Goal: Task Accomplishment & Management: Manage account settings

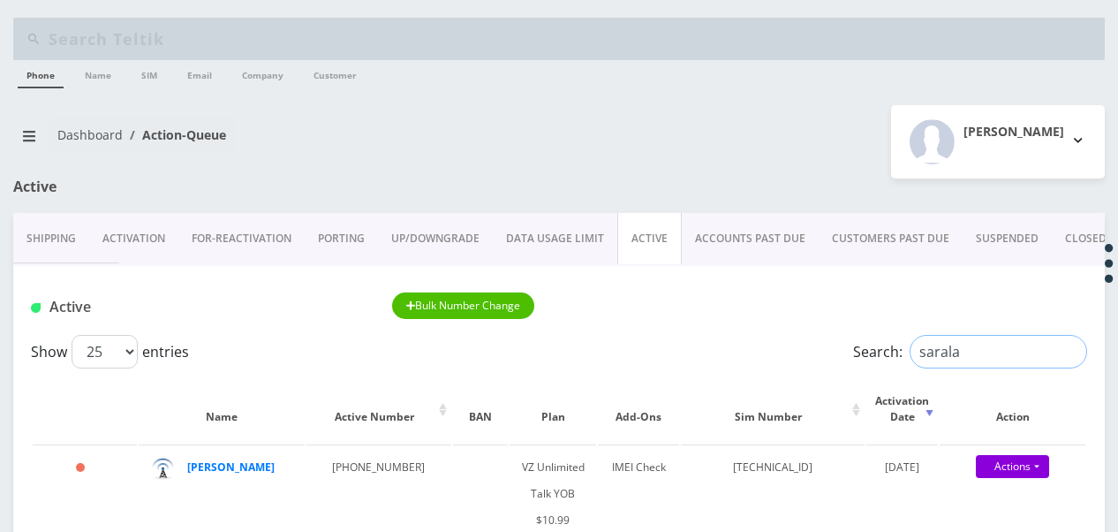
drag, startPoint x: 979, startPoint y: 343, endPoint x: 808, endPoint y: 311, distance: 174.3
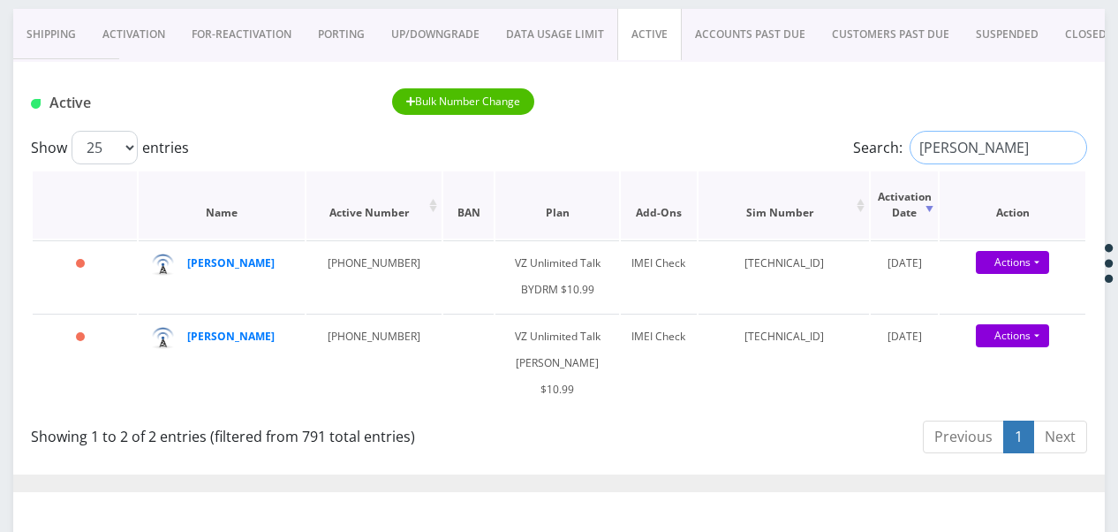
scroll to position [177, 0]
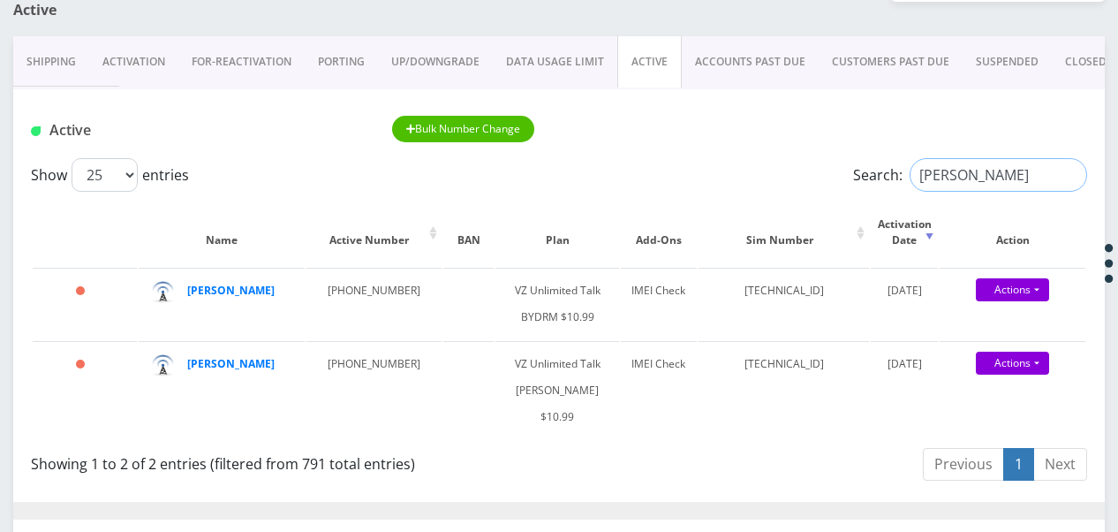
drag, startPoint x: 980, startPoint y: 167, endPoint x: 756, endPoint y: 171, distance: 223.6
click at [756, 171] on div "Show 25 50 100 250 500 1000 entries Search: solomon" at bounding box center [559, 175] width 1057 height 34
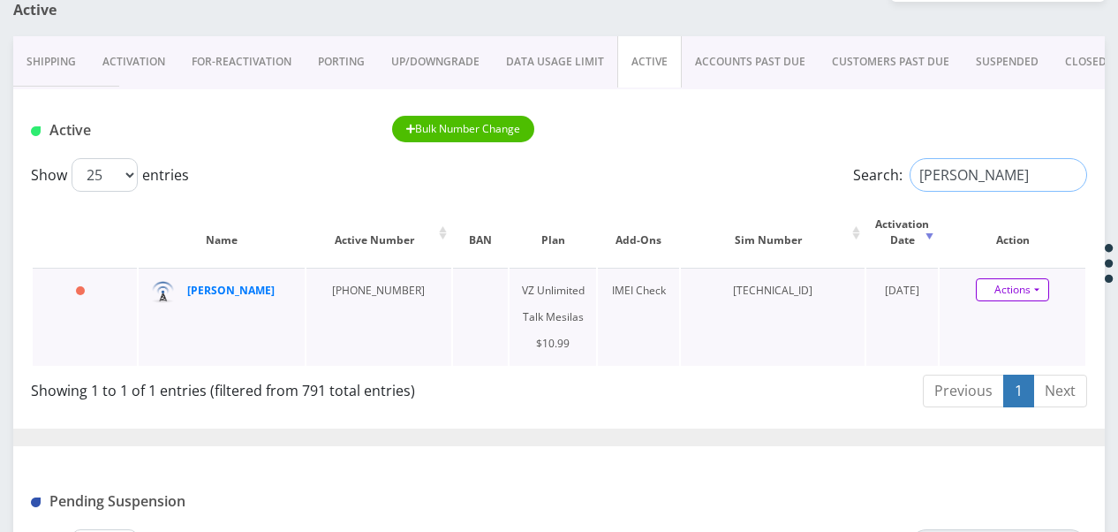
type input "[PERSON_NAME]"
click at [1041, 293] on link "Actions" at bounding box center [1012, 289] width 73 height 23
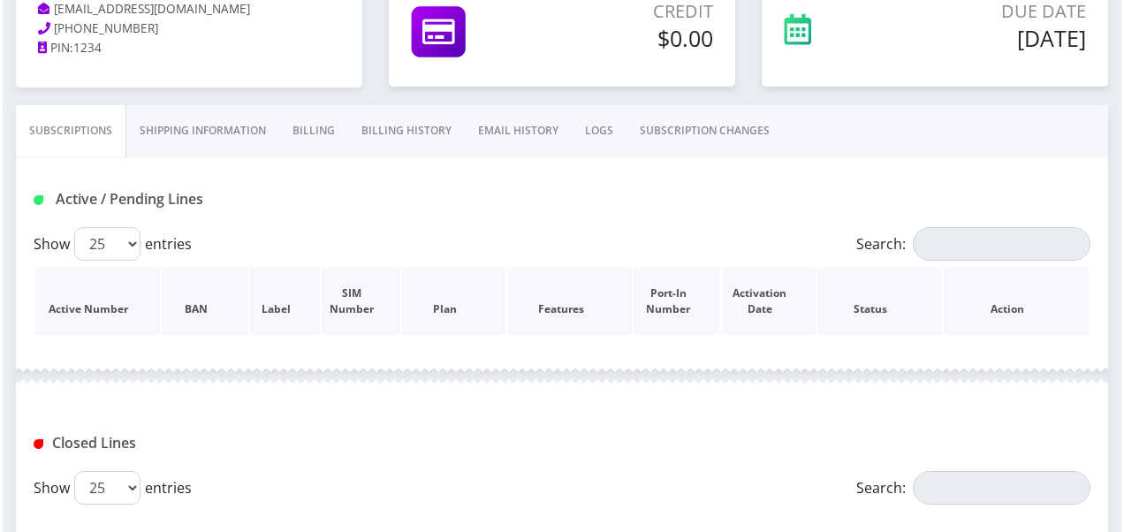
scroll to position [265, 0]
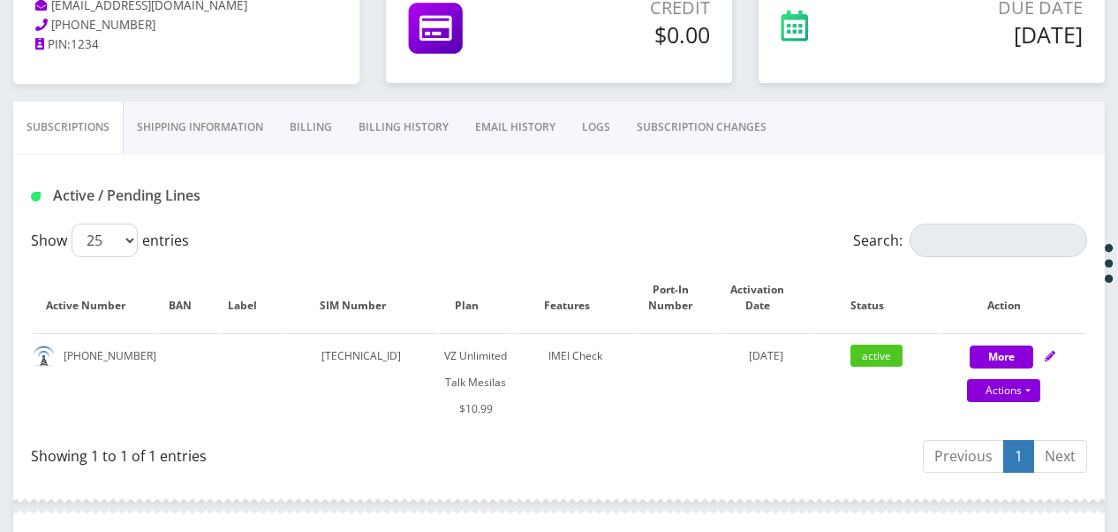
click at [700, 124] on link "SUBSCRIPTION CHANGES" at bounding box center [702, 127] width 156 height 51
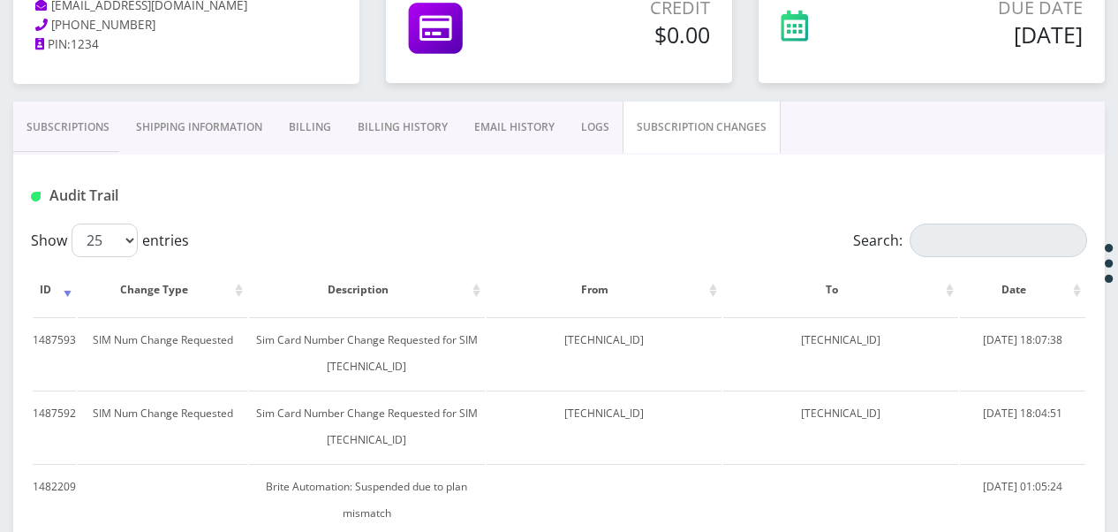
click at [104, 133] on link "Subscriptions" at bounding box center [68, 127] width 110 height 51
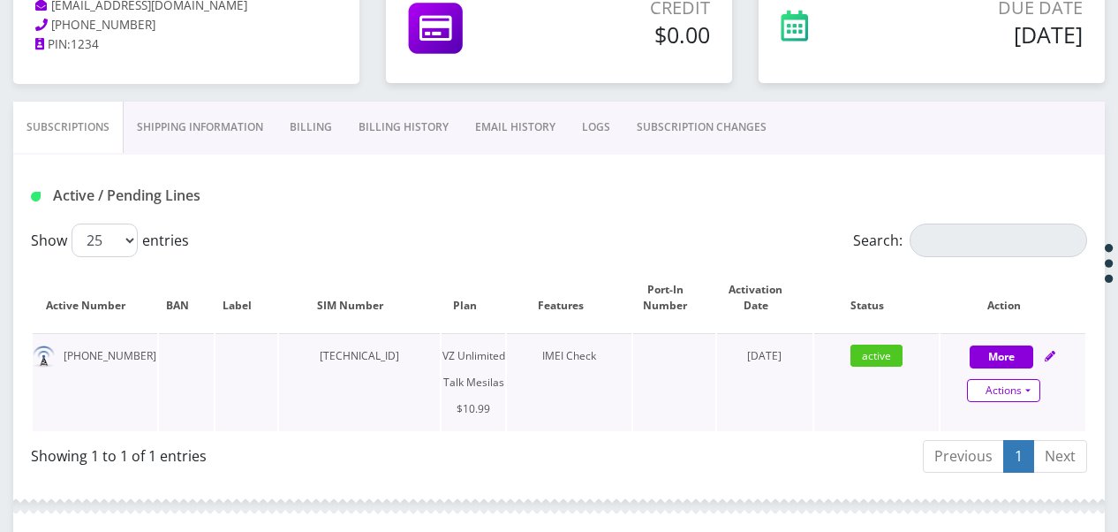
click at [1025, 391] on link "Actions" at bounding box center [1003, 390] width 73 height 23
select select "468"
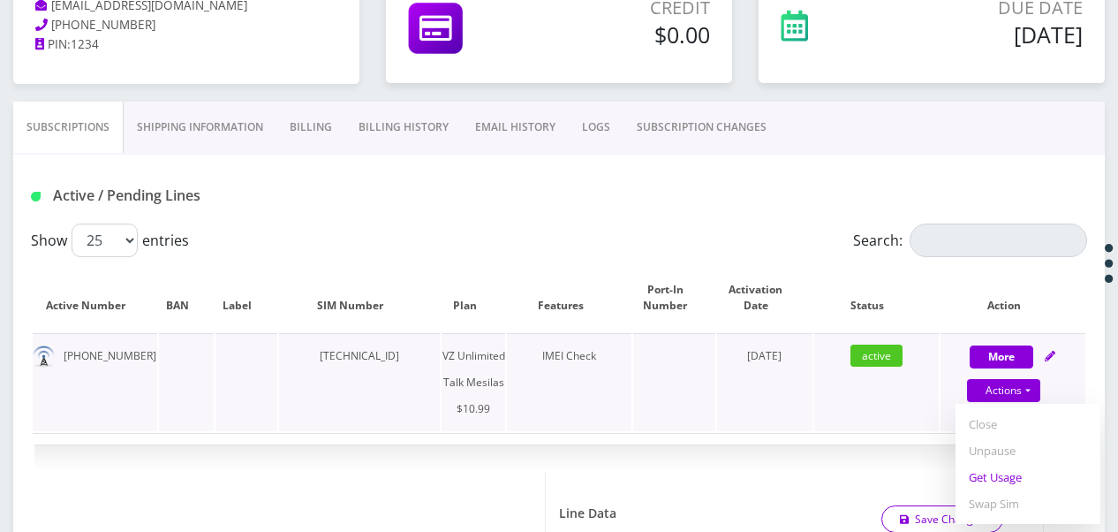
click at [1016, 474] on link "Get Usage" at bounding box center [1028, 477] width 145 height 27
select select "468"
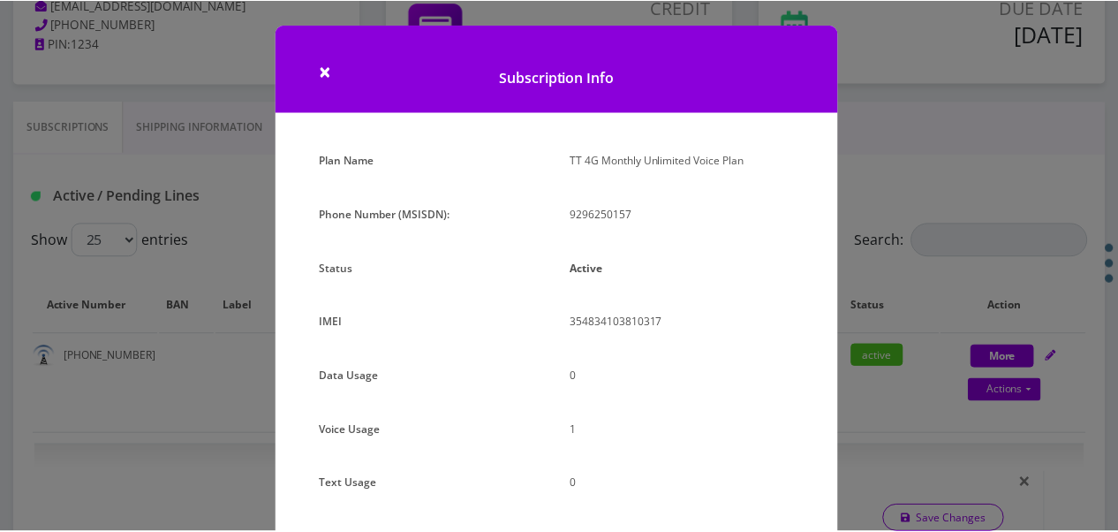
scroll to position [177, 0]
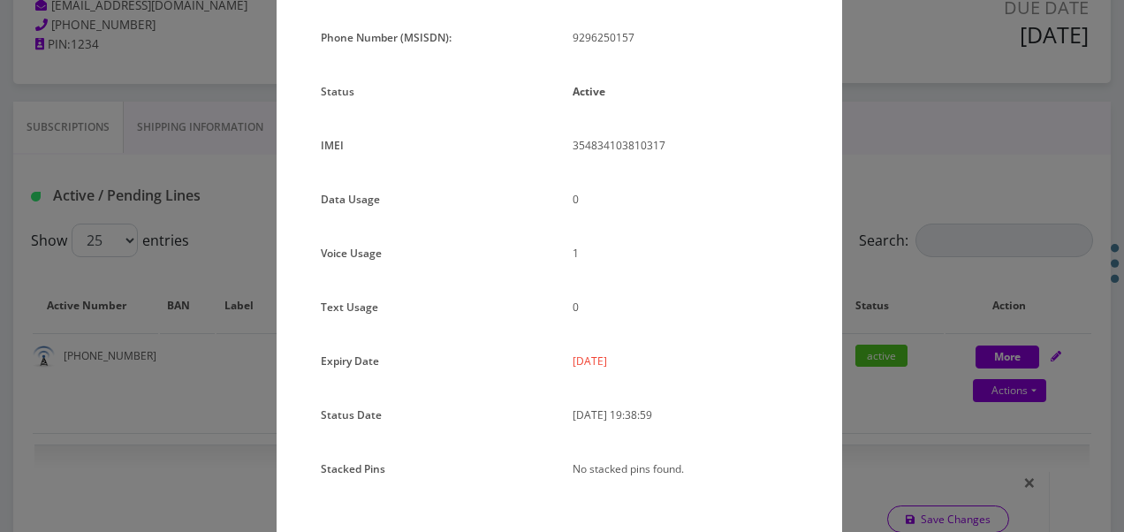
click at [911, 335] on div "× Subscription Info Plan Name TT 4G Monthly Unlimited Voice Plan Phone Number (…" at bounding box center [562, 266] width 1124 height 532
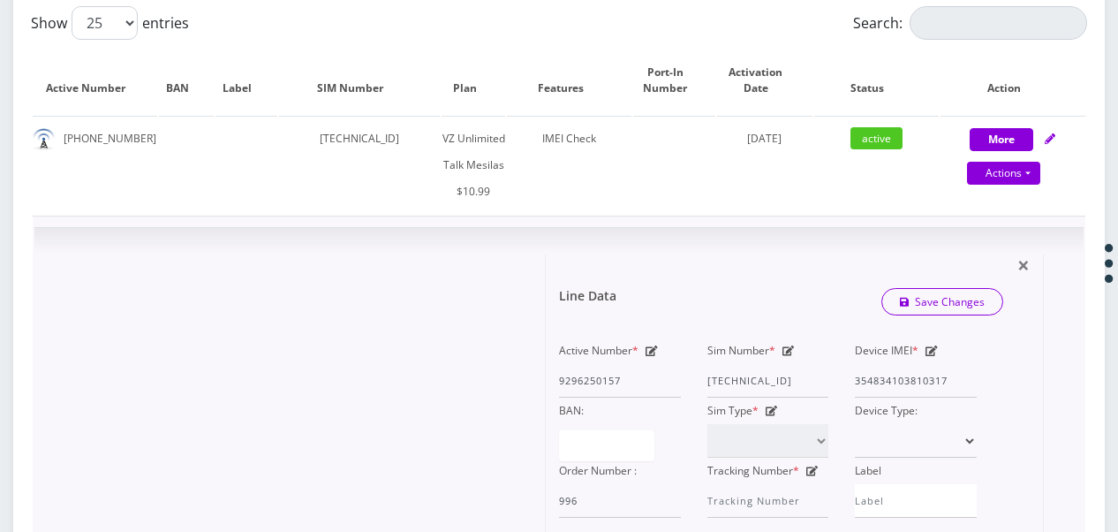
scroll to position [353, 0]
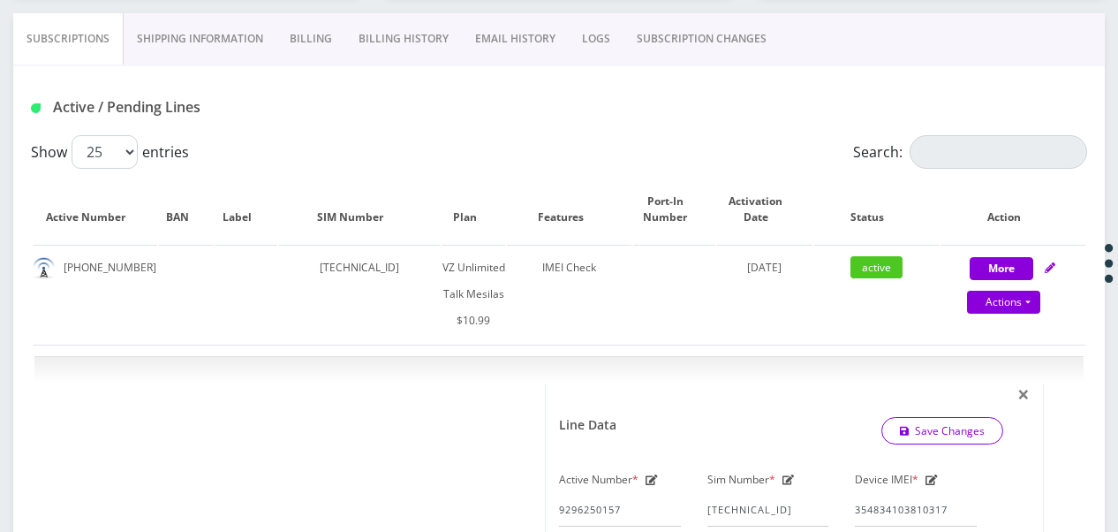
click at [706, 16] on link "SUBSCRIPTION CHANGES" at bounding box center [702, 38] width 156 height 51
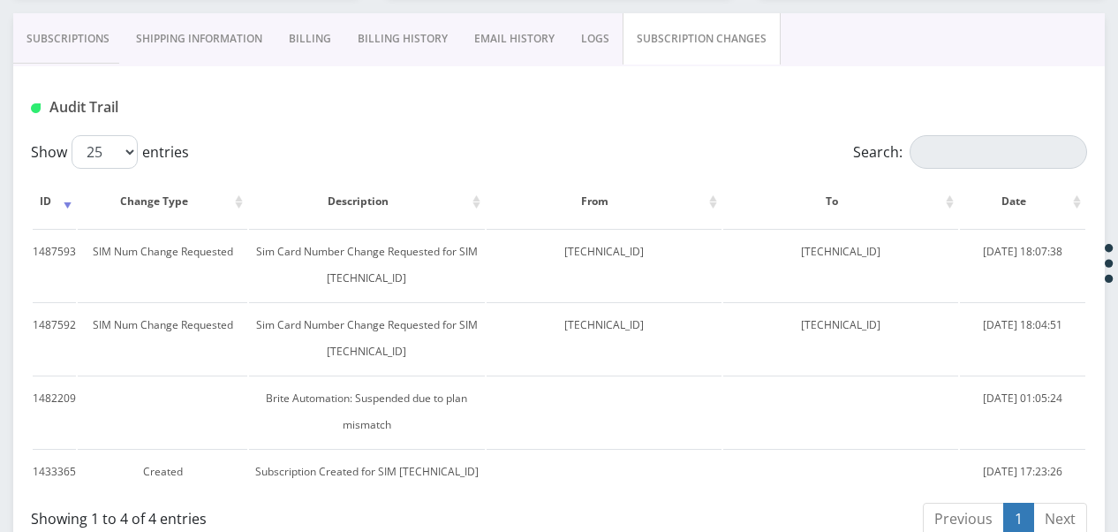
click at [81, 48] on link "Subscriptions" at bounding box center [68, 38] width 110 height 51
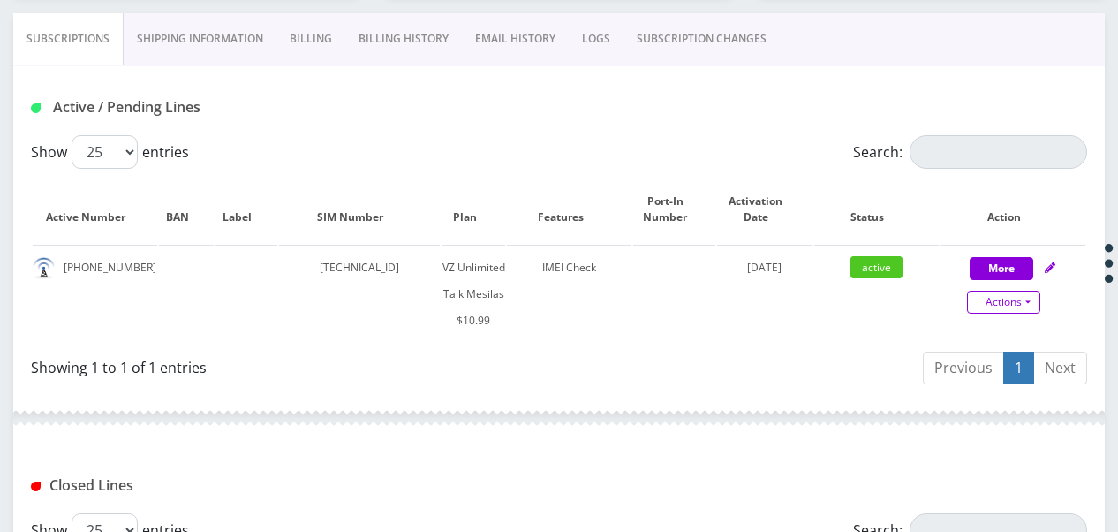
click at [1026, 299] on link "Actions" at bounding box center [1003, 302] width 73 height 23
select select "468"
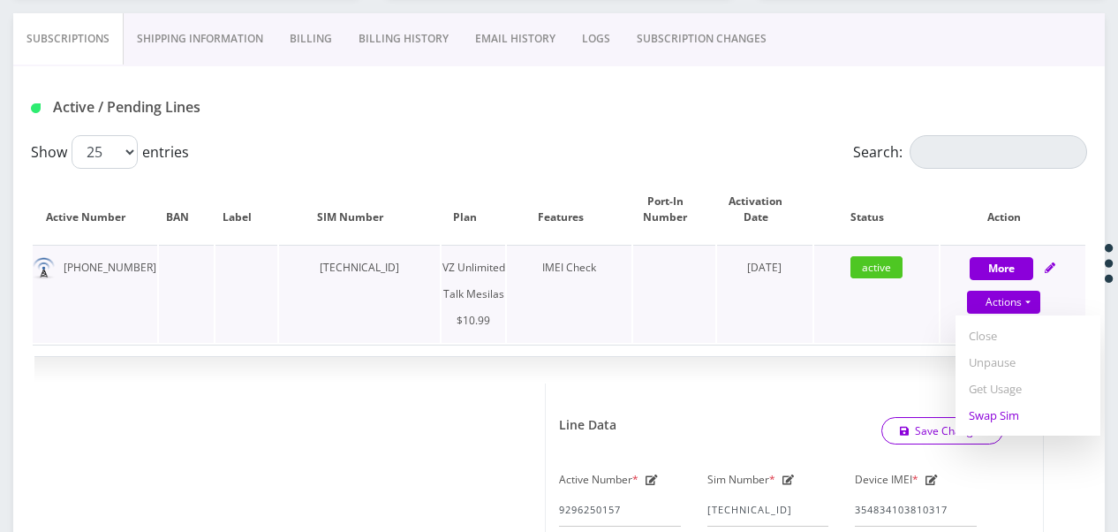
click at [1019, 407] on link "Swap Sim" at bounding box center [1028, 415] width 145 height 27
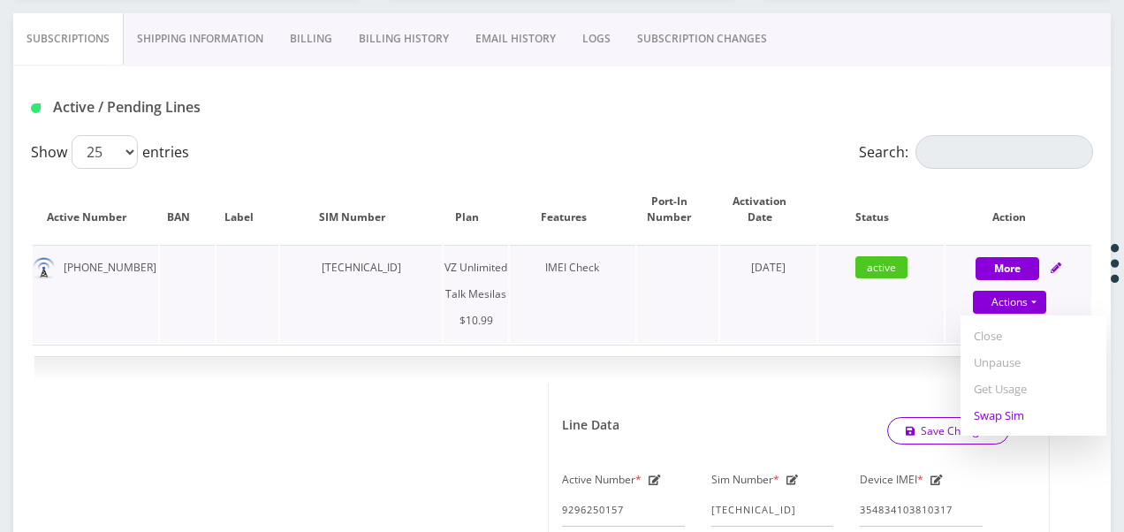
select select "468"
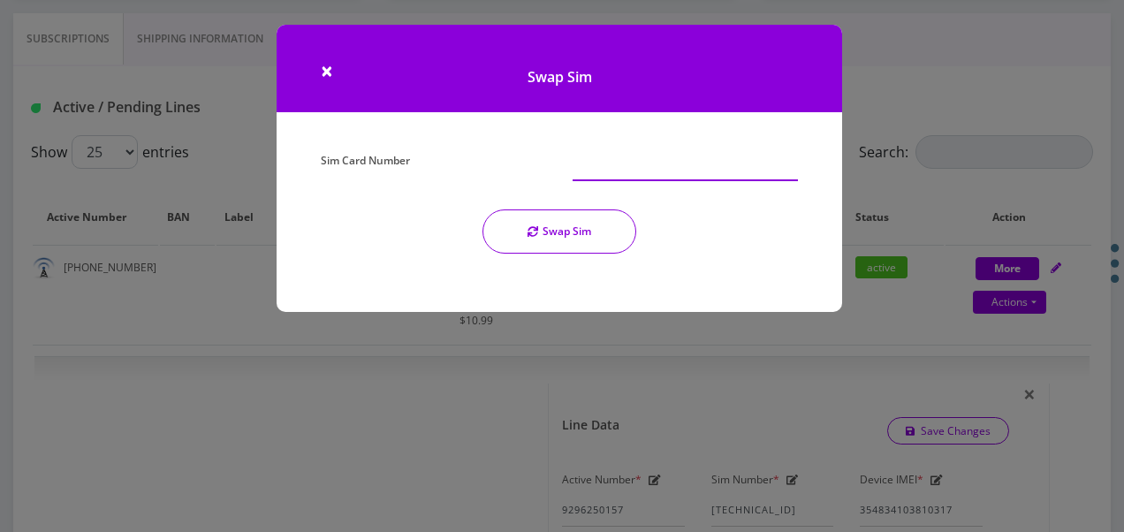
click at [610, 164] on input "Sim Card Number" at bounding box center [684, 165] width 225 height 34
type input "89148000011835956085"
click at [582, 231] on button "Swap Sim" at bounding box center [559, 231] width 154 height 44
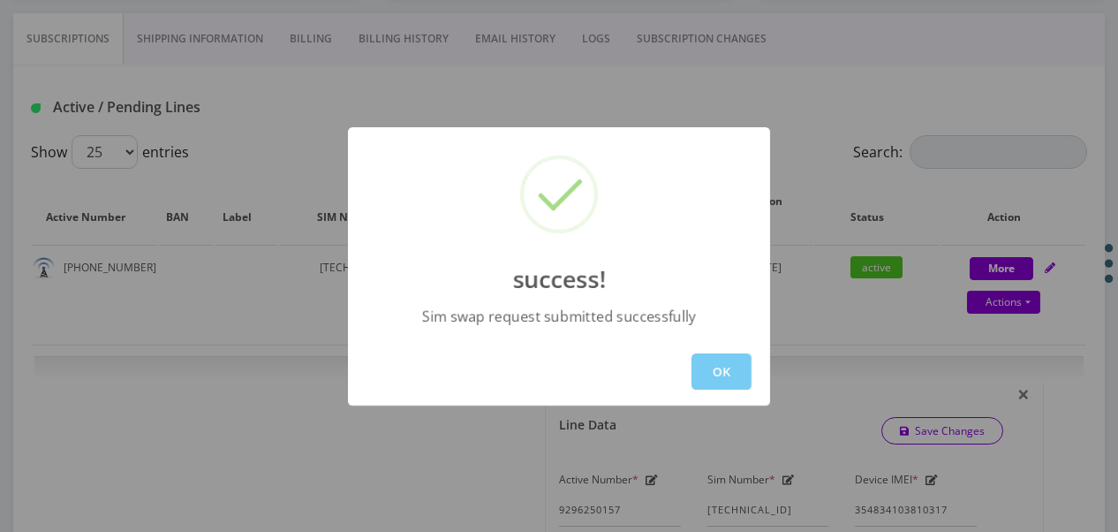
click at [729, 385] on button "OK" at bounding box center [722, 371] width 60 height 36
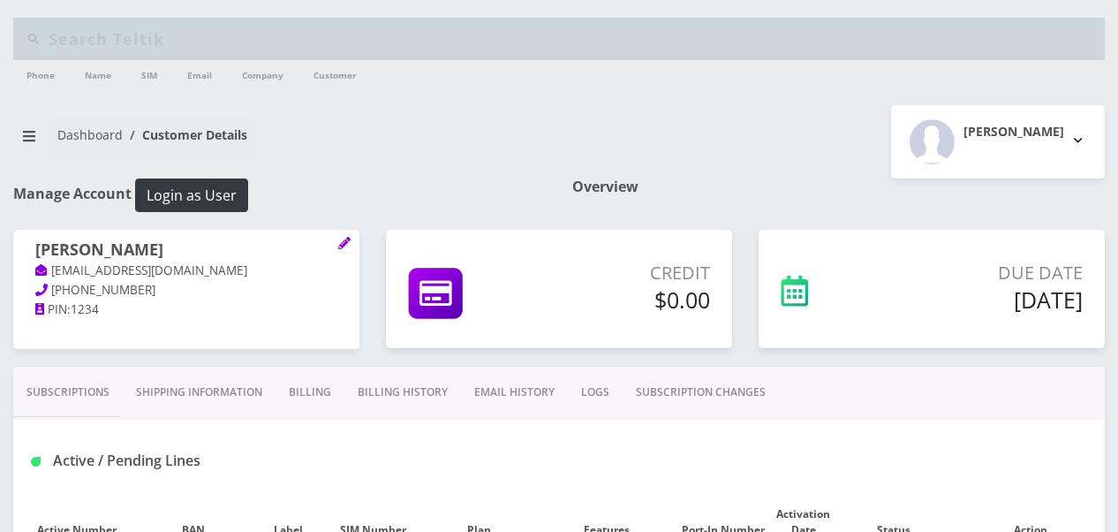
scroll to position [353, 0]
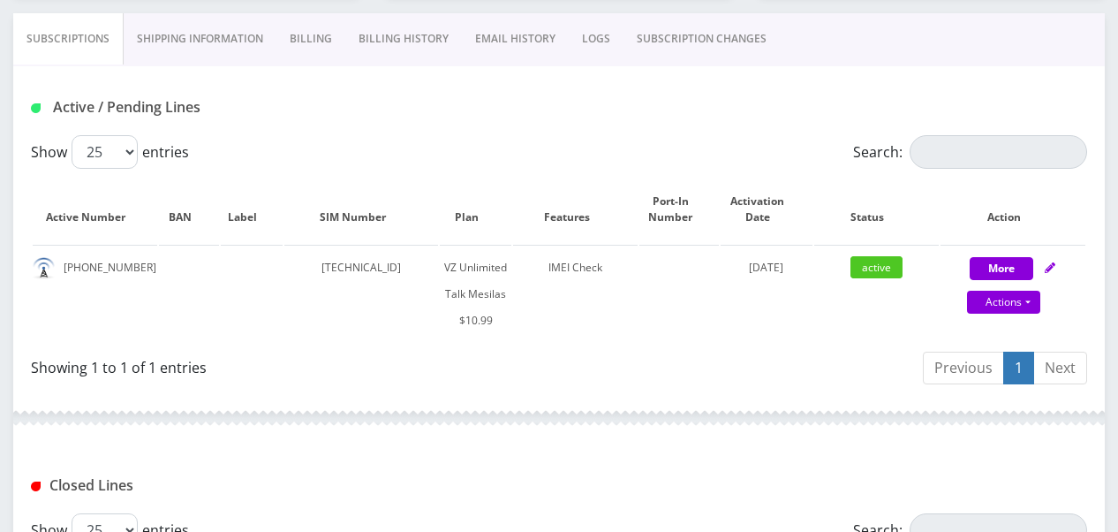
click at [664, 42] on link "SUBSCRIPTION CHANGES" at bounding box center [702, 38] width 156 height 51
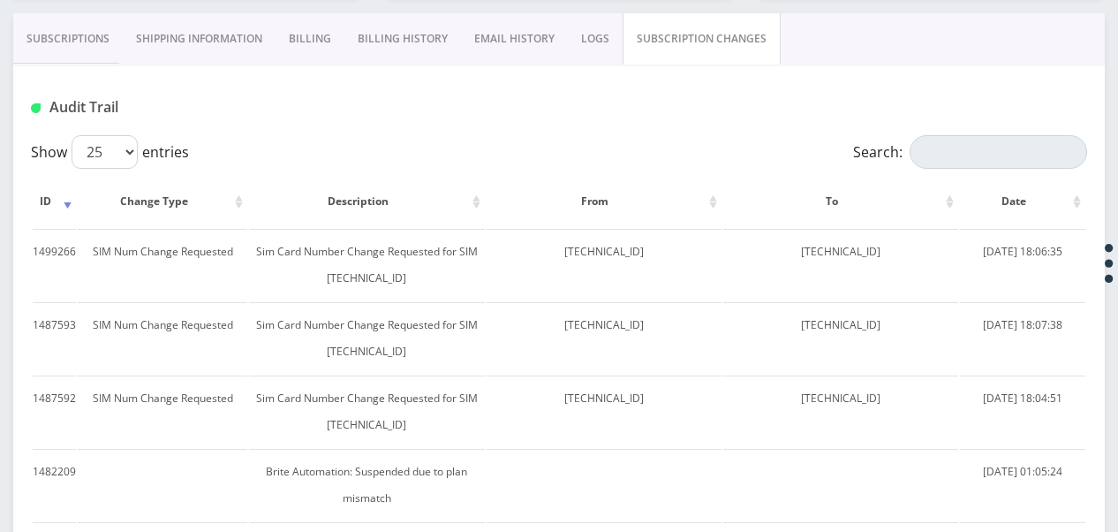
click at [60, 41] on link "Subscriptions" at bounding box center [68, 38] width 110 height 51
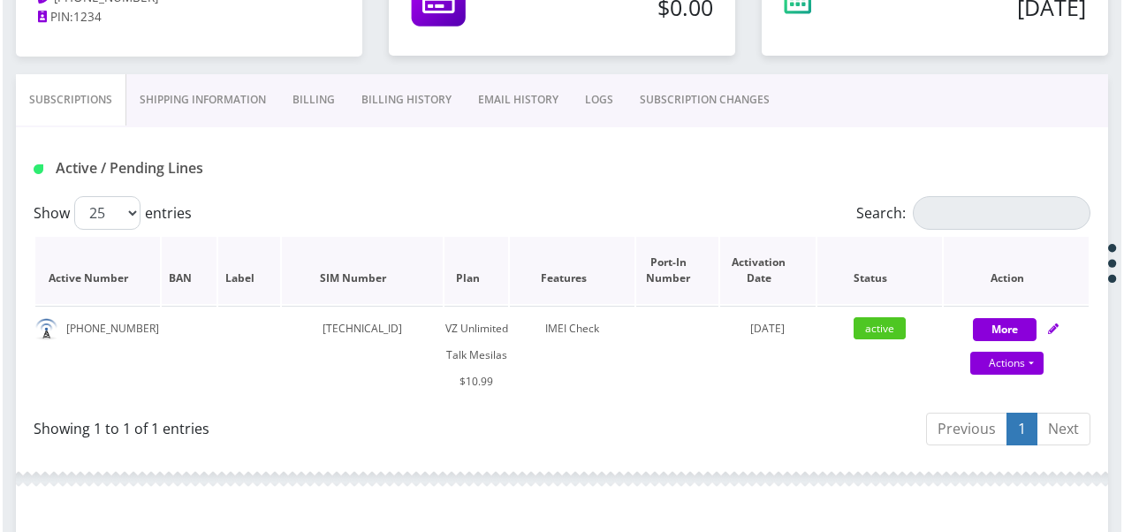
scroll to position [265, 0]
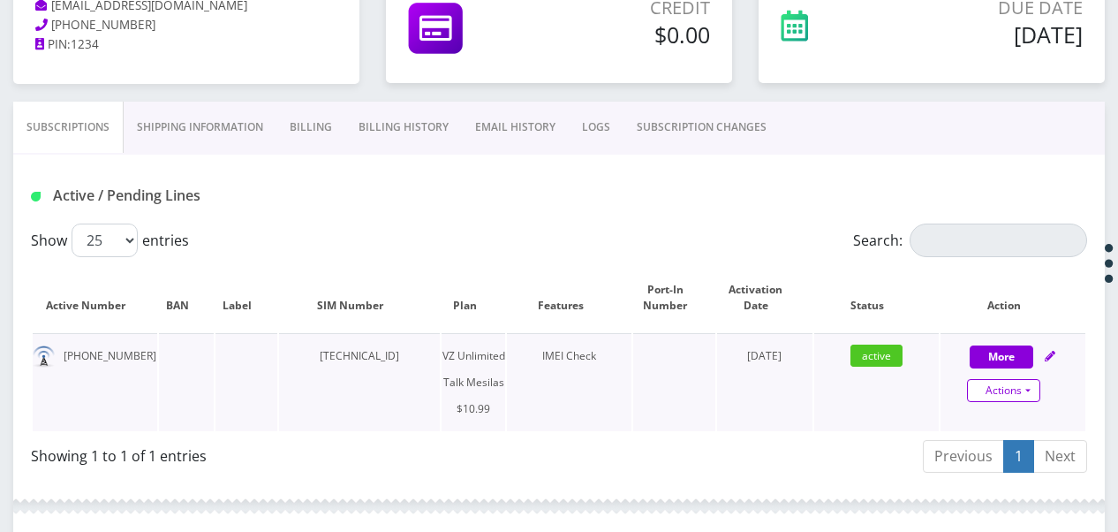
click at [1040, 397] on link "Actions" at bounding box center [1003, 390] width 73 height 23
select select "468"
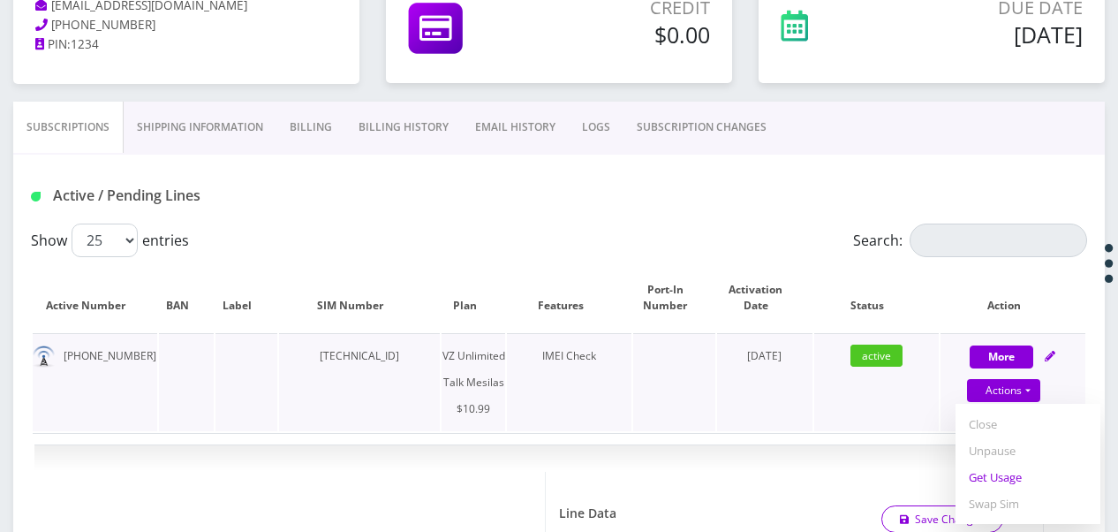
click at [1023, 473] on link "Get Usage" at bounding box center [1028, 477] width 145 height 27
select select "468"
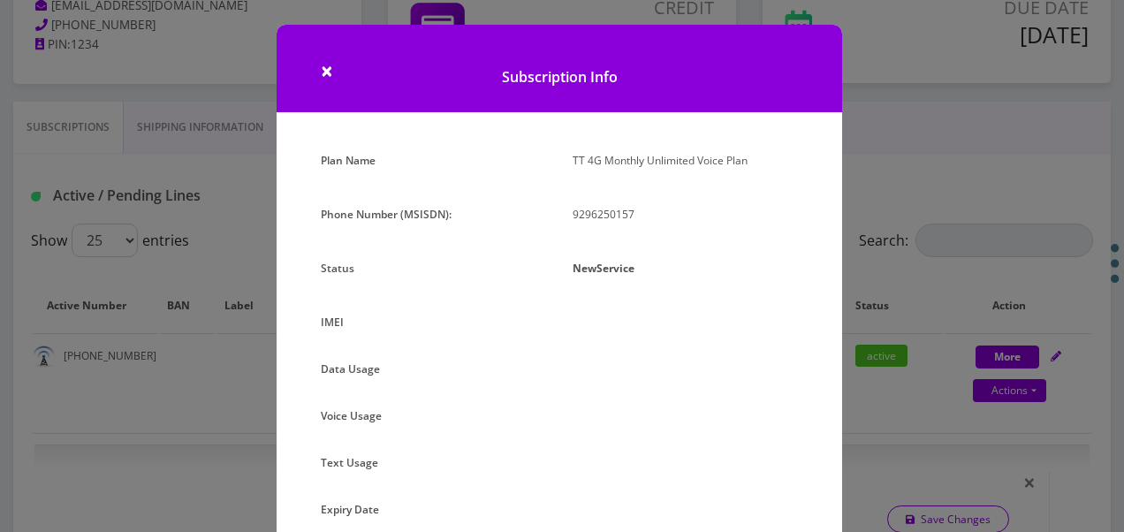
scroll to position [181, 0]
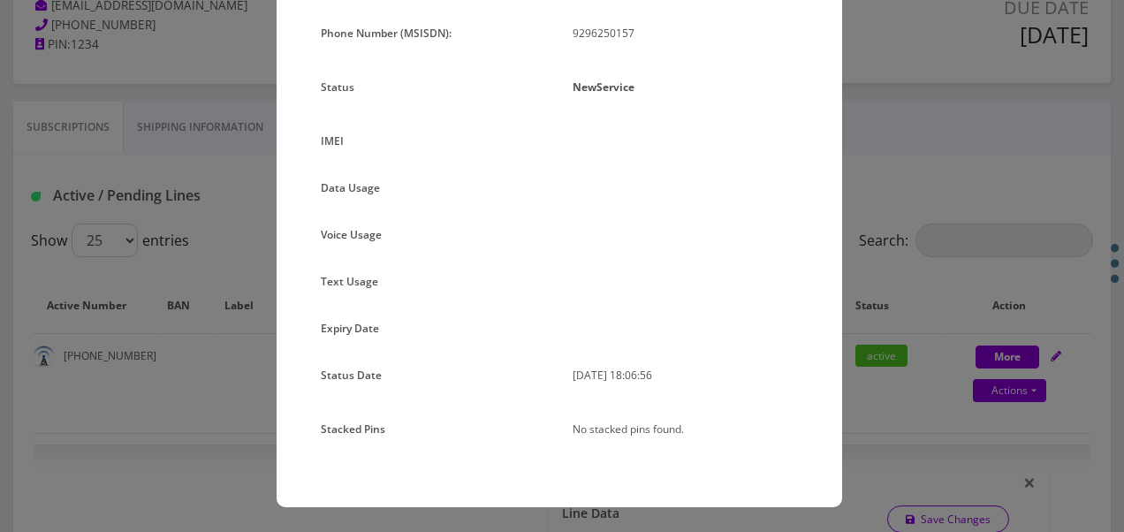
click at [916, 276] on div "× Subscription Info Plan Name TT 4G Monthly Unlimited Voice Plan Phone Number (…" at bounding box center [562, 266] width 1124 height 532
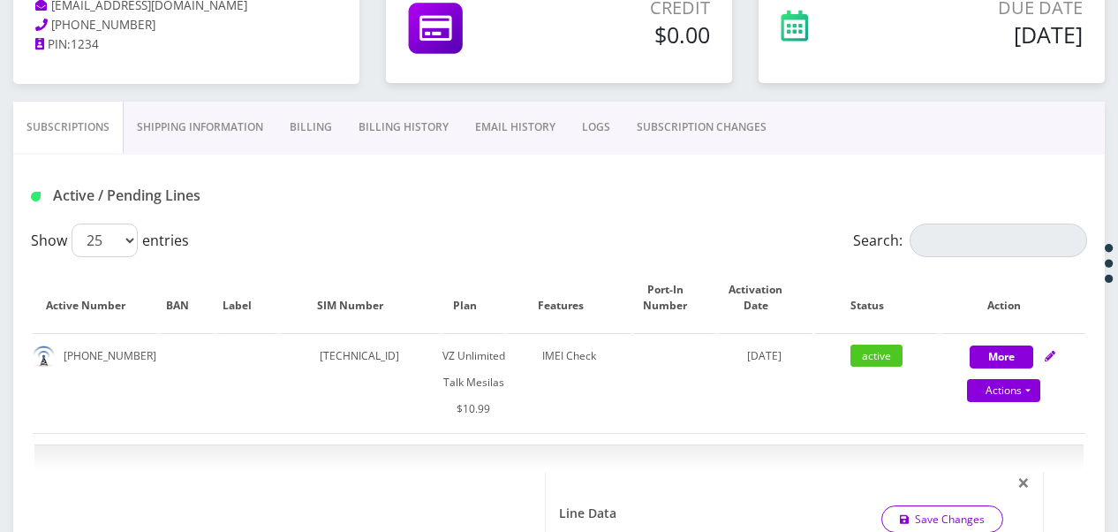
click at [737, 129] on link "SUBSCRIPTION CHANGES" at bounding box center [702, 127] width 156 height 51
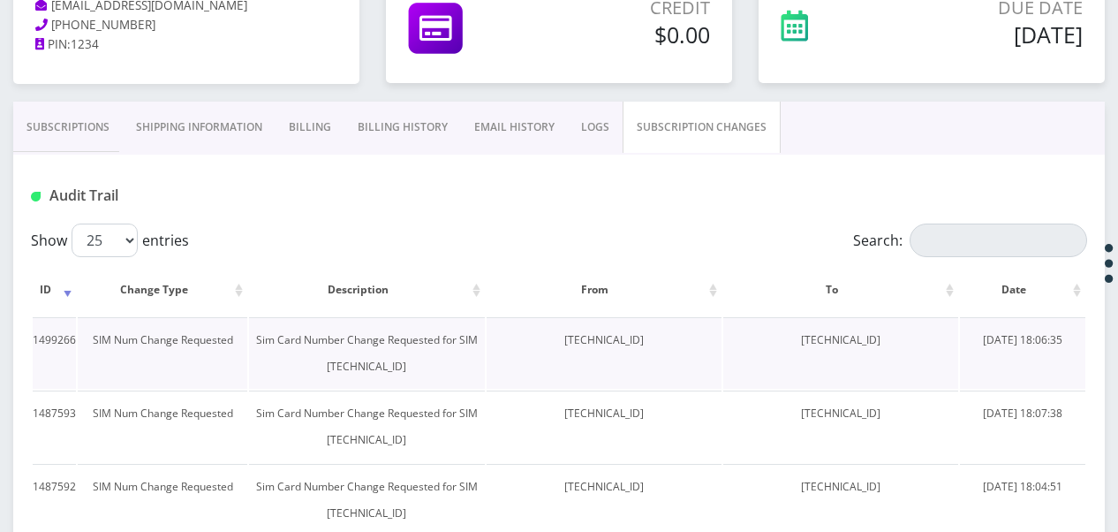
drag, startPoint x: 767, startPoint y: 343, endPoint x: 904, endPoint y: 344, distance: 136.9
click at [904, 344] on td "89148000011835956085" at bounding box center [841, 353] width 235 height 72
drag, startPoint x: 904, startPoint y: 344, endPoint x: 879, endPoint y: 336, distance: 26.0
copy td "89148000011835956085"
click at [61, 133] on link "Subscriptions" at bounding box center [68, 127] width 110 height 51
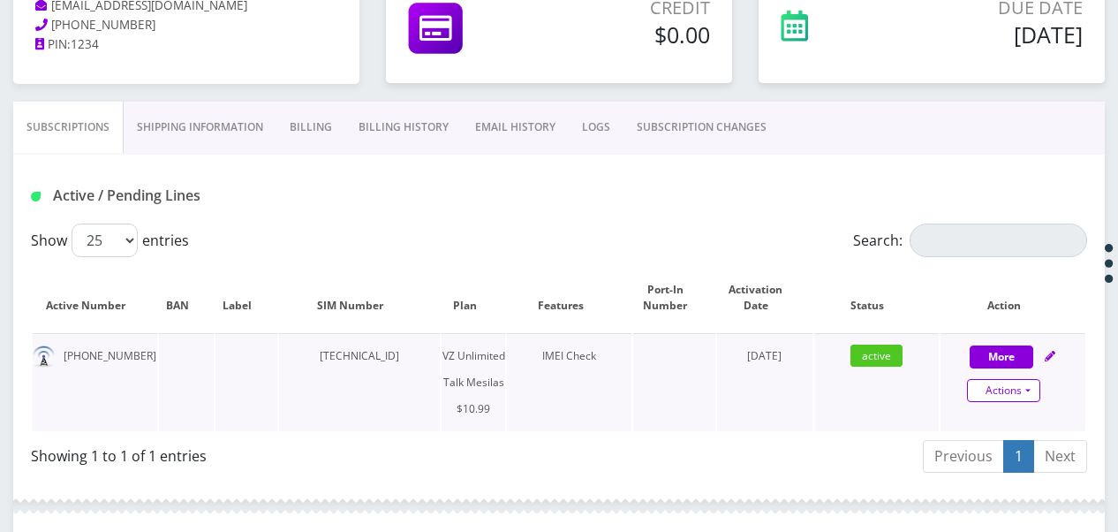
click at [1027, 390] on link "Actions" at bounding box center [1003, 390] width 73 height 23
select select "468"
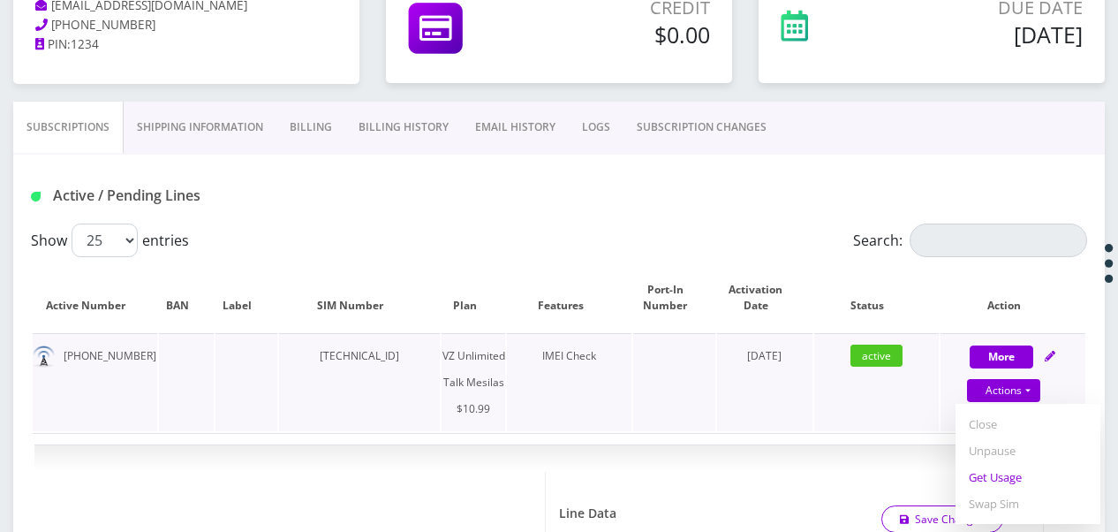
click at [1001, 479] on link "Get Usage" at bounding box center [1028, 477] width 145 height 27
select select "468"
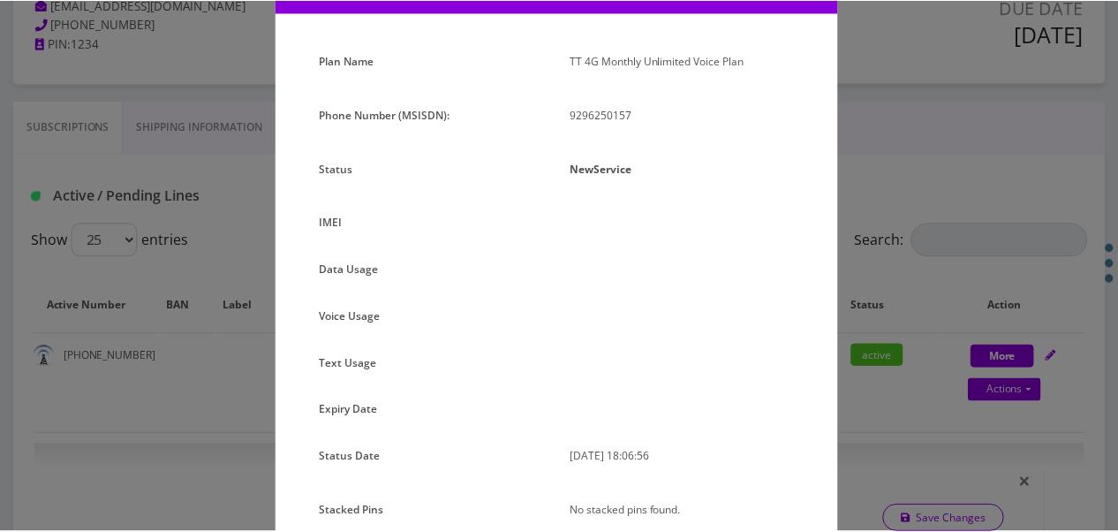
scroll to position [181, 0]
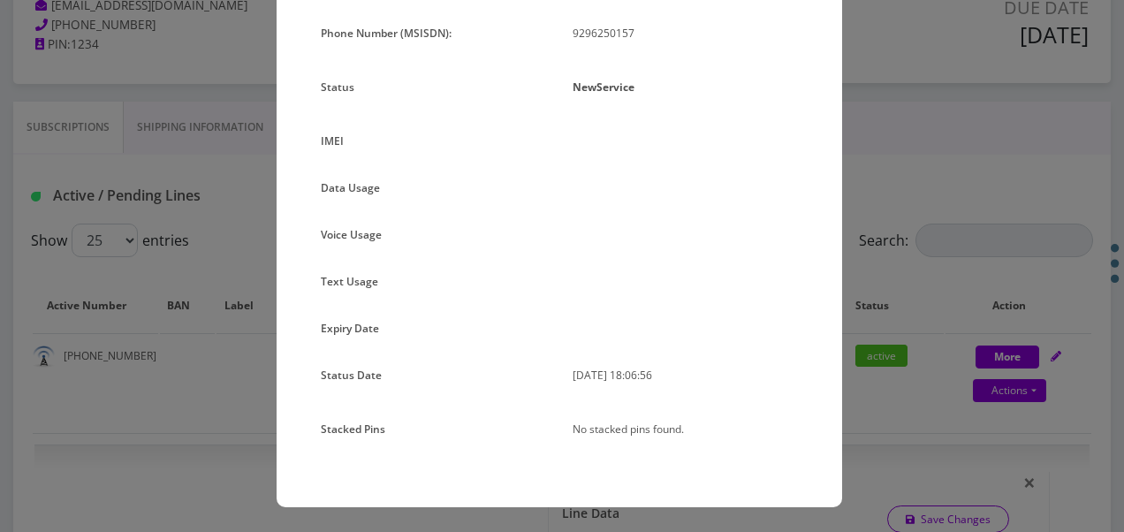
click at [862, 312] on div "× Subscription Info Plan Name TT 4G Monthly Unlimited Voice Plan Phone Number (…" at bounding box center [562, 266] width 1124 height 532
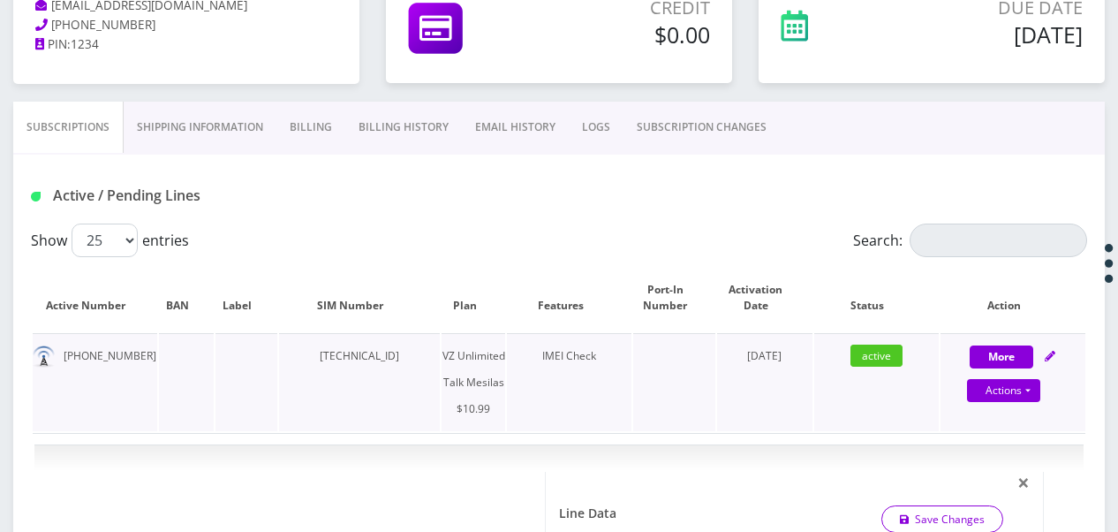
scroll to position [442, 0]
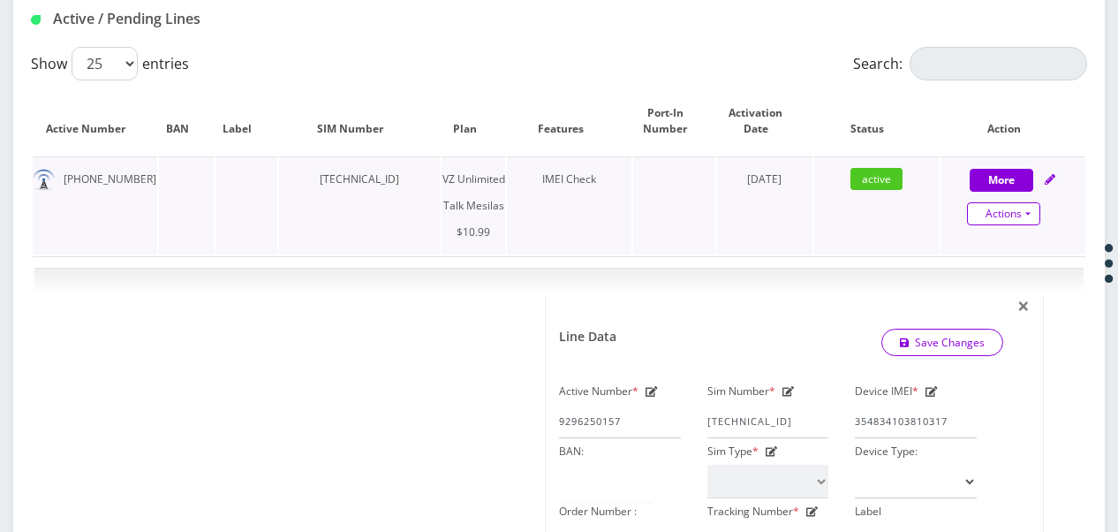
click at [1029, 219] on link "Actions" at bounding box center [1003, 213] width 73 height 23
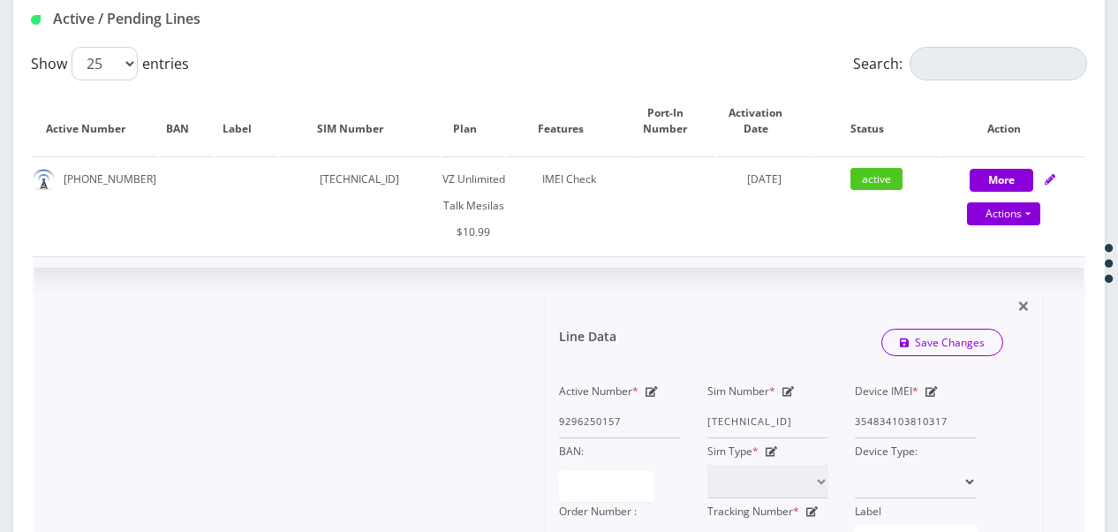
click at [793, 389] on icon at bounding box center [789, 391] width 12 height 11
click at [933, 418] on div "Active Number * 9296250157 Sim Number * 89148000011835965623 Device IMEI * 3548…" at bounding box center [768, 468] width 444 height 180
paste input "56085"
type input "89148000011835956085"
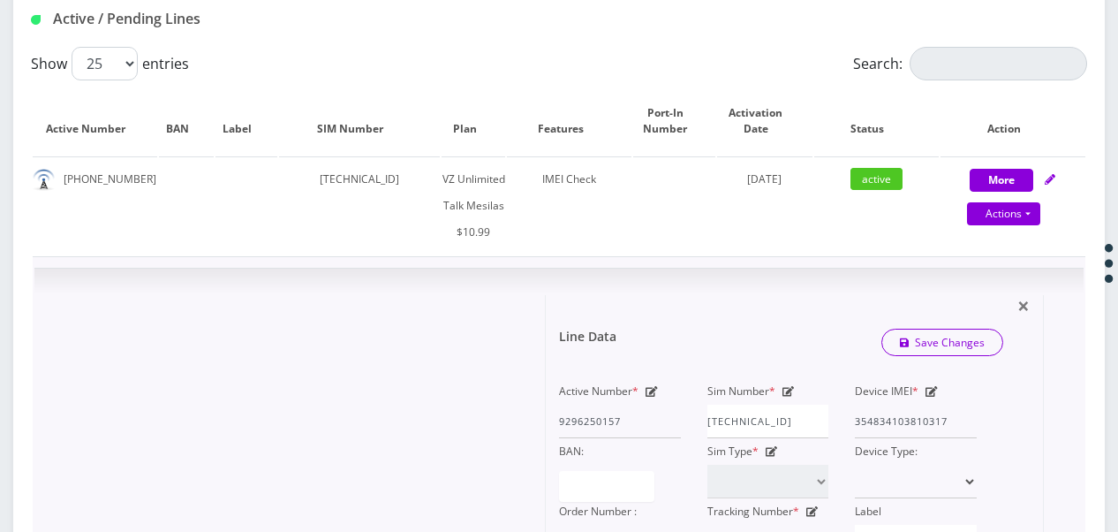
click at [926, 325] on div "Line Data Save Changes" at bounding box center [781, 342] width 471 height 53
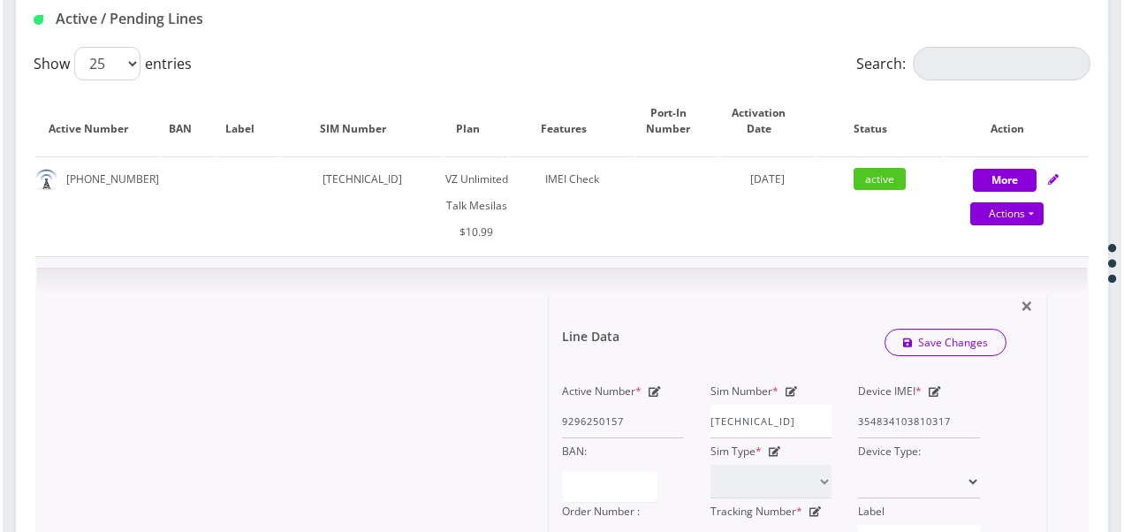
scroll to position [0, 0]
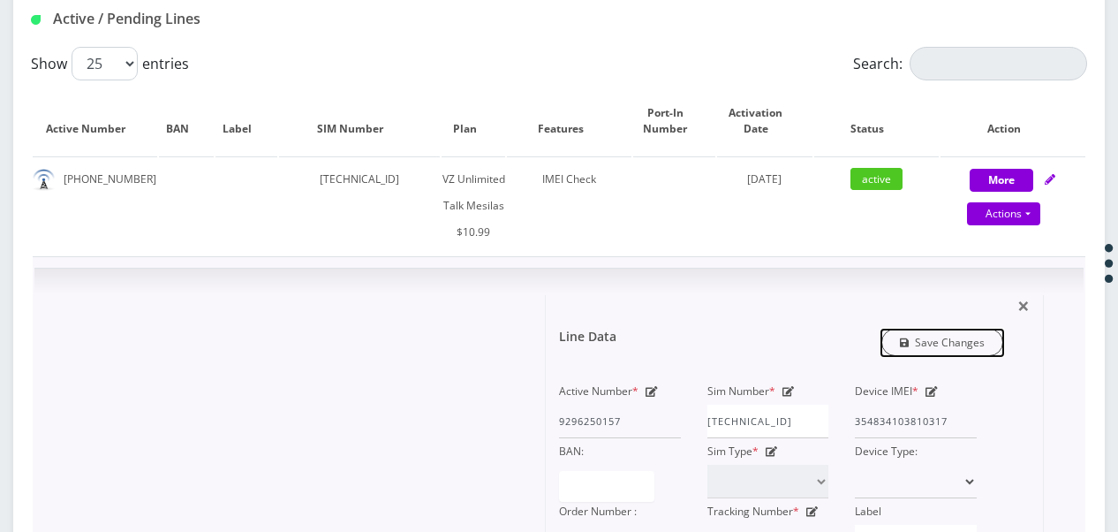
click at [924, 337] on link "Save Changes" at bounding box center [943, 342] width 123 height 27
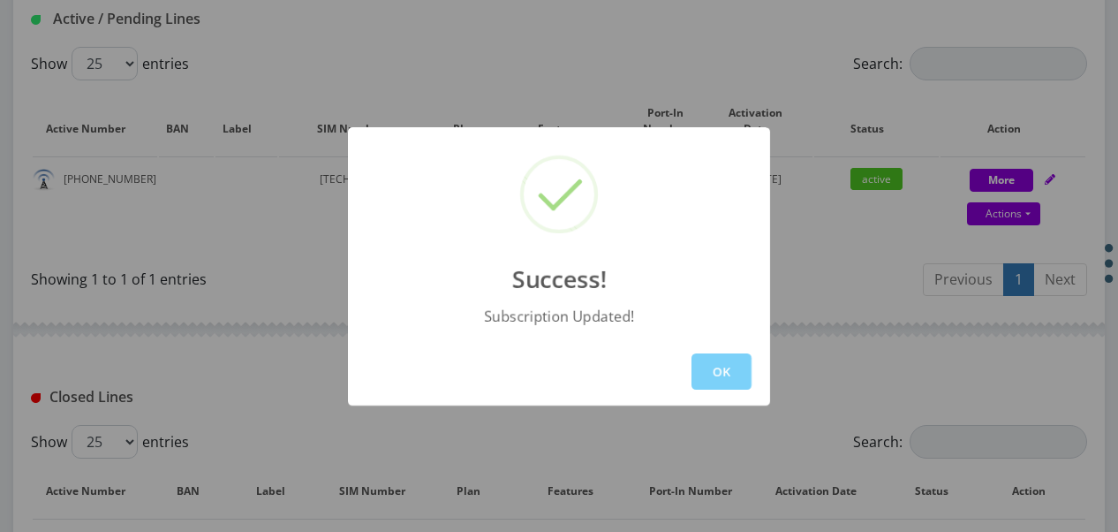
click at [716, 370] on button "OK" at bounding box center [722, 371] width 60 height 36
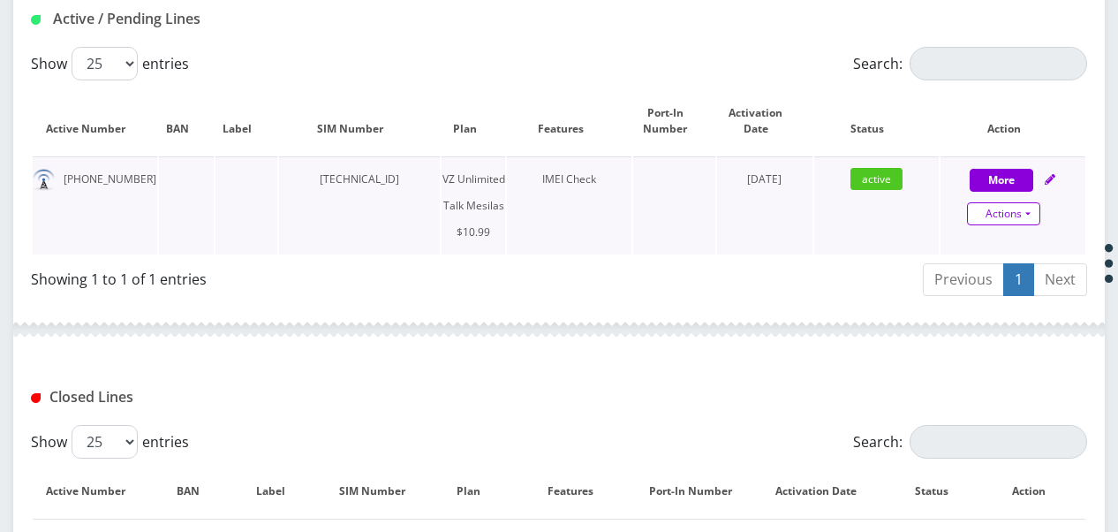
click at [1024, 213] on link "Actions" at bounding box center [1003, 213] width 73 height 23
select select "468"
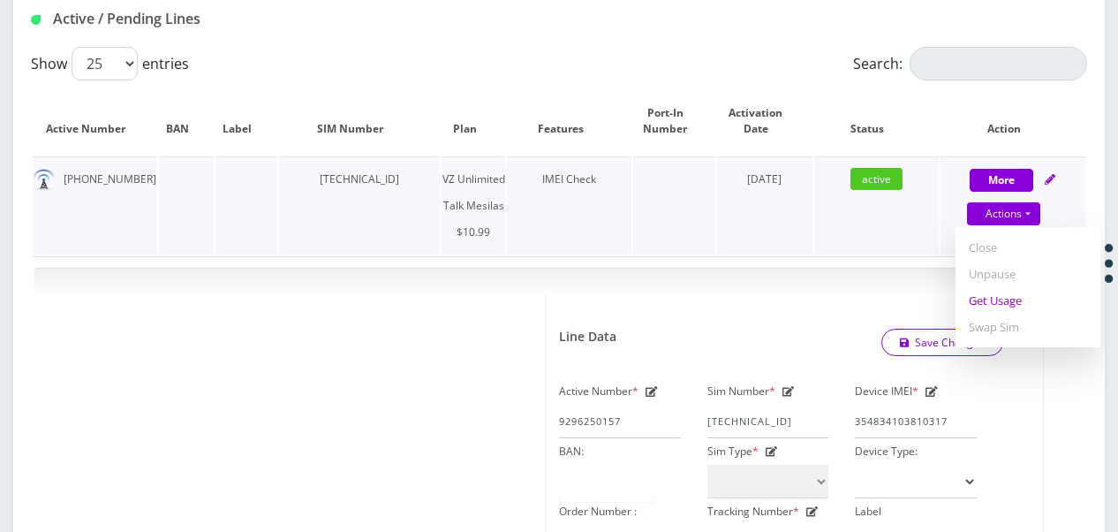
click at [1018, 290] on link "Get Usage" at bounding box center [1028, 300] width 145 height 27
select select "468"
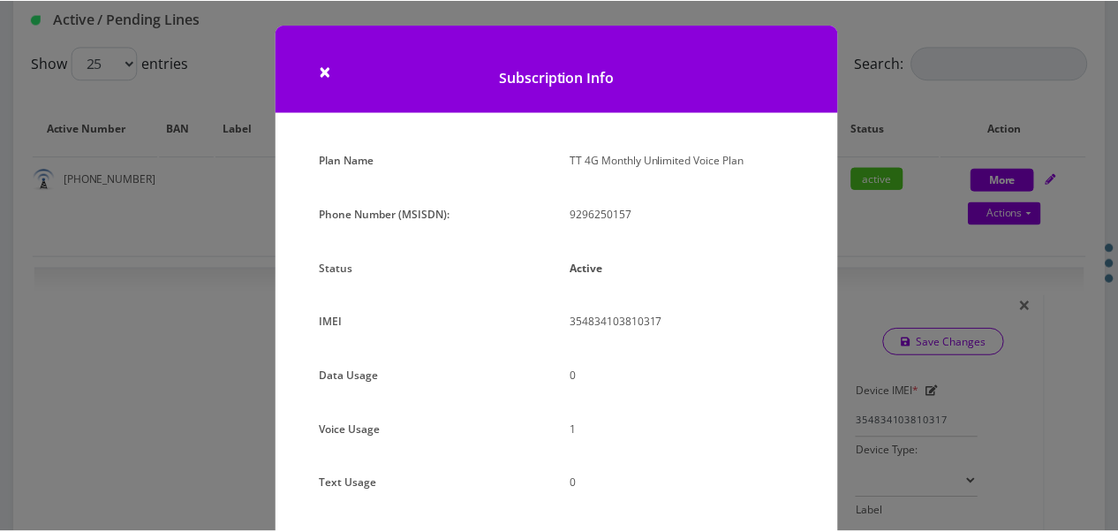
scroll to position [216, 0]
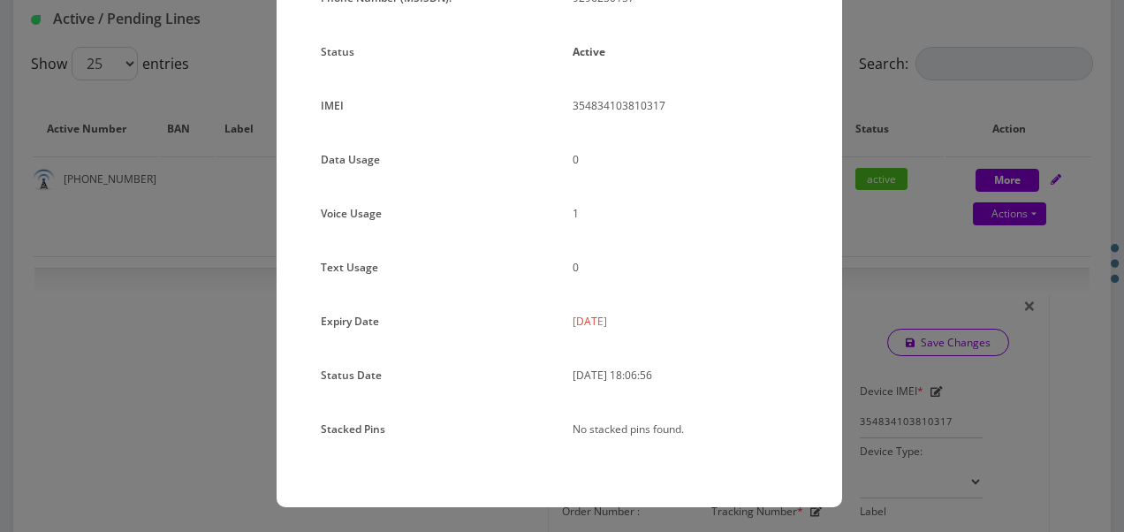
click at [994, 311] on div "× Subscription Info Plan Name TT 4G Monthly Unlimited Voice Plan Phone Number (…" at bounding box center [562, 266] width 1124 height 532
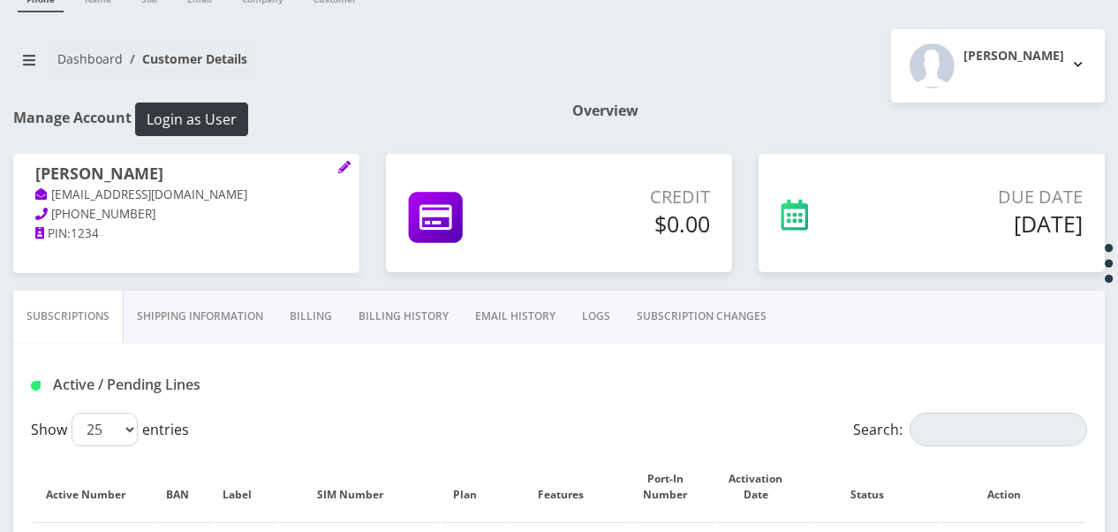
scroll to position [0, 0]
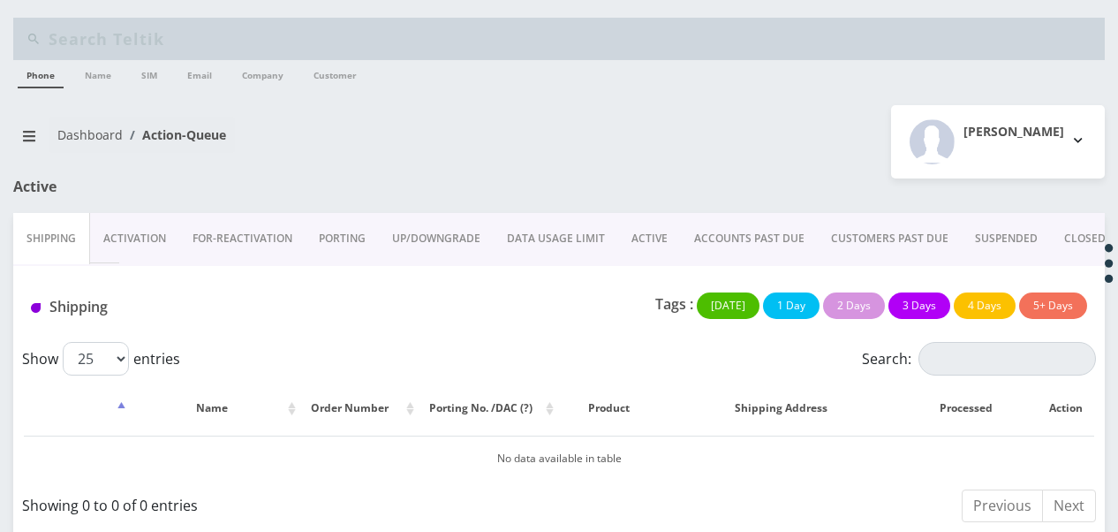
click at [641, 246] on link "ACTIVE" at bounding box center [649, 238] width 63 height 51
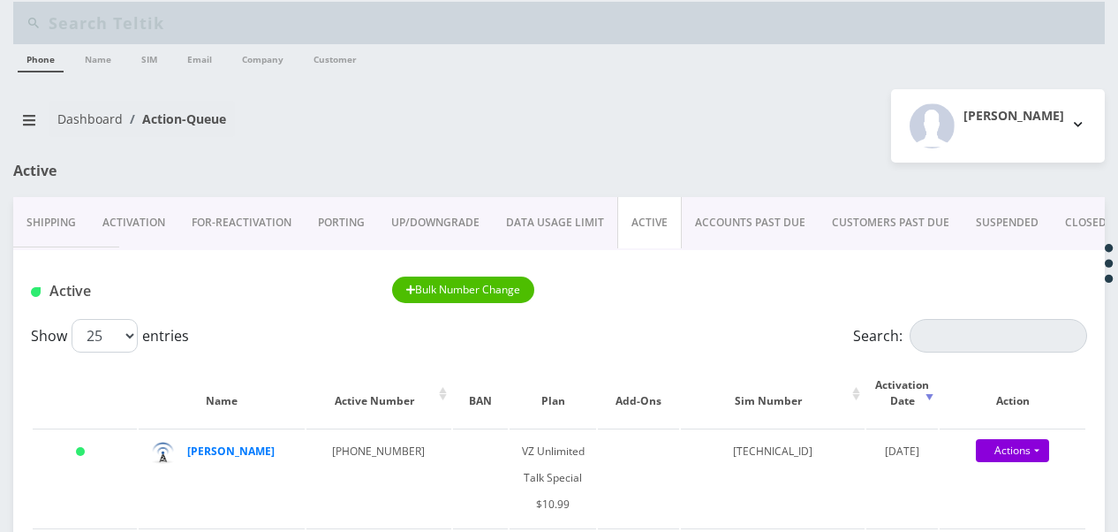
scroll to position [265, 0]
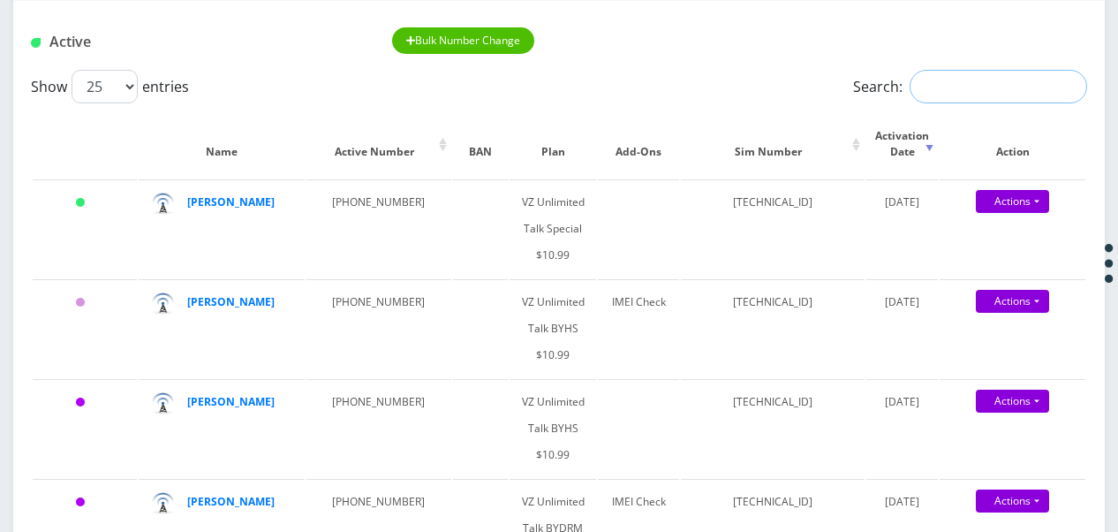
click at [965, 88] on input "Search:" at bounding box center [999, 87] width 178 height 34
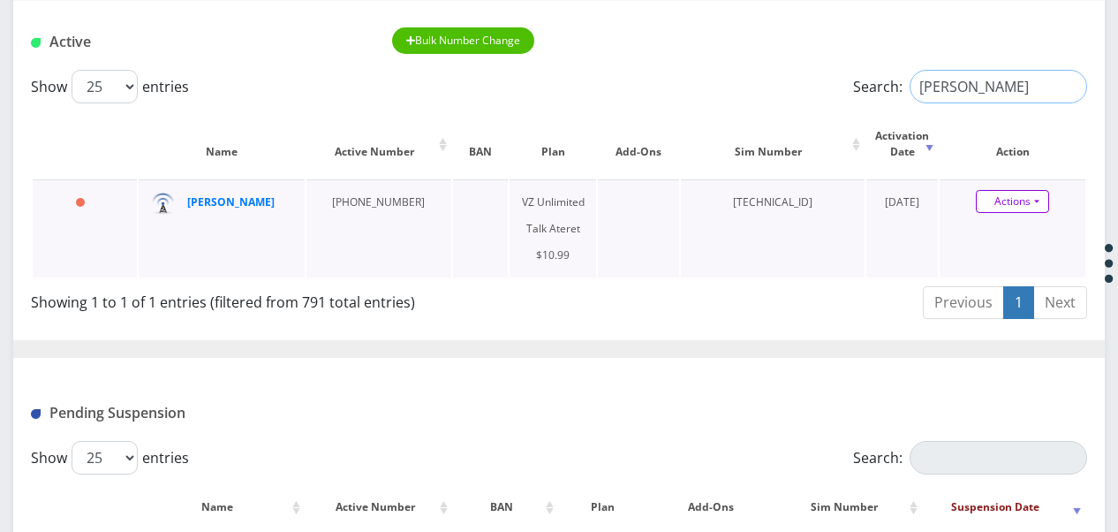
type input "sult"
click at [1037, 210] on link "Actions" at bounding box center [1012, 201] width 73 height 23
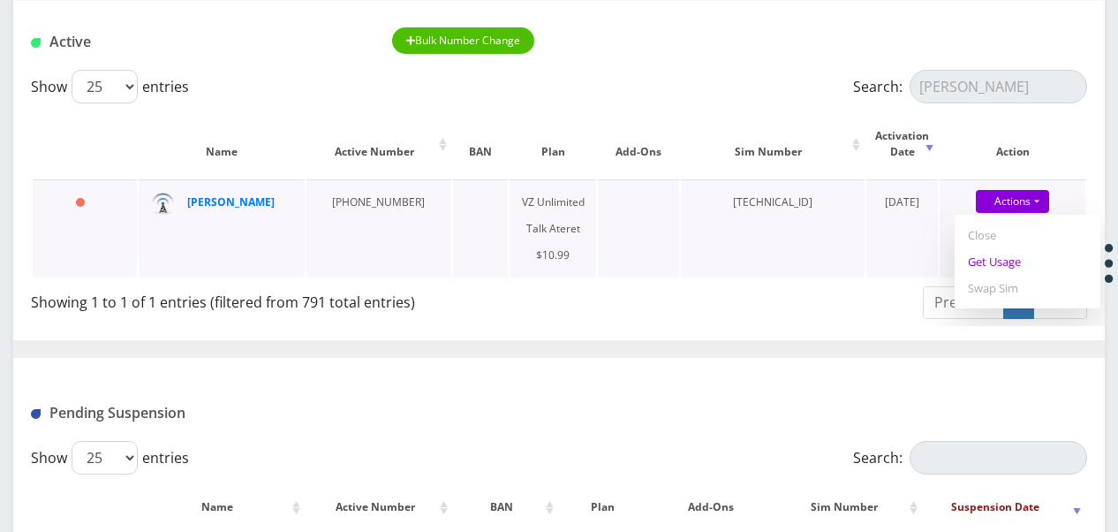
click at [1021, 265] on link "Get Usage" at bounding box center [1028, 261] width 146 height 27
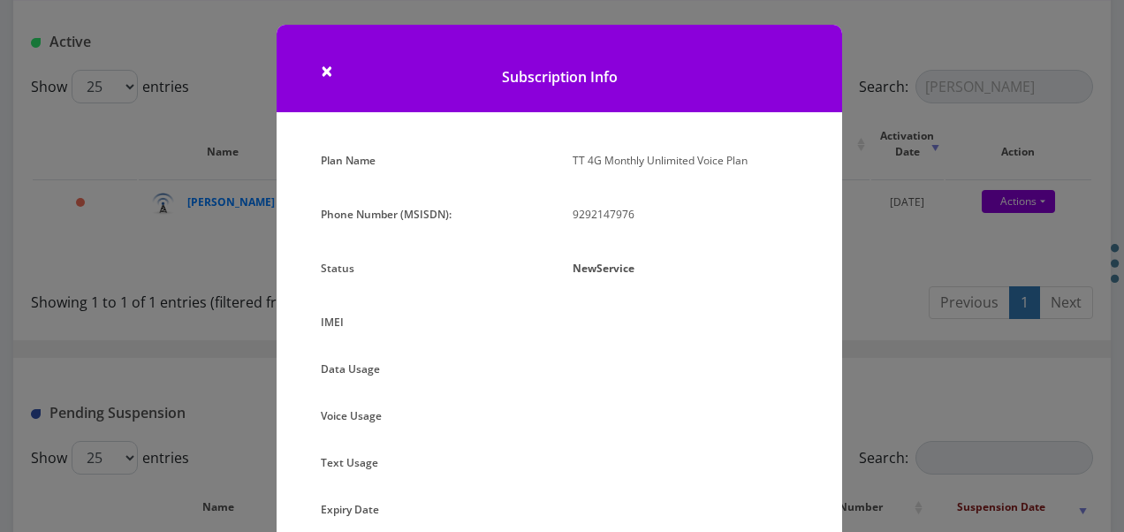
click at [899, 244] on div "× Subscription Info Plan Name TT 4G Monthly Unlimited Voice Plan Phone Number (…" at bounding box center [562, 266] width 1124 height 532
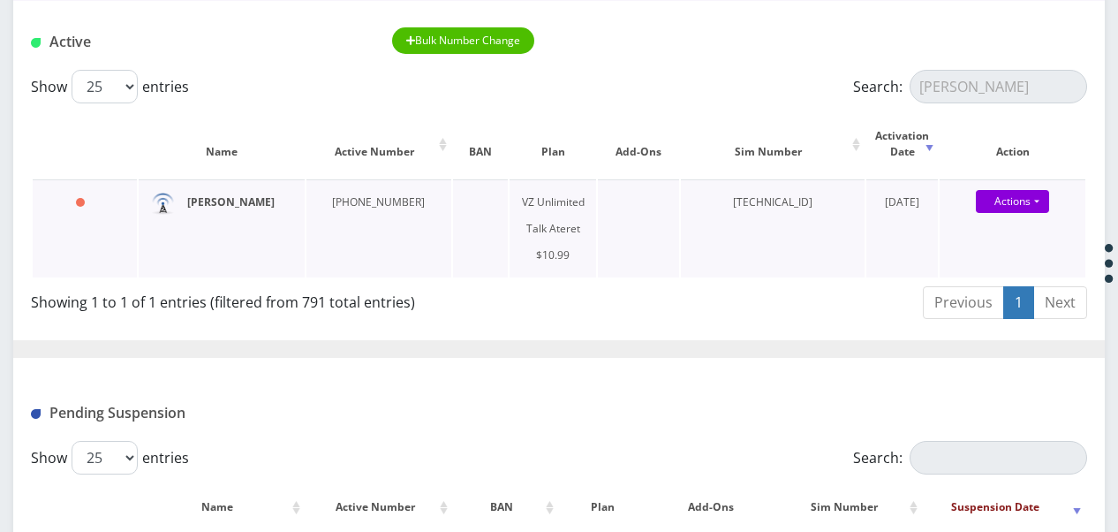
drag, startPoint x: 242, startPoint y: 209, endPoint x: 231, endPoint y: 201, distance: 12.7
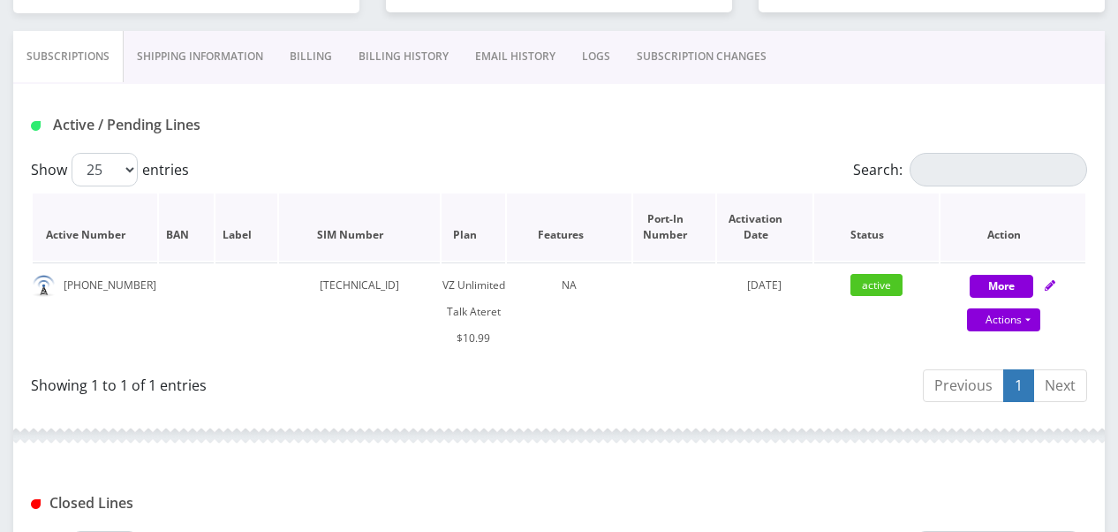
scroll to position [353, 0]
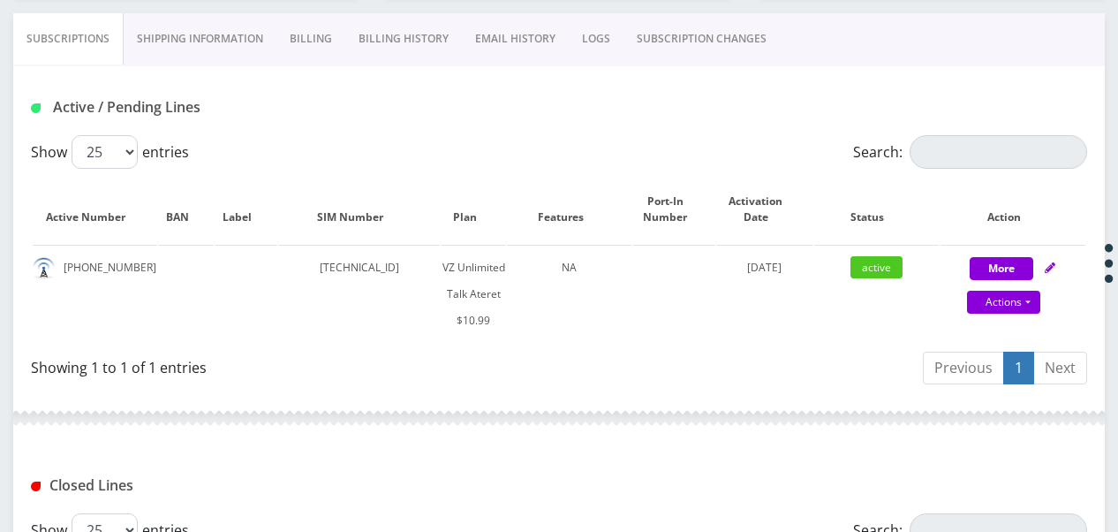
click at [712, 53] on link "SUBSCRIPTION CHANGES" at bounding box center [702, 38] width 156 height 51
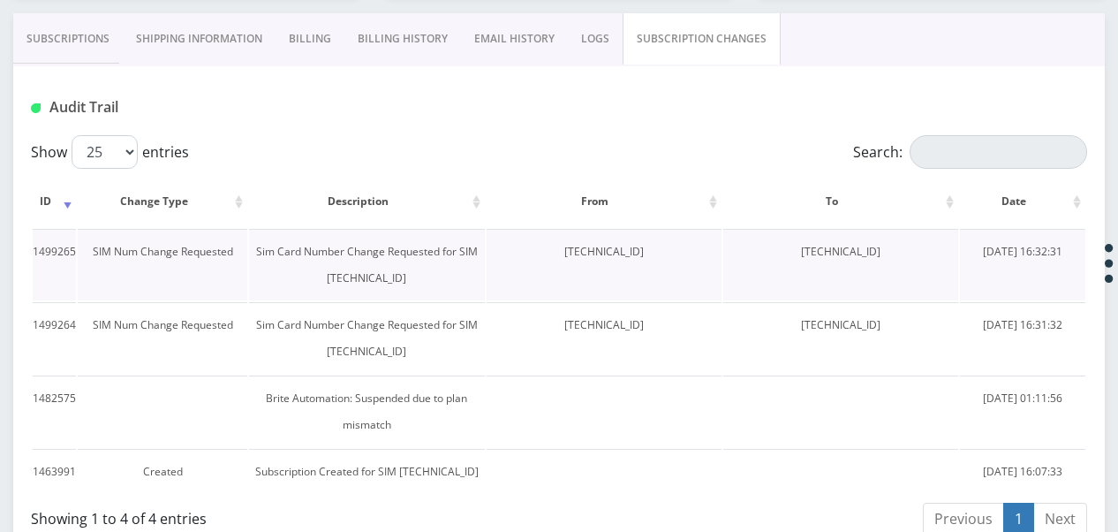
drag, startPoint x: 783, startPoint y: 254, endPoint x: 925, endPoint y: 253, distance: 142.3
click at [925, 253] on td "[TECHNICAL_ID]" at bounding box center [841, 265] width 235 height 72
drag, startPoint x: 925, startPoint y: 253, endPoint x: 876, endPoint y: 254, distance: 48.6
copy td "[TECHNICAL_ID]"
click at [580, 314] on td "[TECHNICAL_ID]" at bounding box center [604, 338] width 235 height 72
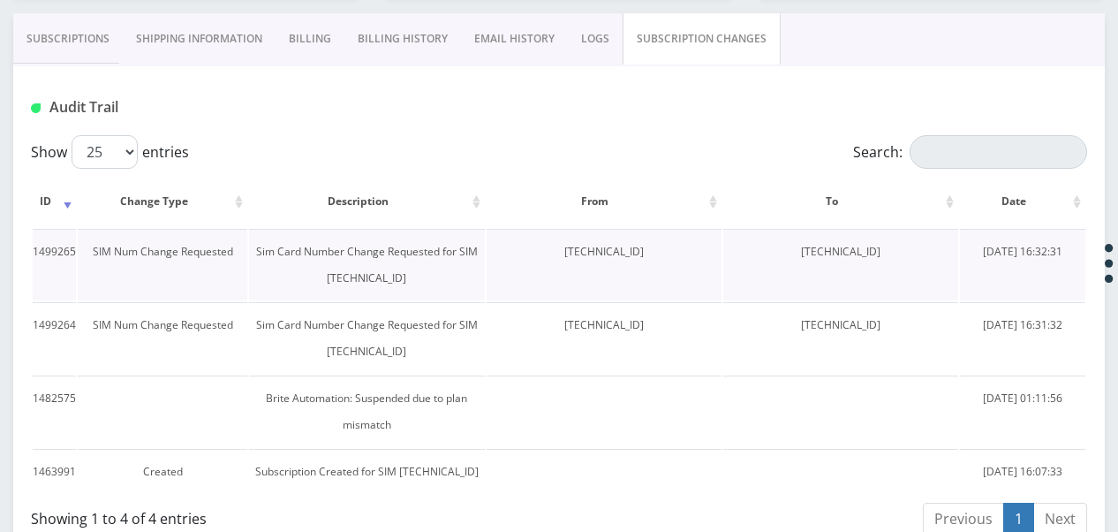
drag, startPoint x: 518, startPoint y: 257, endPoint x: 648, endPoint y: 260, distance: 129.9
click at [648, 260] on td "[TECHNICAL_ID]" at bounding box center [604, 265] width 235 height 72
drag, startPoint x: 648, startPoint y: 260, endPoint x: 628, endPoint y: 254, distance: 20.1
copy td "[TECHNICAL_ID]"
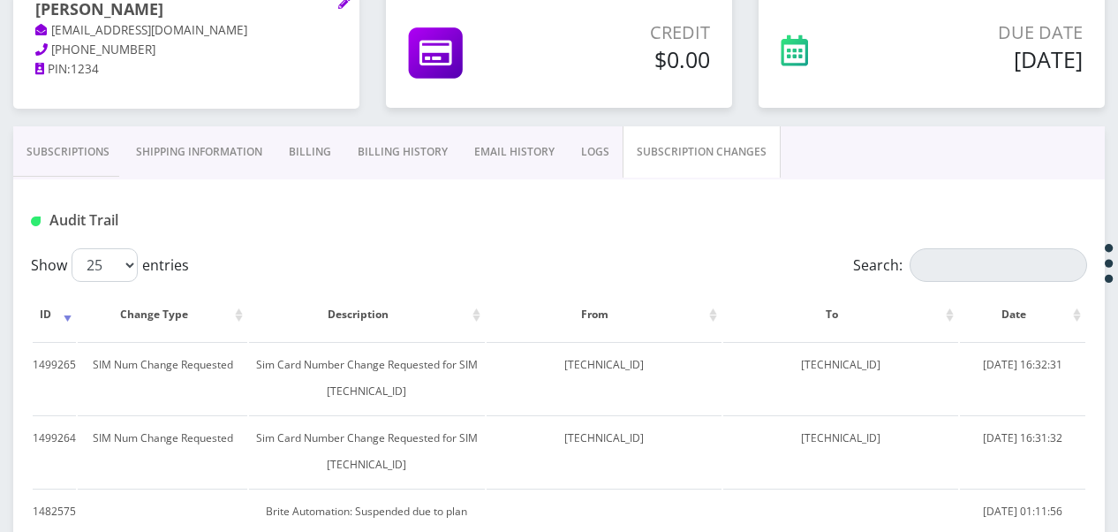
scroll to position [177, 0]
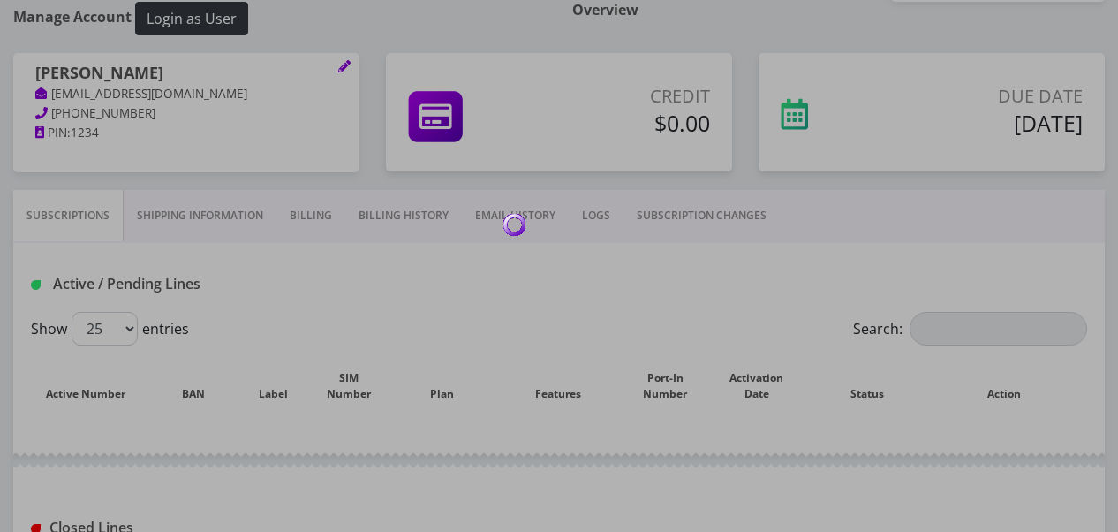
scroll to position [177, 0]
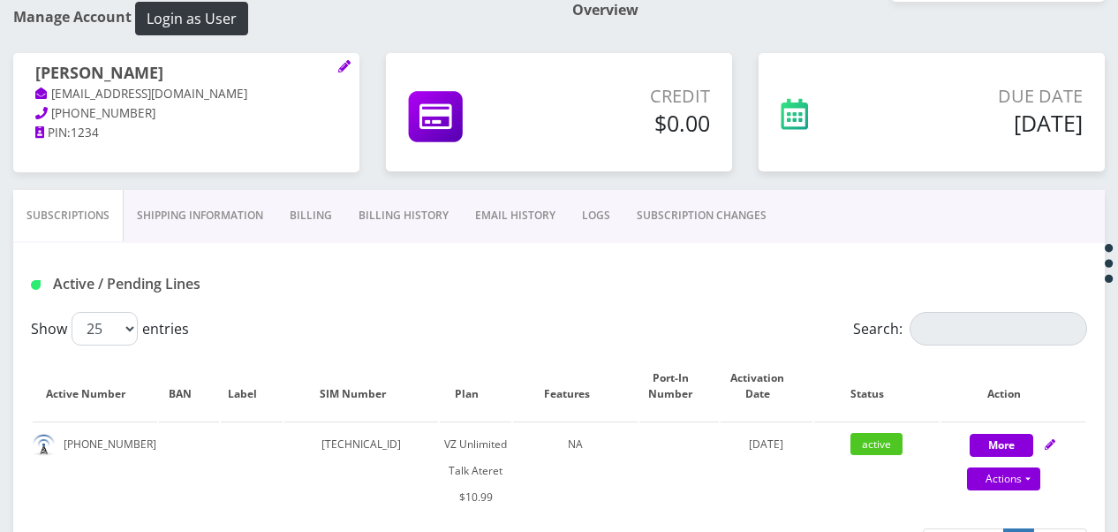
click at [672, 218] on link "SUBSCRIPTION CHANGES" at bounding box center [702, 215] width 156 height 51
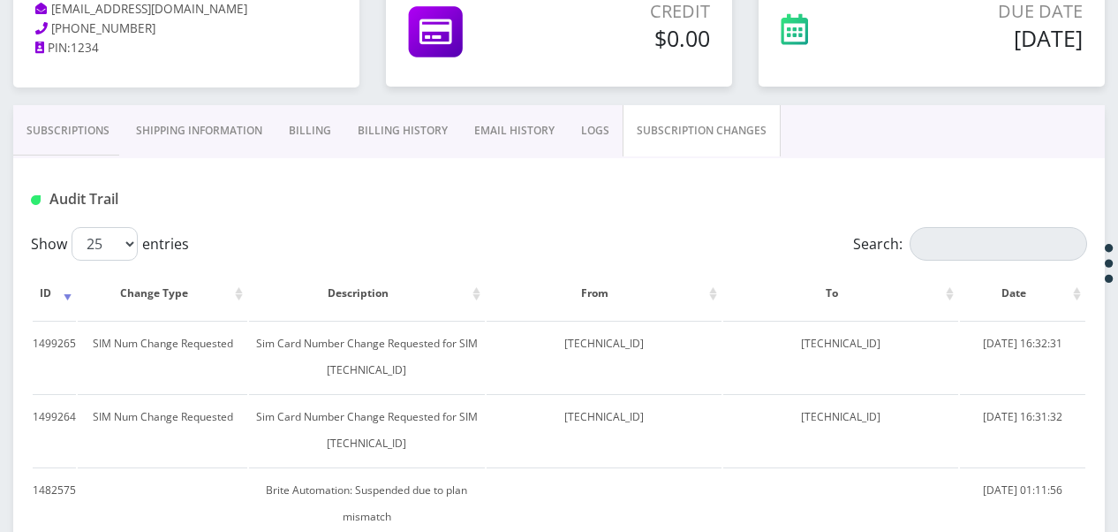
scroll to position [442, 0]
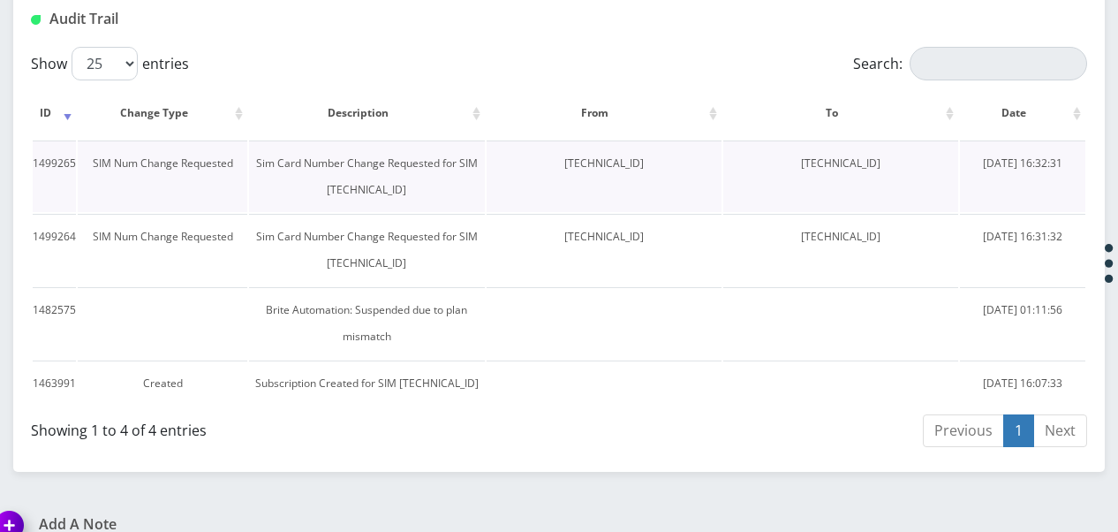
drag, startPoint x: 516, startPoint y: 163, endPoint x: 662, endPoint y: 164, distance: 145.8
click at [662, 164] on td "[TECHNICAL_ID]" at bounding box center [604, 176] width 235 height 72
drag, startPoint x: 662, startPoint y: 164, endPoint x: 584, endPoint y: 157, distance: 78.1
copy td "[TECHNICAL_ID]"
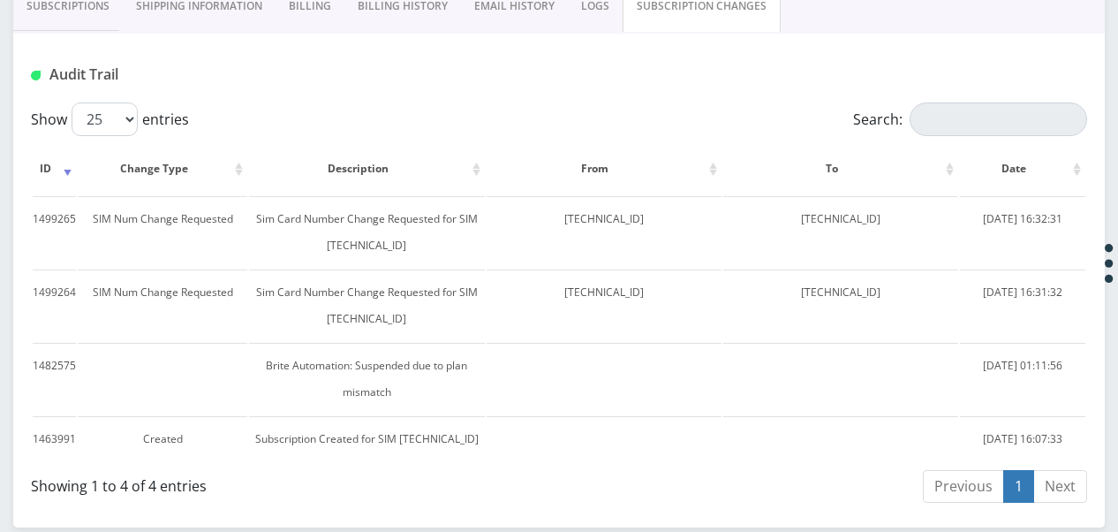
scroll to position [265, 0]
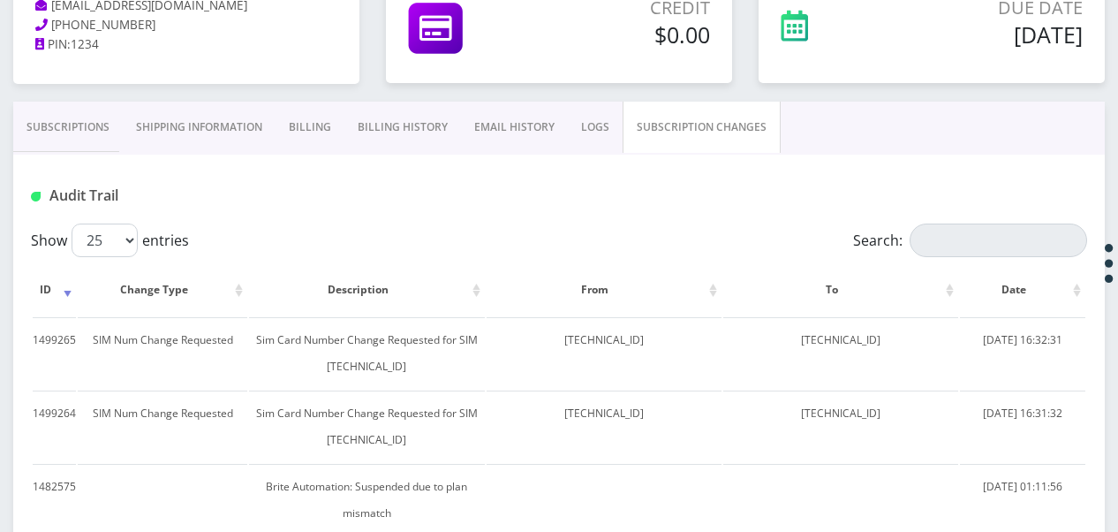
click at [83, 122] on link "Subscriptions" at bounding box center [68, 127] width 110 height 51
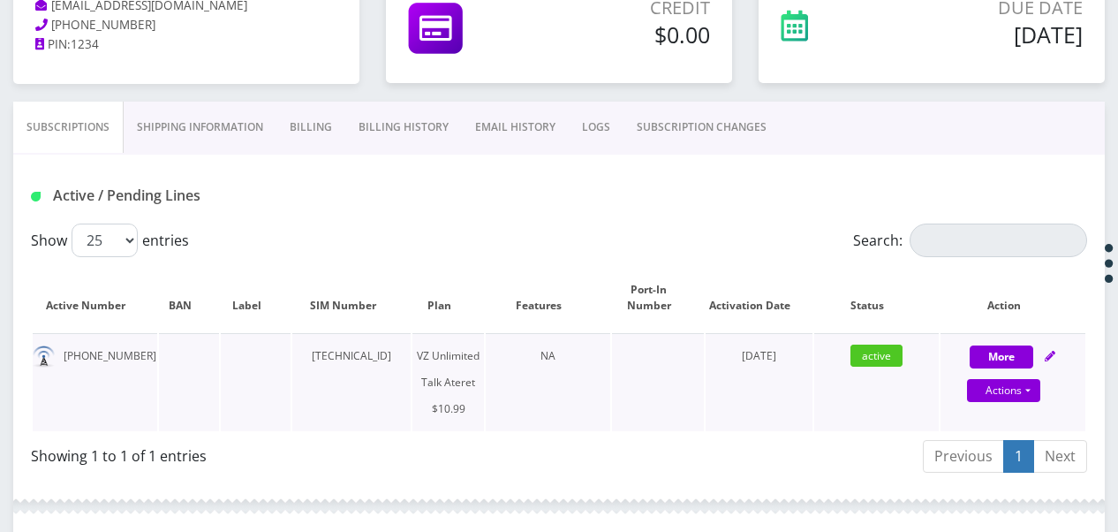
click at [1037, 350] on div "More Actions Suspend Close Get Usage Swap Sim Confirm" at bounding box center [1013, 369] width 145 height 53
select select "483"
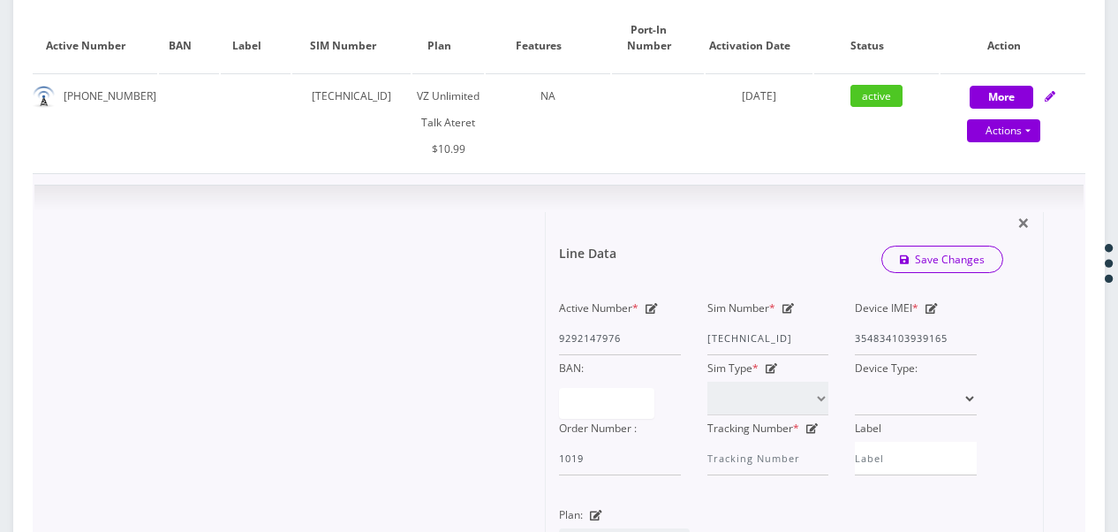
scroll to position [530, 0]
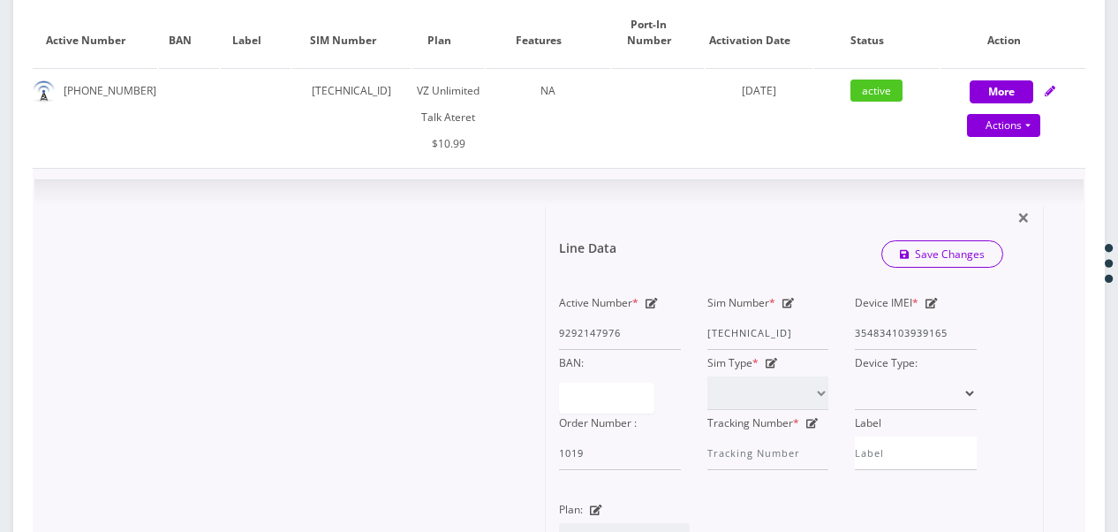
click at [936, 306] on icon at bounding box center [932, 303] width 12 height 11
click at [791, 306] on icon at bounding box center [789, 303] width 12 height 11
drag, startPoint x: 709, startPoint y: 326, endPoint x: 871, endPoint y: 340, distance: 162.3
click at [875, 341] on div "Active Number * 9292147976 Sim Number * [TECHNICAL_ID] Device IMEI * [TECHNICAL…" at bounding box center [768, 380] width 444 height 180
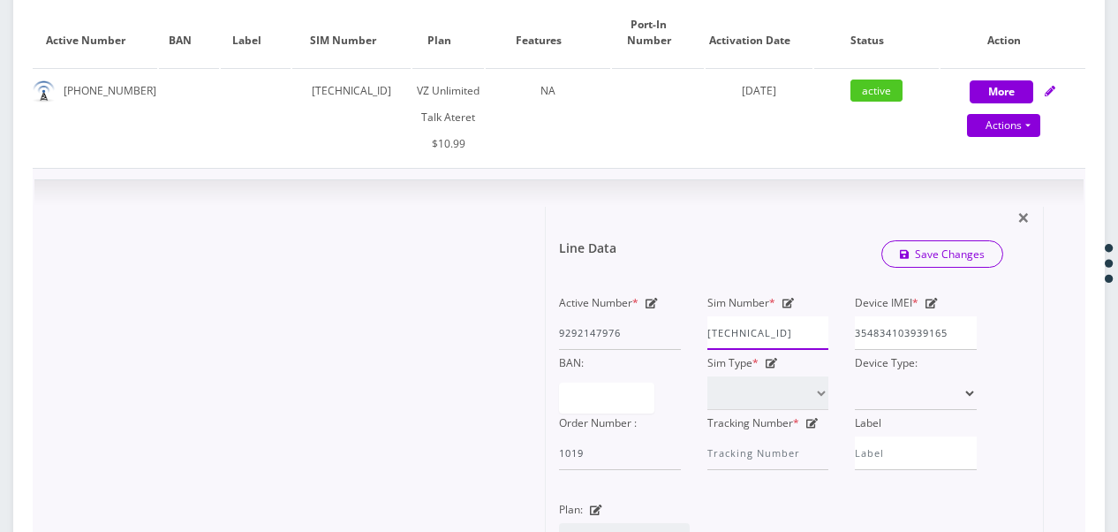
paste input "0413033614"
type input "[TECHNICAL_ID]"
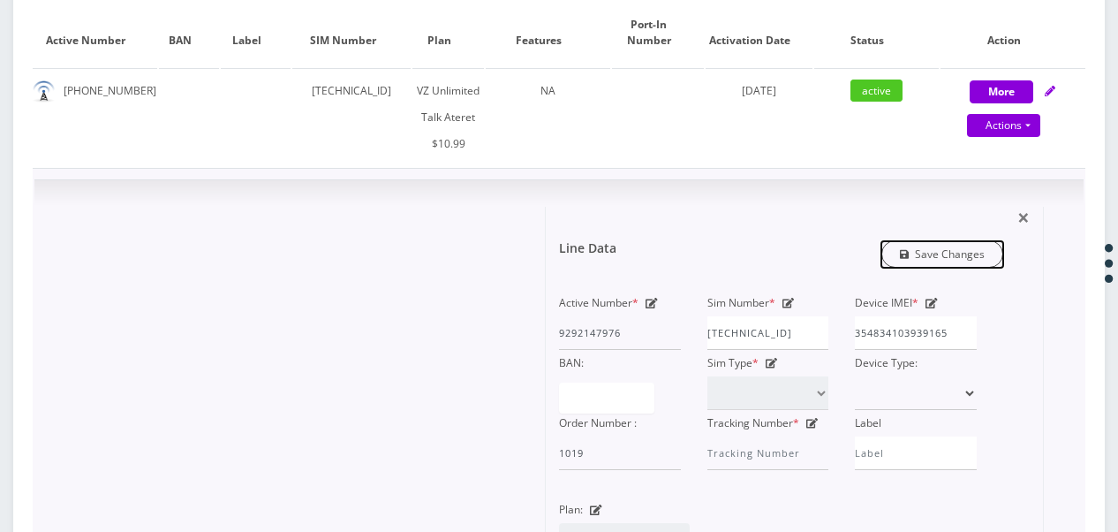
click at [931, 249] on link "Save Changes" at bounding box center [943, 253] width 123 height 27
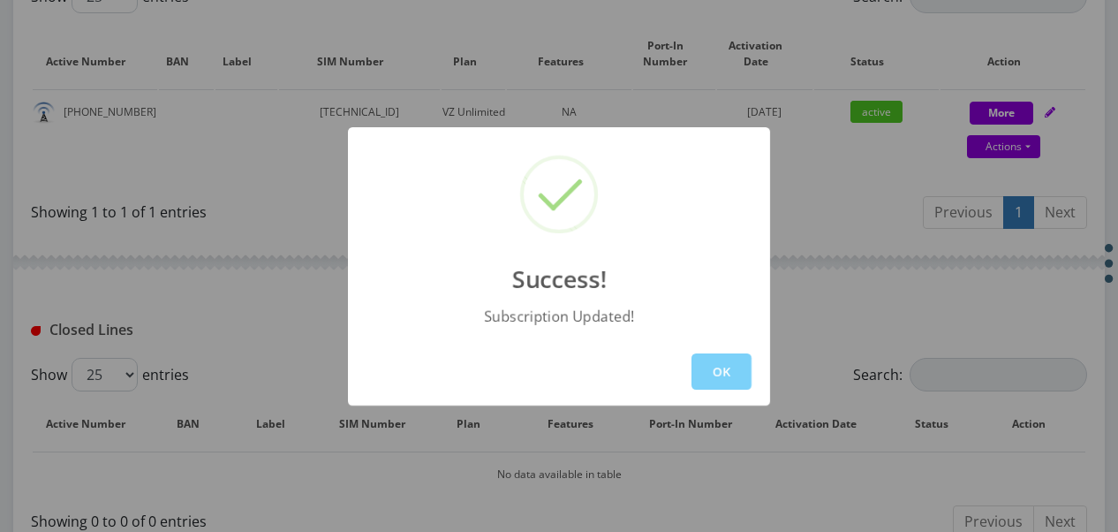
scroll to position [530, 0]
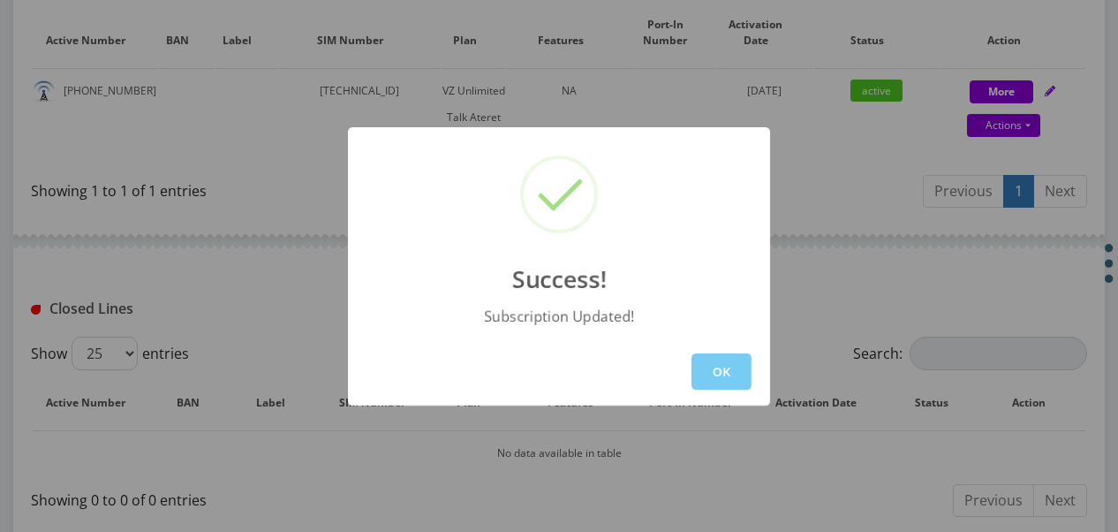
click at [710, 357] on button "OK" at bounding box center [722, 371] width 60 height 36
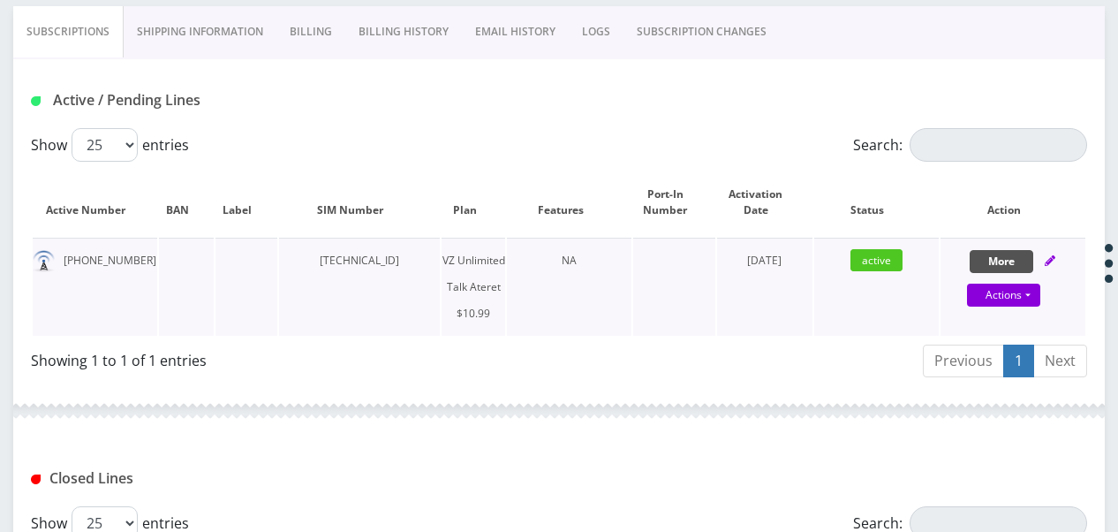
scroll to position [353, 0]
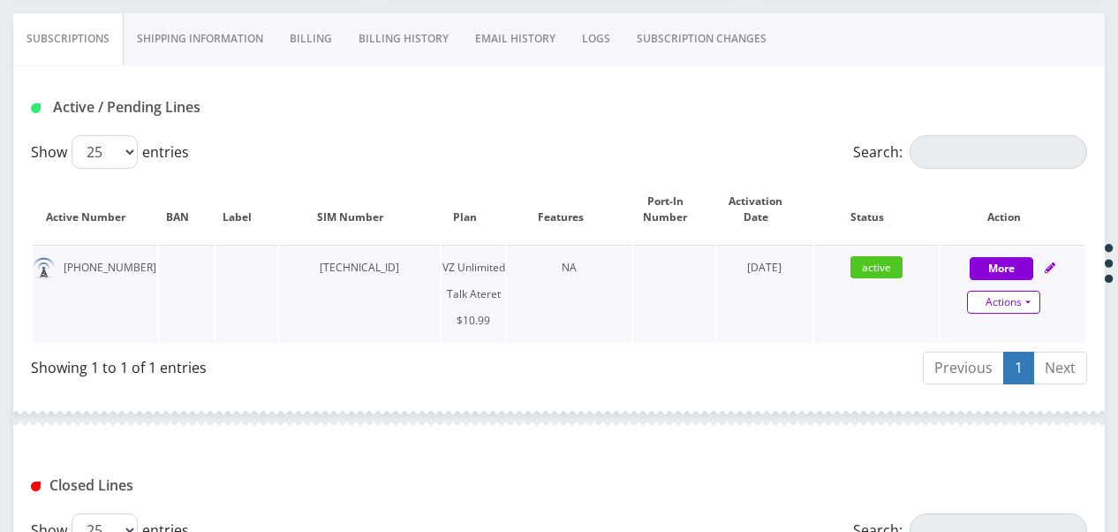
click at [1035, 302] on link "Actions" at bounding box center [1003, 302] width 73 height 23
select select "483"
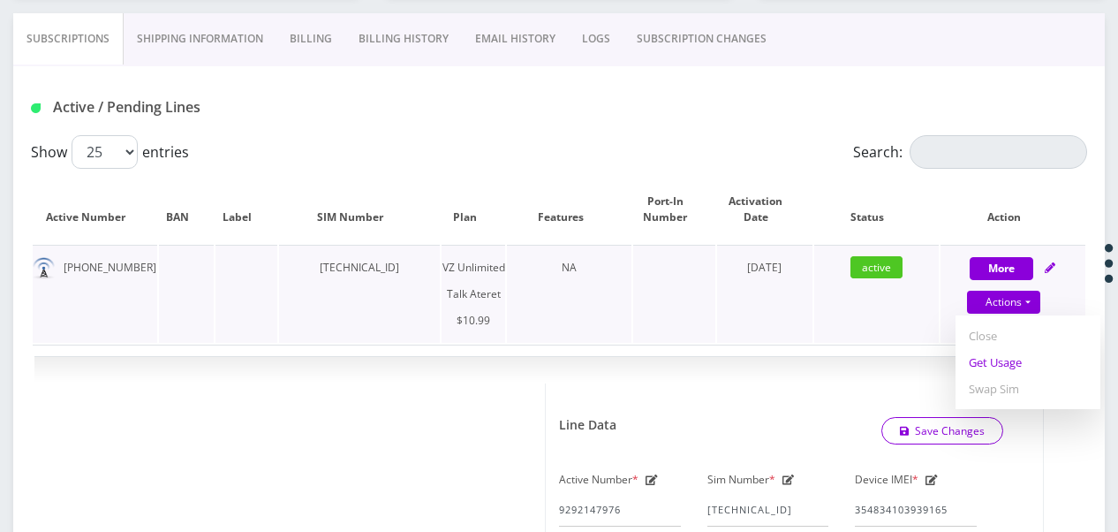
click at [1008, 358] on link "Get Usage" at bounding box center [1028, 362] width 145 height 27
select select "483"
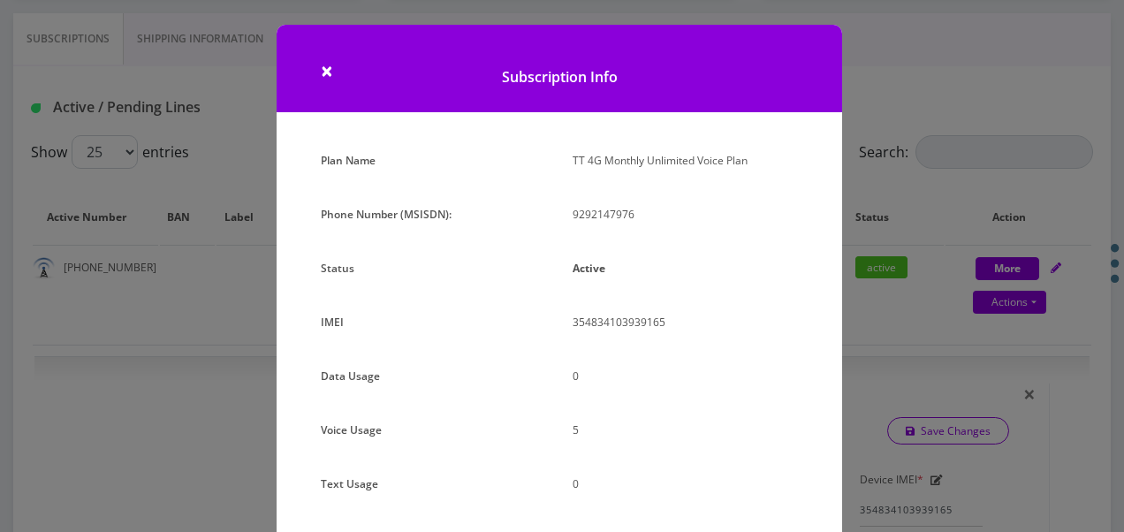
click at [908, 151] on div "× Subscription Info Plan Name TT 4G Monthly Unlimited Voice Plan Phone Number (…" at bounding box center [562, 266] width 1124 height 532
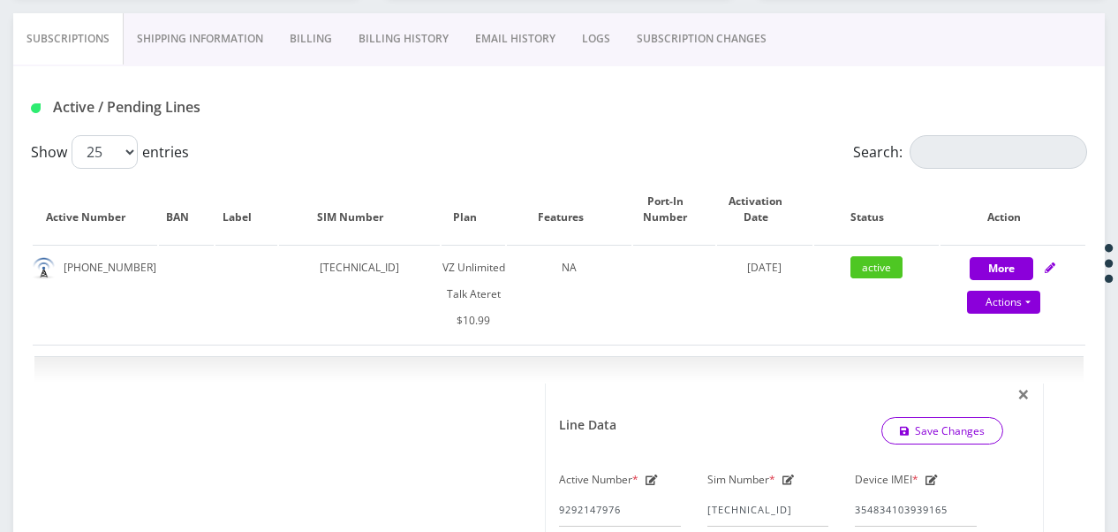
click at [703, 41] on link "SUBSCRIPTION CHANGES" at bounding box center [702, 38] width 156 height 51
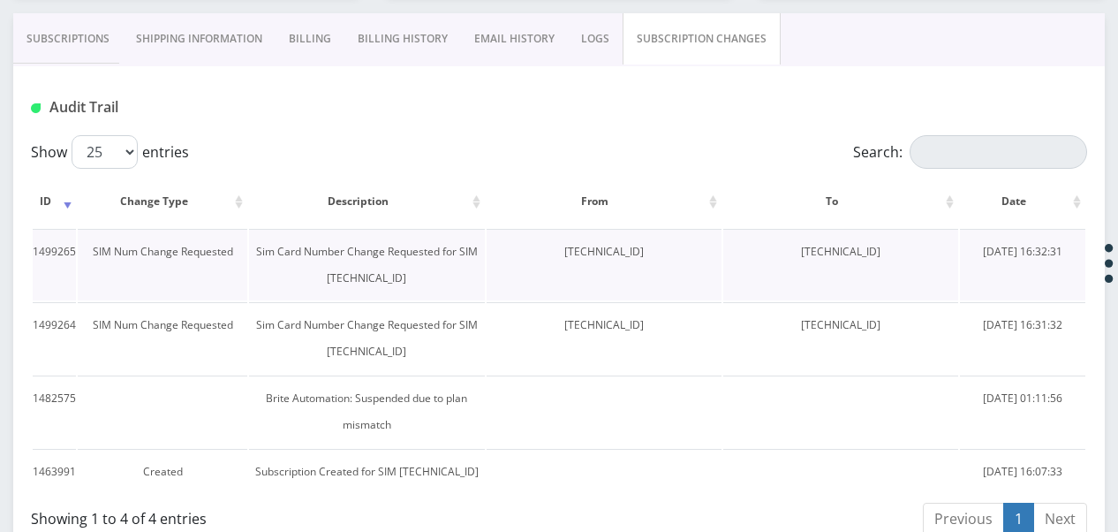
drag, startPoint x: 779, startPoint y: 256, endPoint x: 903, endPoint y: 256, distance: 123.7
click at [903, 256] on td "[TECHNICAL_ID]" at bounding box center [841, 265] width 235 height 72
drag, startPoint x: 903, startPoint y: 256, endPoint x: 891, endPoint y: 256, distance: 12.4
copy td "[TECHNICAL_ID]"
click at [28, 43] on link "Subscriptions" at bounding box center [68, 38] width 110 height 51
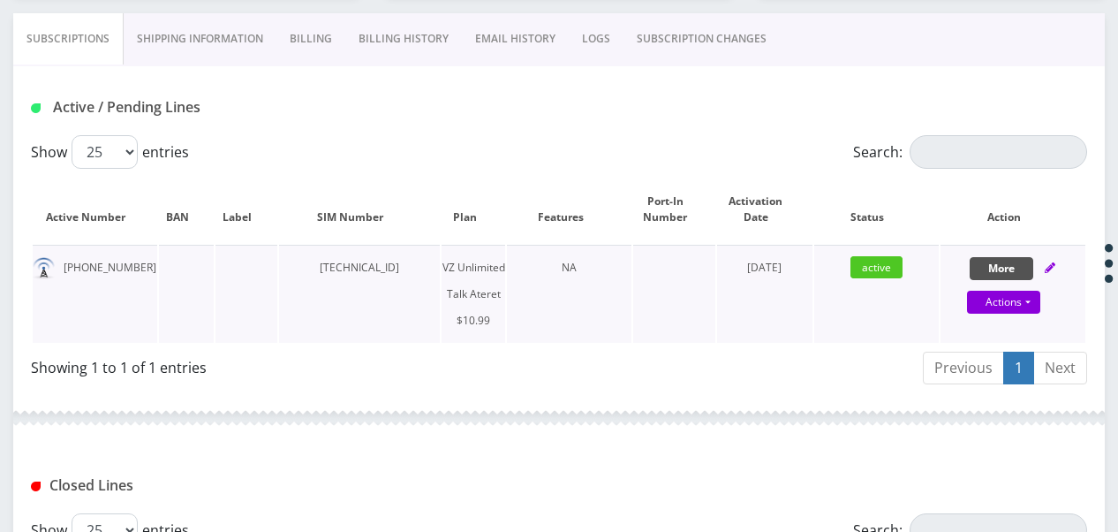
click at [973, 269] on button "More" at bounding box center [1002, 268] width 64 height 23
select select "483"
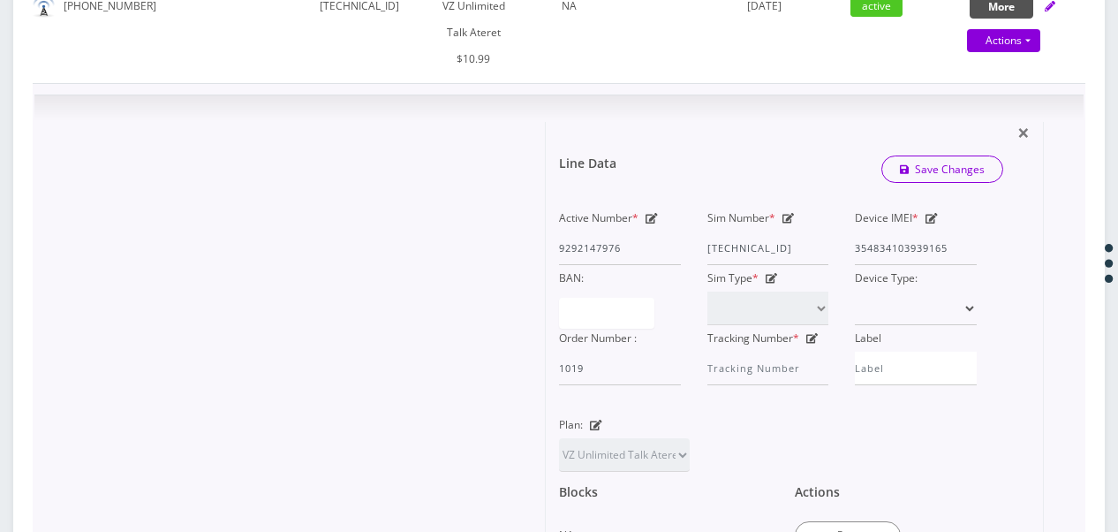
scroll to position [618, 0]
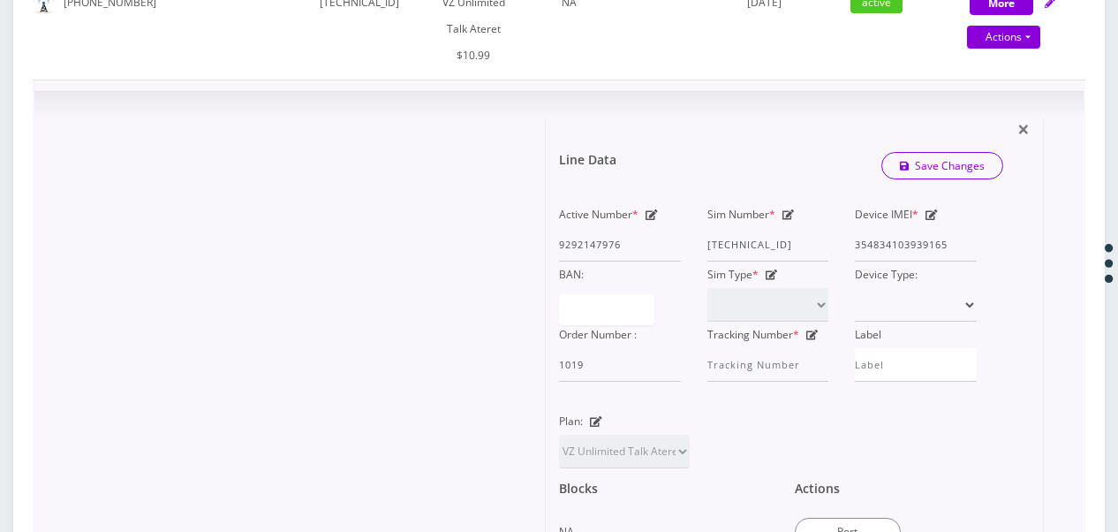
click at [788, 209] on icon at bounding box center [789, 214] width 12 height 11
click at [886, 247] on div "Active Number * 9292147976 Sim Number * [TECHNICAL_ID] Device IMEI * [TECHNICAL…" at bounding box center [768, 291] width 444 height 180
click at [808, 152] on div "Line Data Save Changes" at bounding box center [781, 166] width 471 height 53
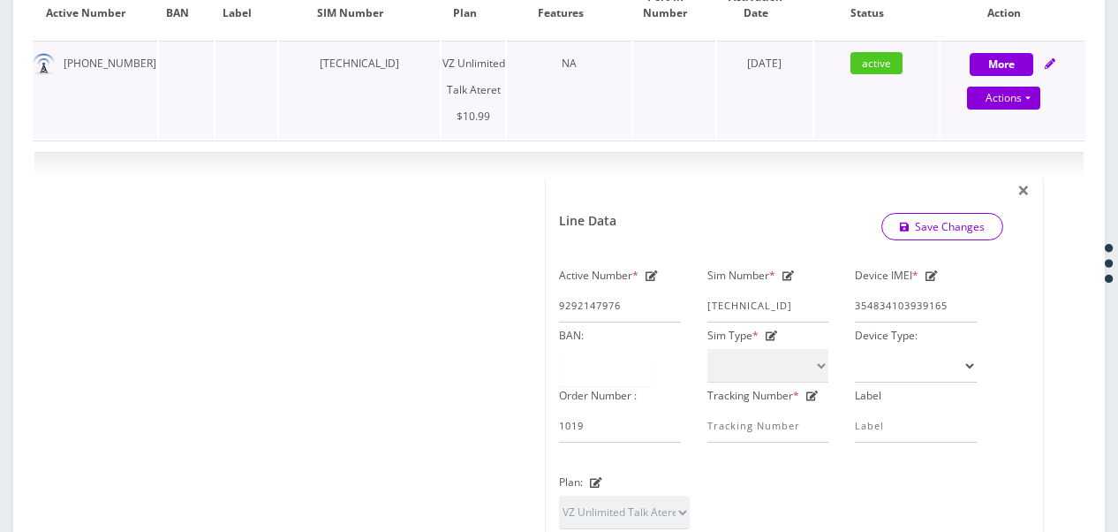
scroll to position [530, 0]
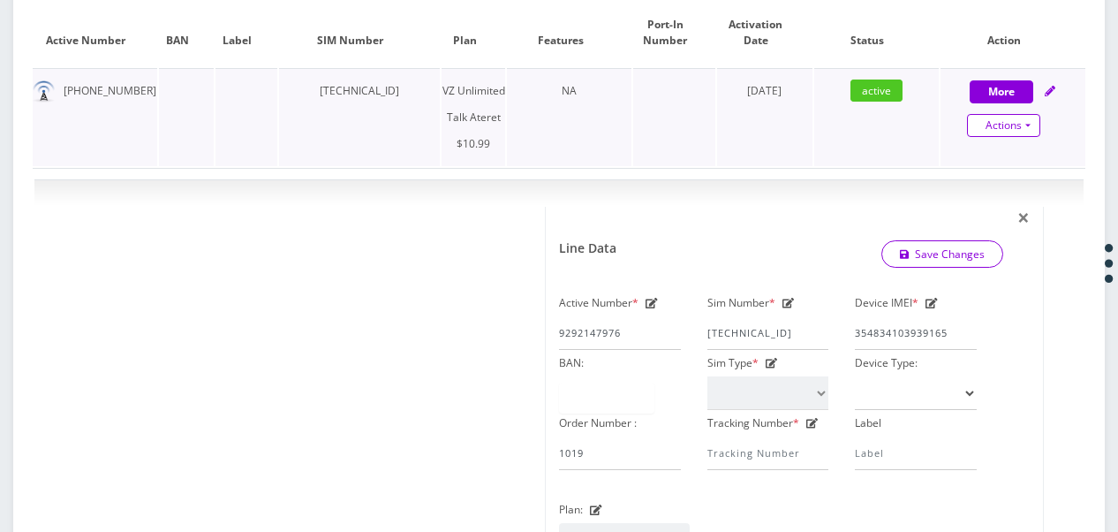
click at [1020, 114] on link "Actions" at bounding box center [1003, 125] width 73 height 23
select select "483"
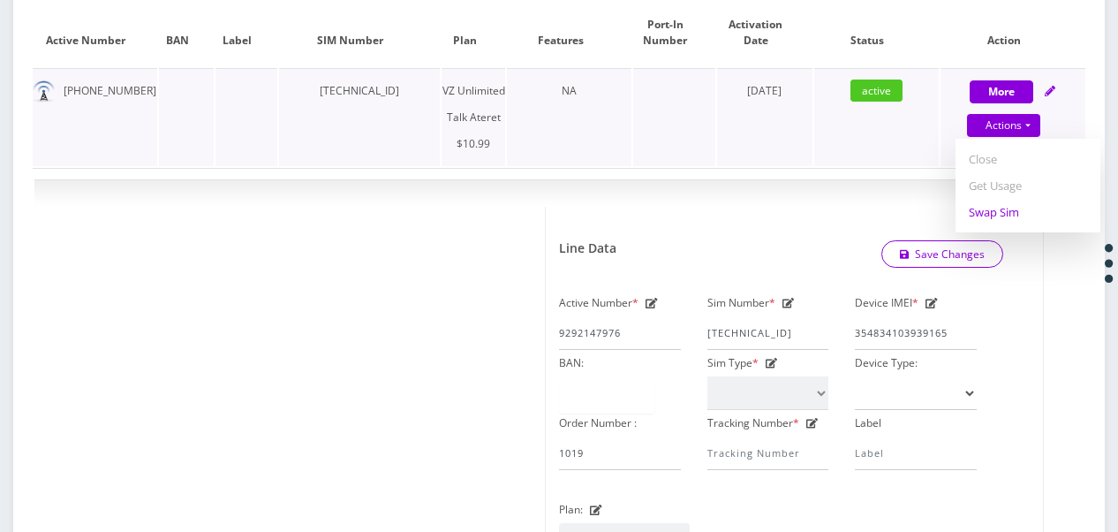
click at [1004, 206] on link "Swap Sim" at bounding box center [1028, 212] width 145 height 27
select select "483"
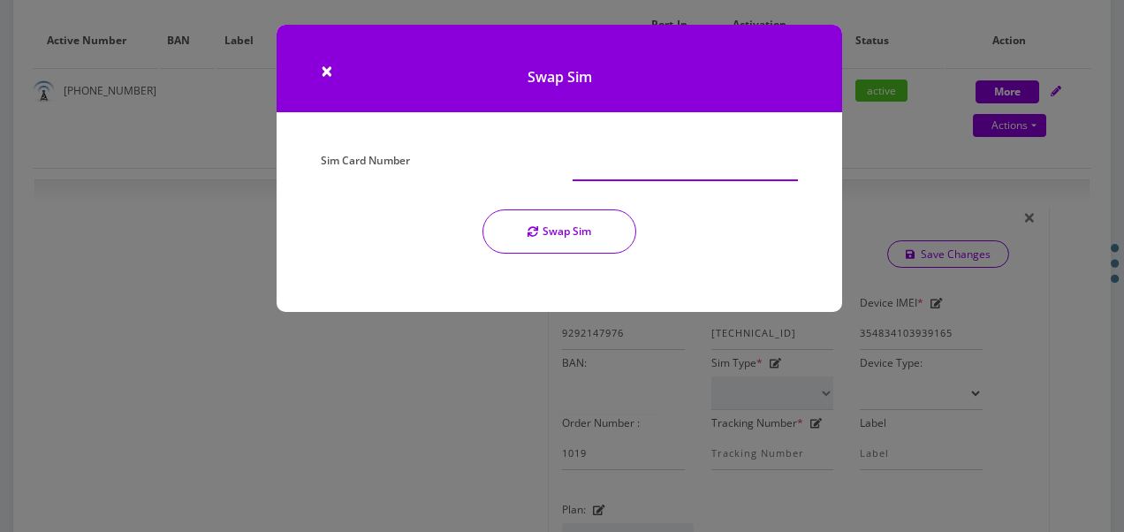
paste input "[TECHNICAL_ID]"
type input "[TECHNICAL_ID]"
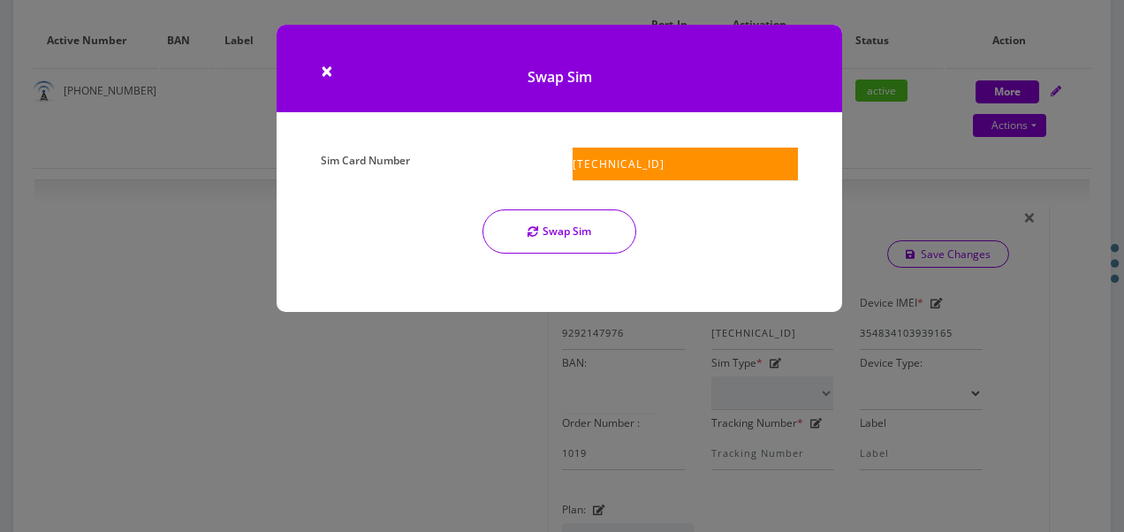
click at [601, 254] on div "Sim Card Number [TECHNICAL_ID] Swap Sim" at bounding box center [559, 208] width 504 height 120
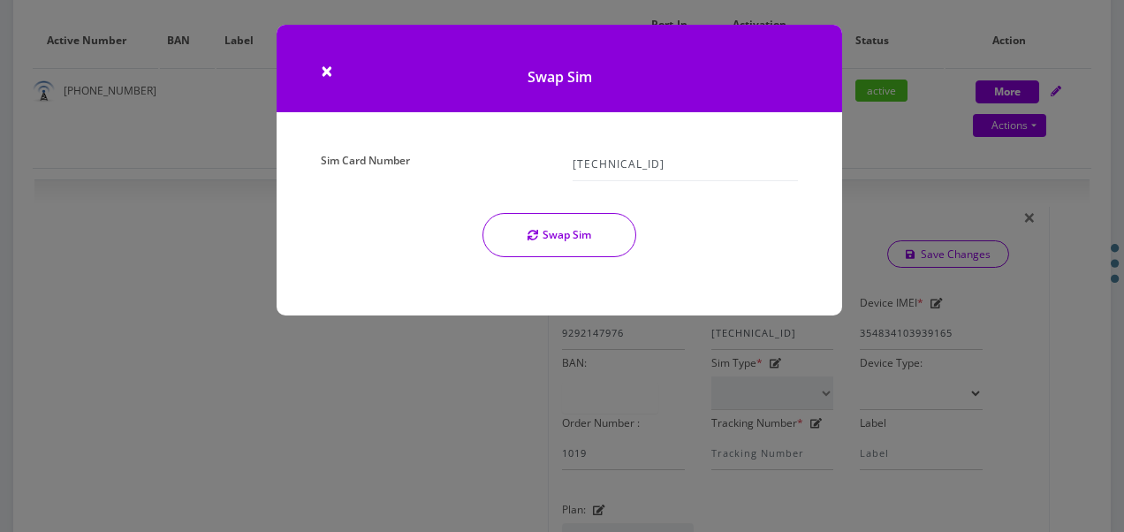
click at [541, 243] on button "Swap Sim" at bounding box center [559, 235] width 154 height 44
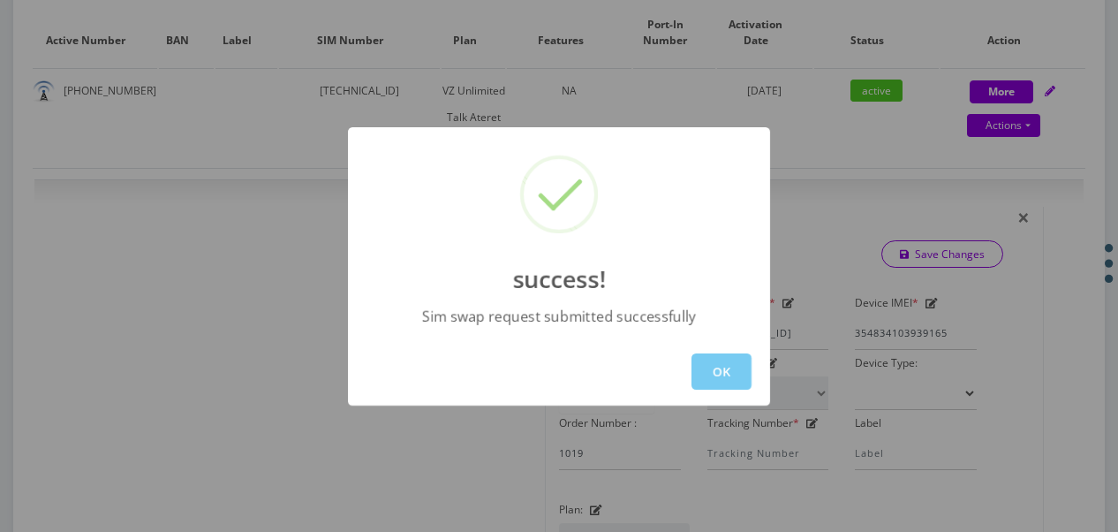
click at [729, 366] on button "OK" at bounding box center [722, 371] width 60 height 36
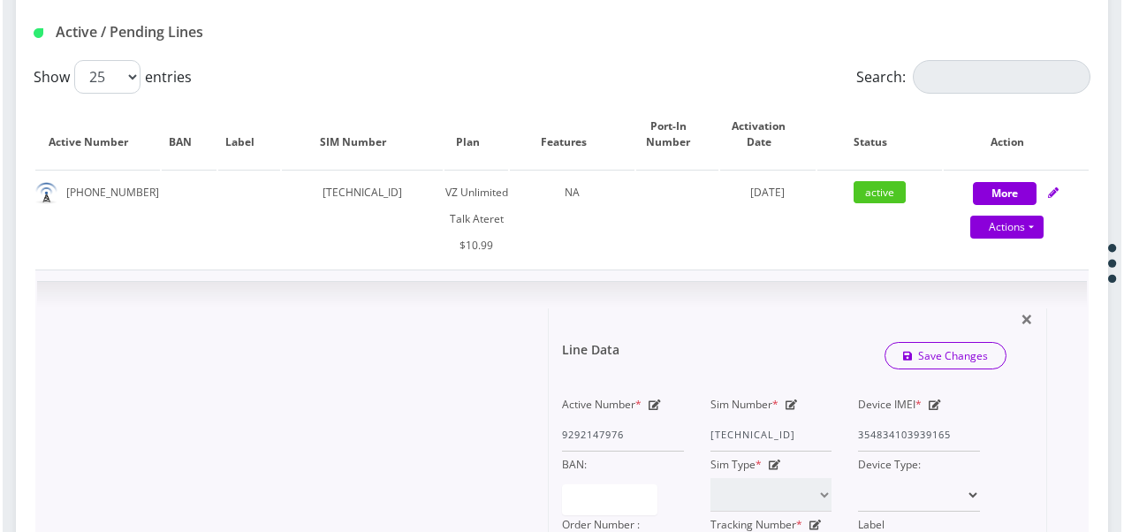
scroll to position [353, 0]
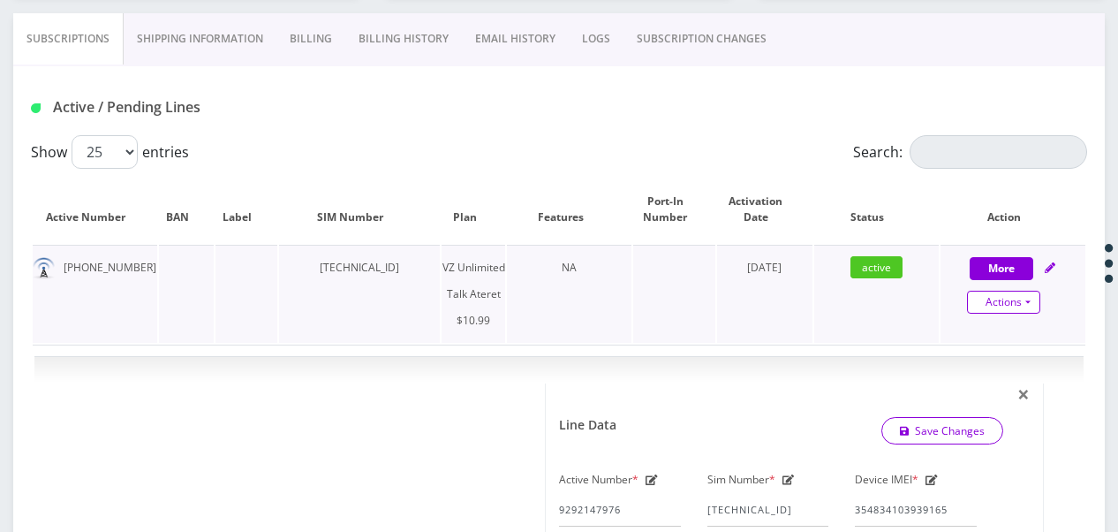
click at [1031, 304] on link "Actions" at bounding box center [1003, 302] width 73 height 23
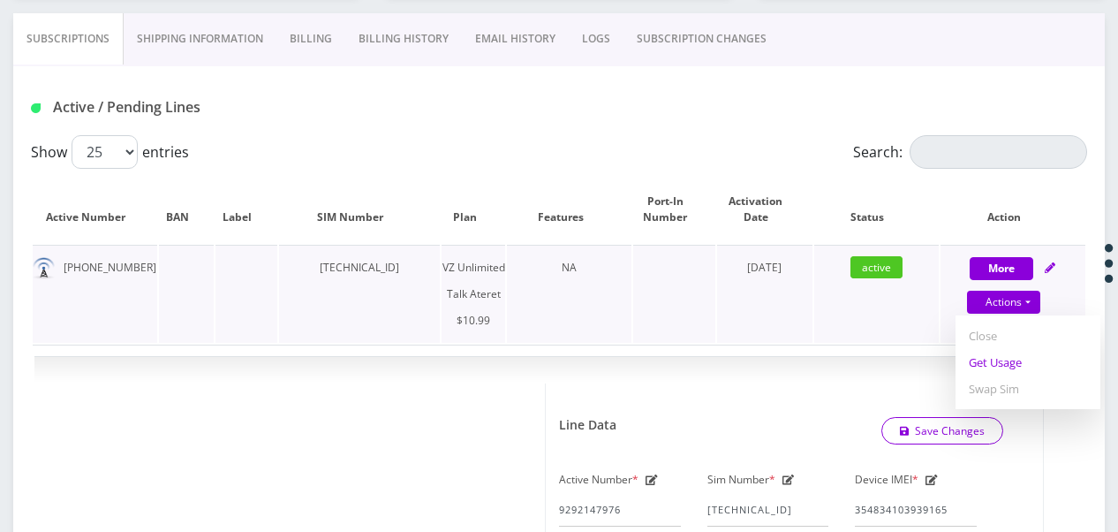
click at [1009, 358] on link "Get Usage" at bounding box center [1028, 362] width 145 height 27
select select "483"
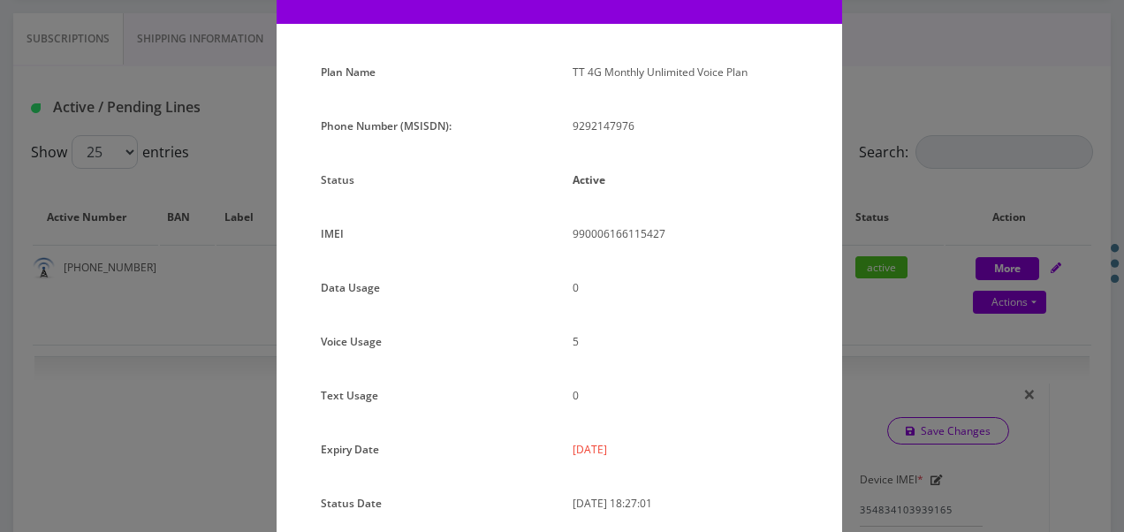
scroll to position [216, 0]
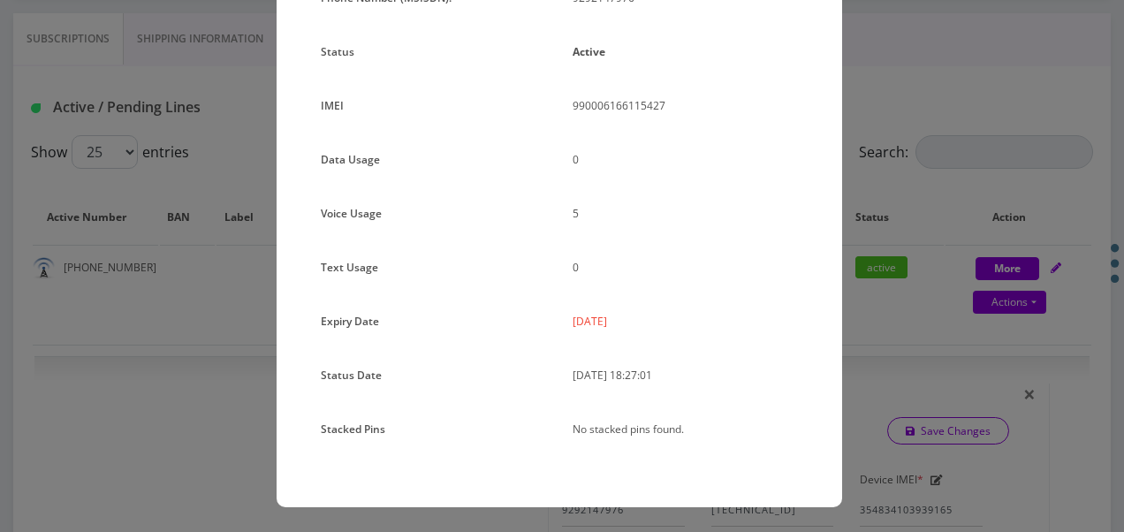
click at [894, 279] on div "× Subscription Info Plan Name TT 4G Monthly Unlimited Voice Plan Phone Number (…" at bounding box center [562, 266] width 1124 height 532
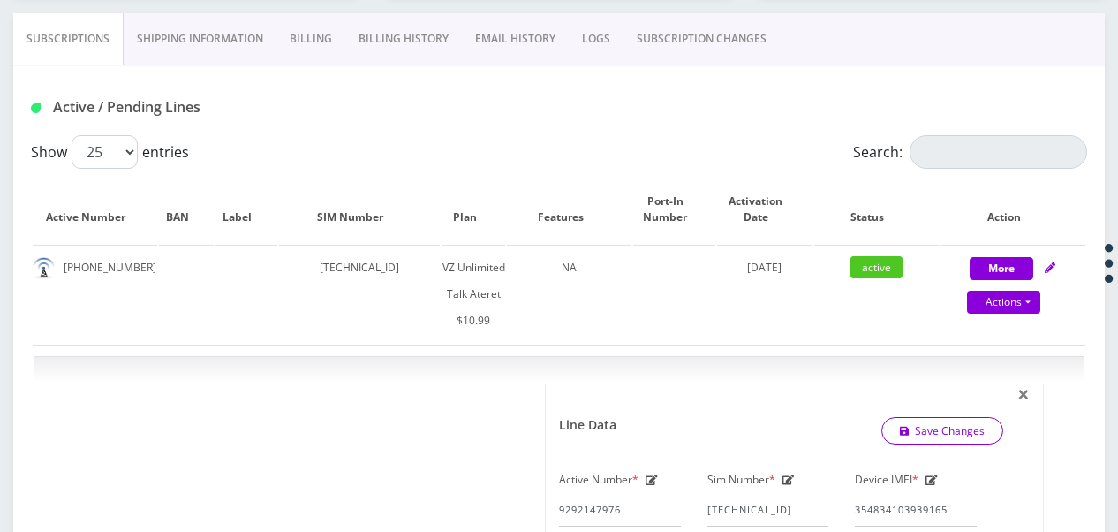
click at [724, 46] on link "SUBSCRIPTION CHANGES" at bounding box center [702, 38] width 156 height 51
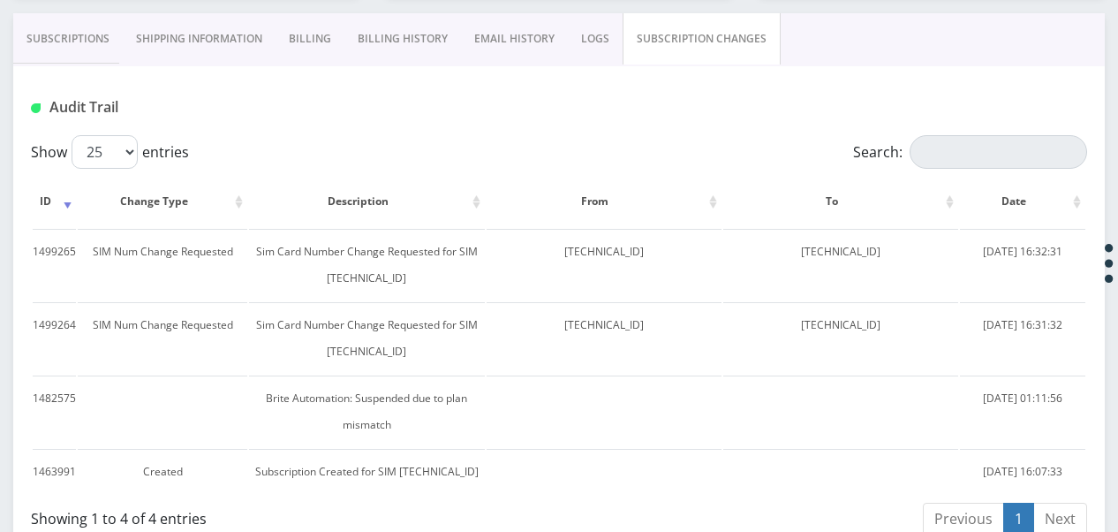
click at [81, 45] on link "Subscriptions" at bounding box center [68, 38] width 110 height 51
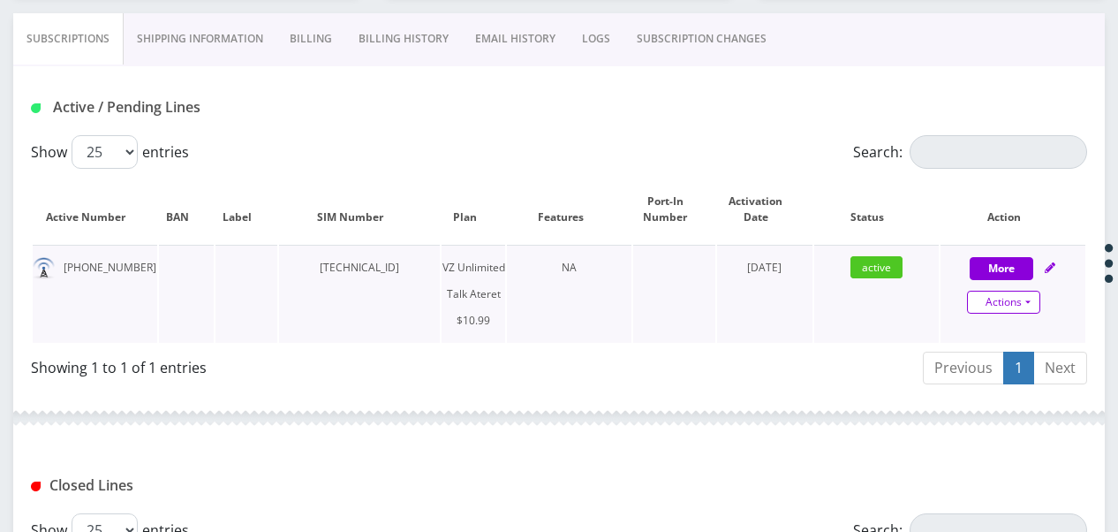
click at [1028, 307] on link "Actions" at bounding box center [1003, 302] width 73 height 23
select select "483"
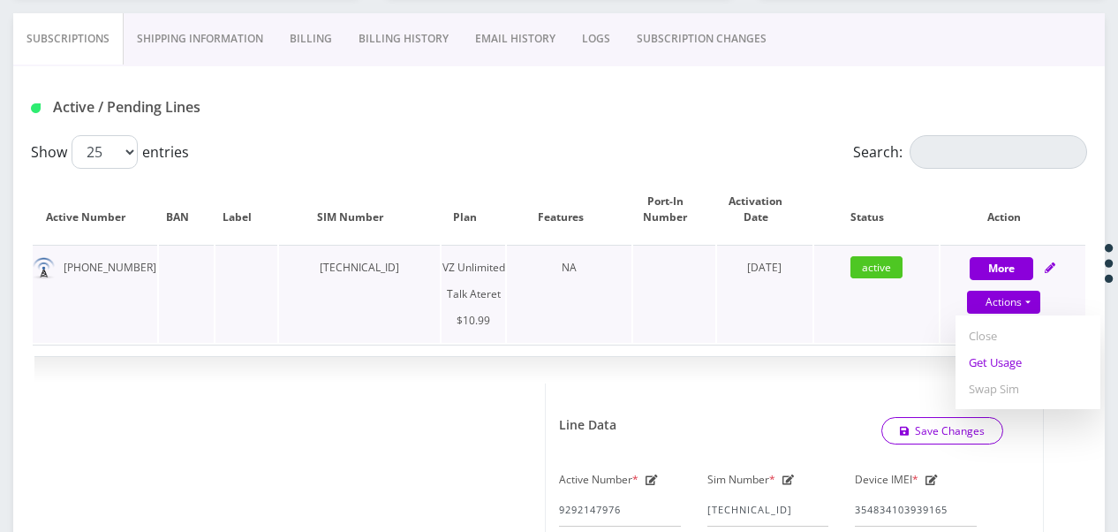
click at [1001, 360] on link "Get Usage" at bounding box center [1028, 362] width 145 height 27
select select "483"
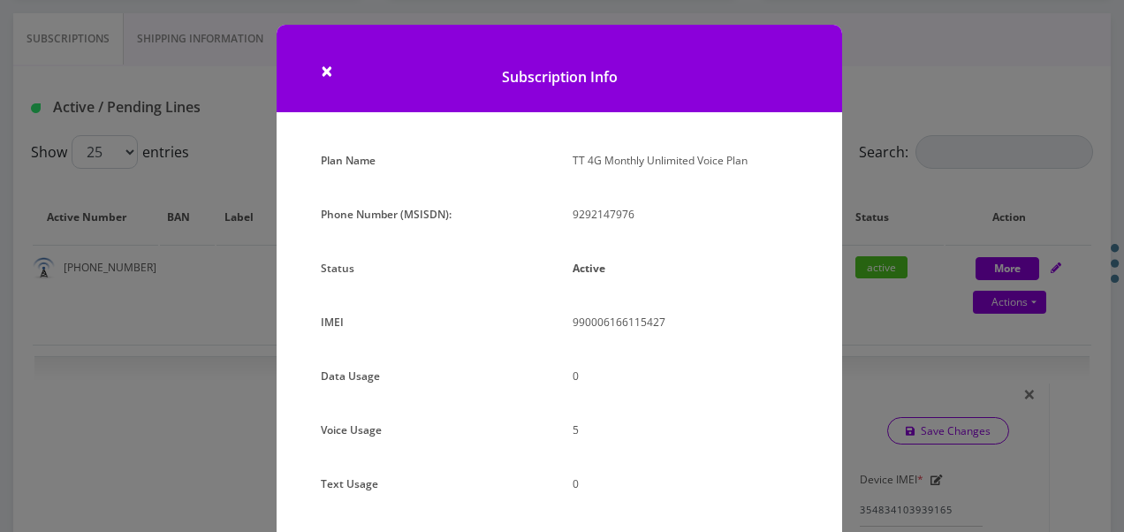
click at [861, 215] on div "× Subscription Info Plan Name TT 4G Monthly Unlimited Voice Plan Phone Number (…" at bounding box center [562, 266] width 1124 height 532
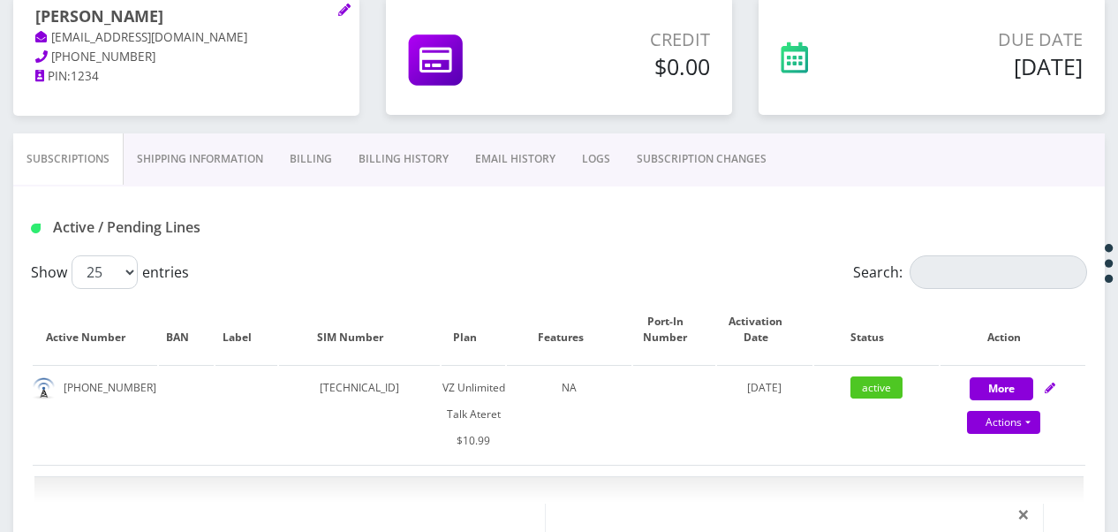
scroll to position [353, 0]
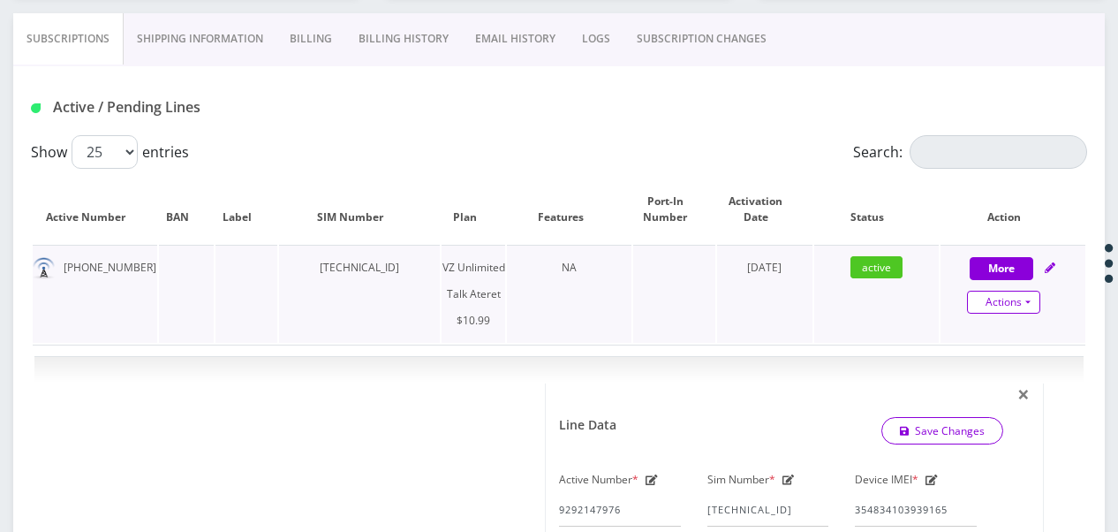
click at [1028, 297] on link "Actions" at bounding box center [1003, 302] width 73 height 23
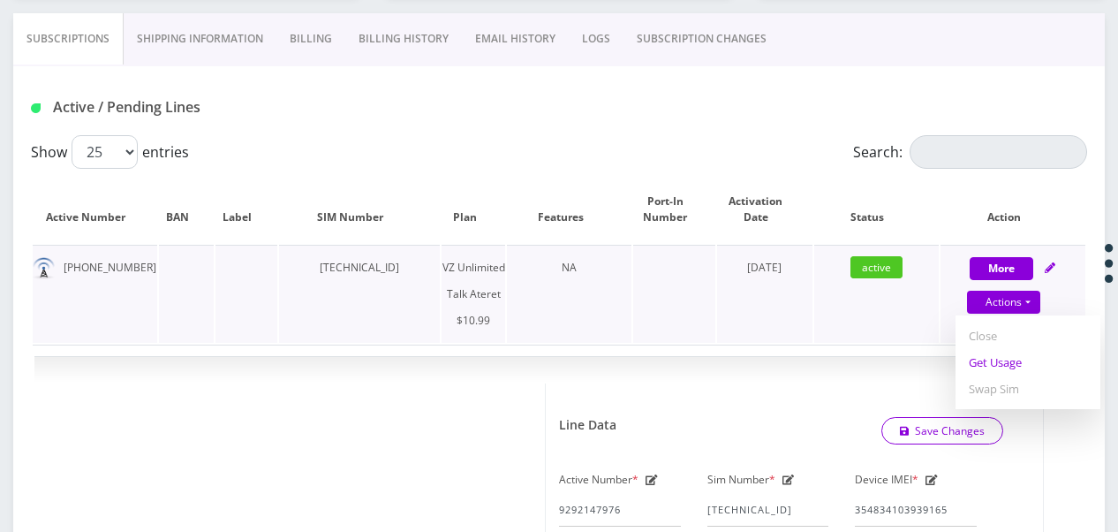
click at [1031, 353] on link "Get Usage" at bounding box center [1028, 362] width 145 height 27
select select "483"
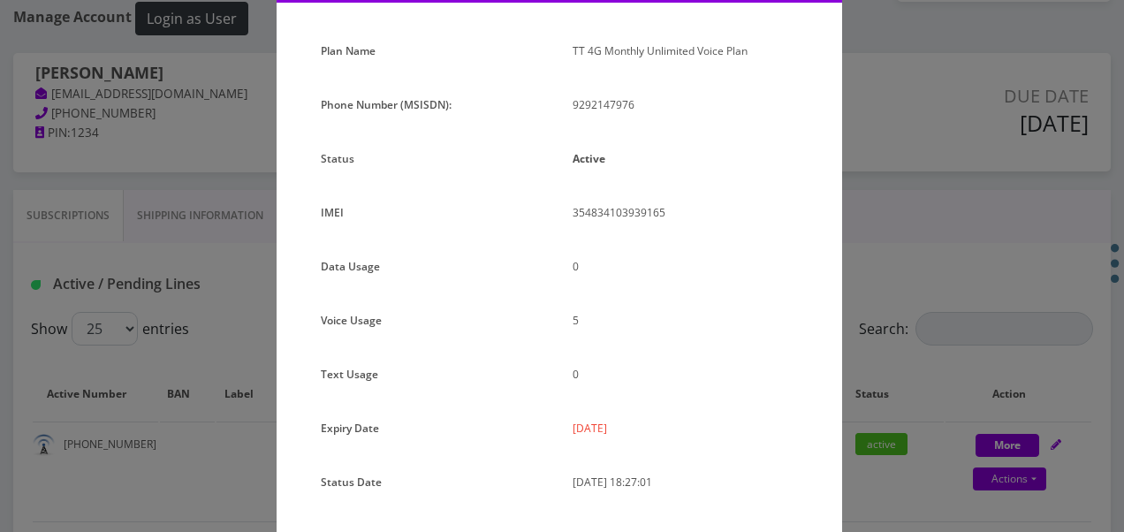
scroll to position [216, 0]
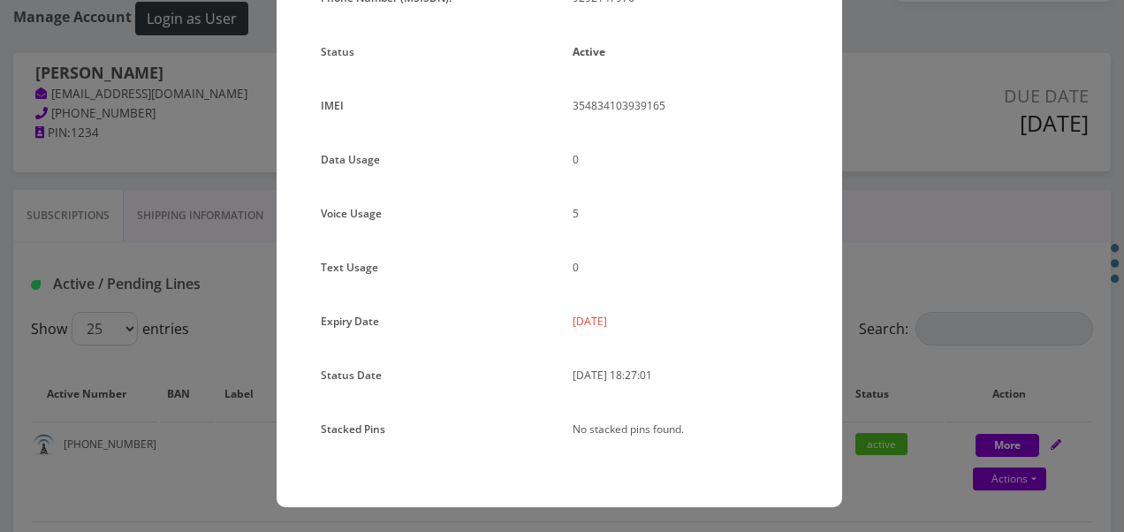
click at [864, 233] on div "× Subscription Info Plan Name TT 4G Monthly Unlimited Voice Plan Phone Number (…" at bounding box center [562, 266] width 1124 height 532
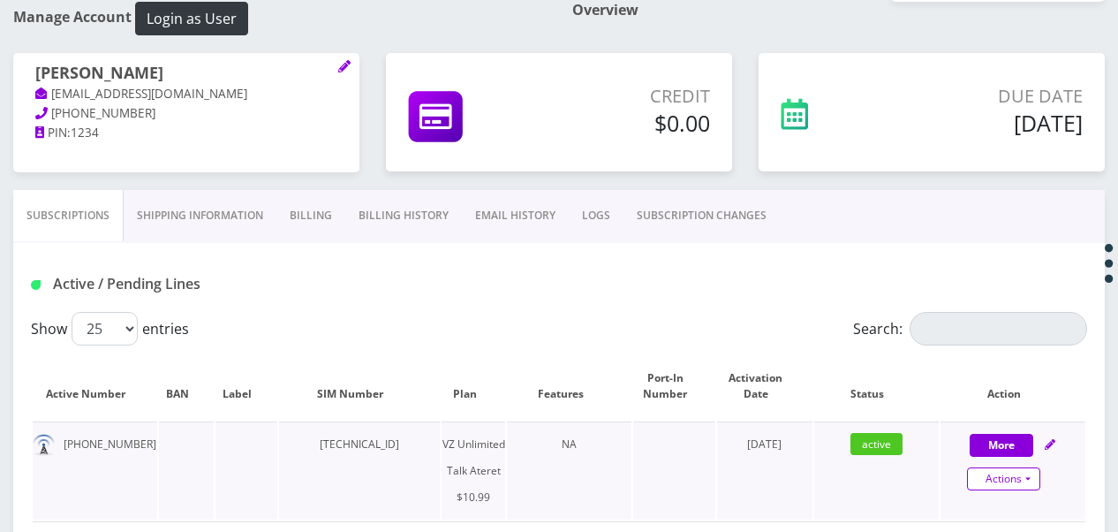
click at [1035, 467] on link "Actions" at bounding box center [1003, 478] width 73 height 23
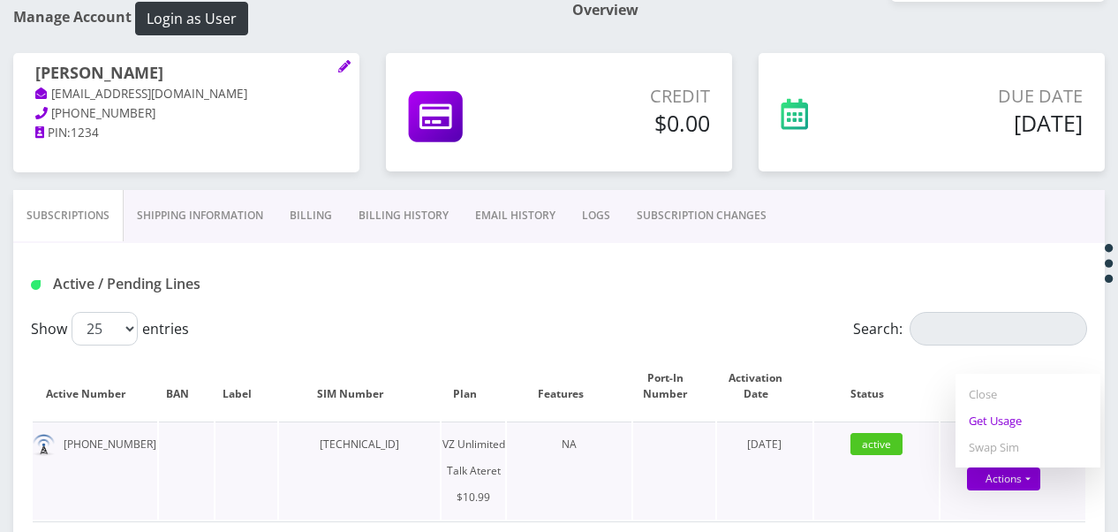
click at [1011, 422] on link "Get Usage" at bounding box center [1028, 420] width 145 height 27
select select "483"
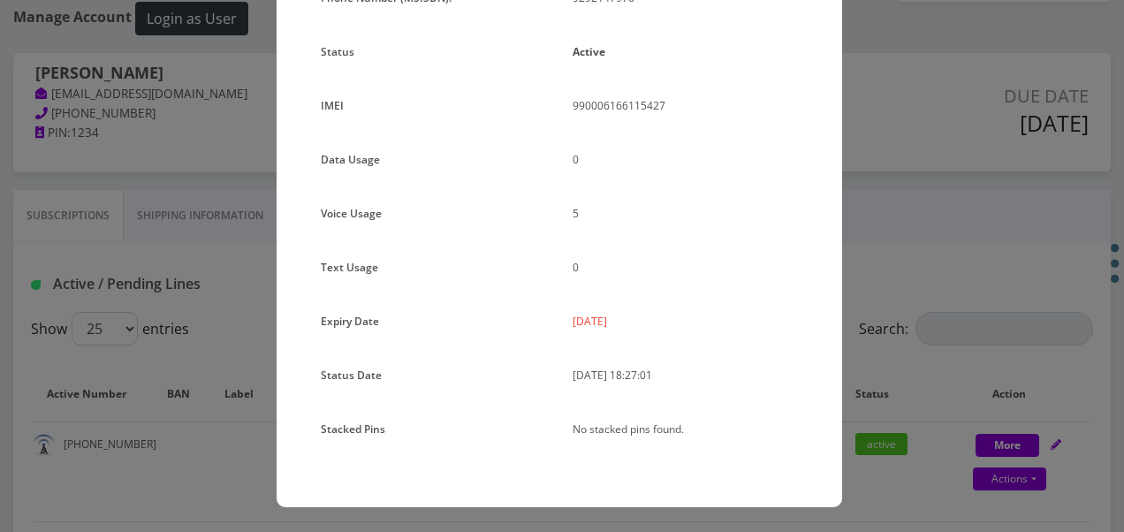
click at [948, 250] on div "× Subscription Info Plan Name TT 4G Monthly Unlimited Voice Plan Phone Number (…" at bounding box center [562, 266] width 1124 height 532
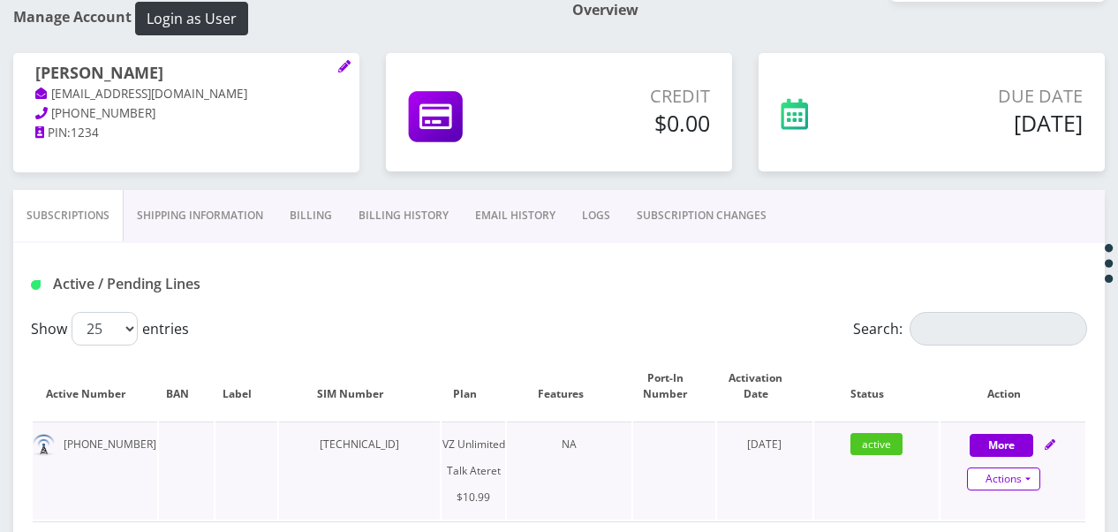
click at [1033, 481] on link "Actions" at bounding box center [1003, 478] width 73 height 23
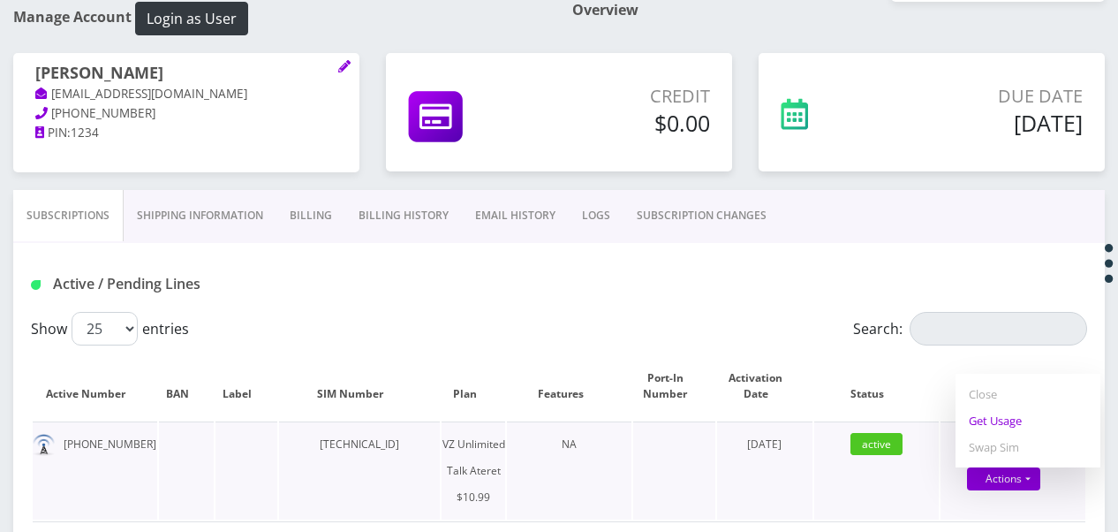
click at [998, 427] on link "Get Usage" at bounding box center [1028, 420] width 145 height 27
select select "483"
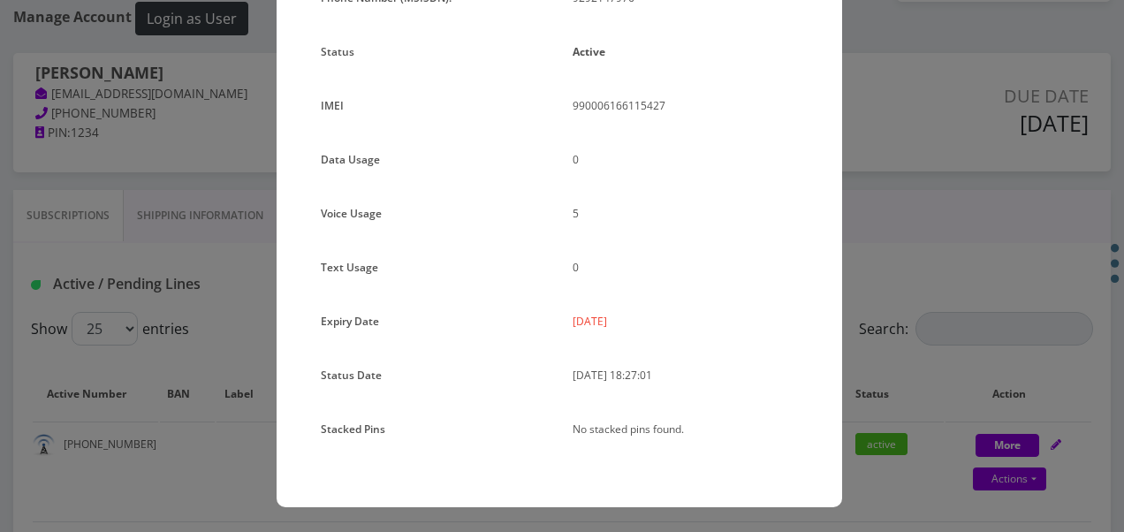
click at [861, 269] on div "× Subscription Info Plan Name TT 4G Monthly Unlimited Voice Plan Phone Number (…" at bounding box center [562, 266] width 1124 height 532
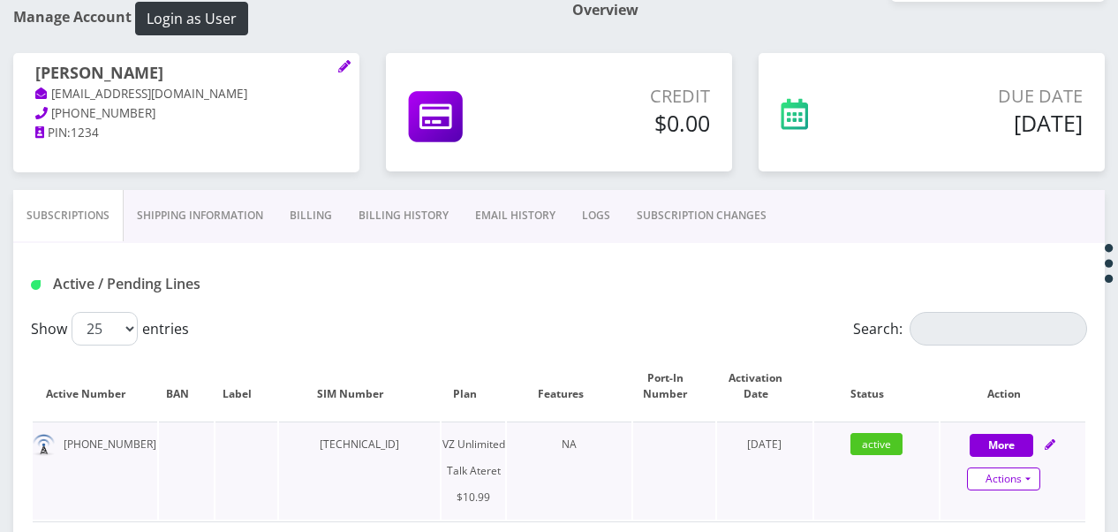
click at [1033, 476] on link "Actions" at bounding box center [1003, 478] width 73 height 23
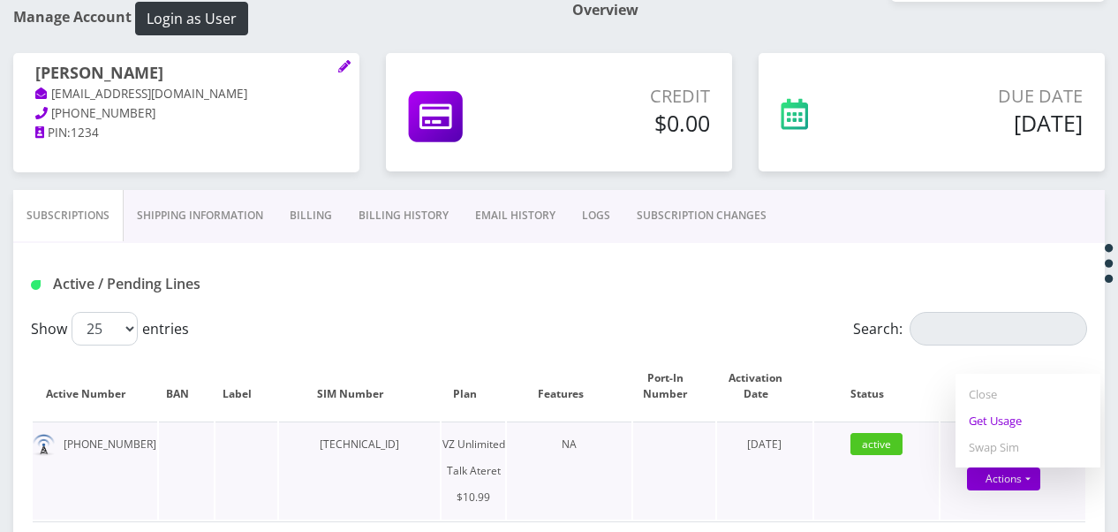
click at [1005, 424] on link "Get Usage" at bounding box center [1028, 420] width 145 height 27
select select "483"
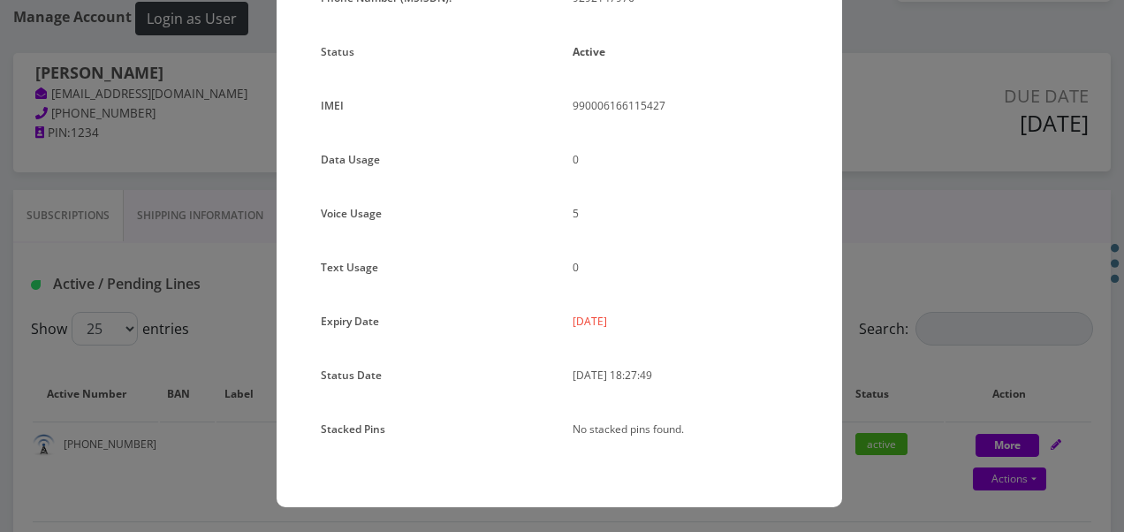
click at [885, 309] on div "× Subscription Info Plan Name TT 4G Monthly Unlimited Voice Plan Phone Number (…" at bounding box center [562, 266] width 1124 height 532
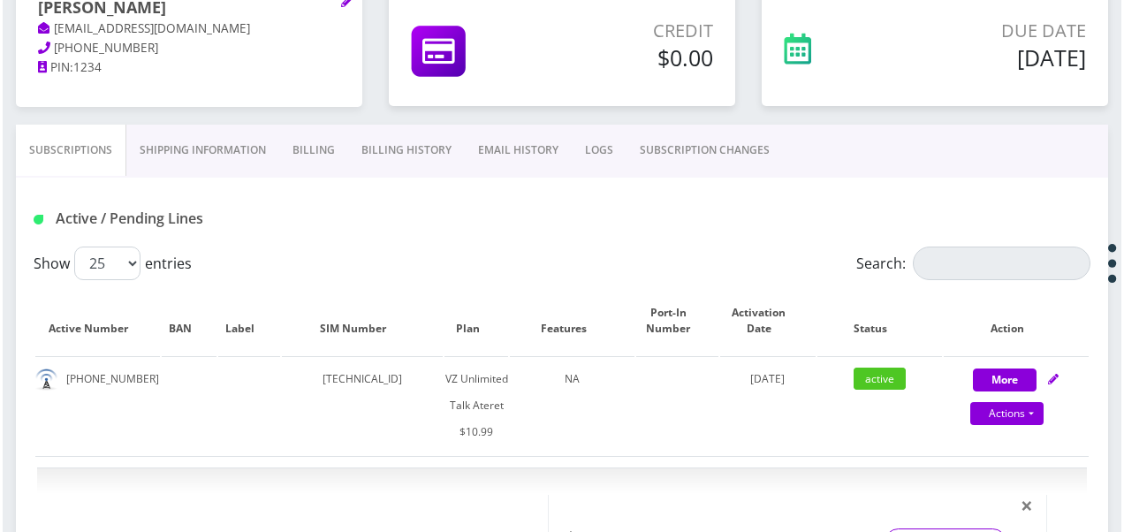
scroll to position [353, 0]
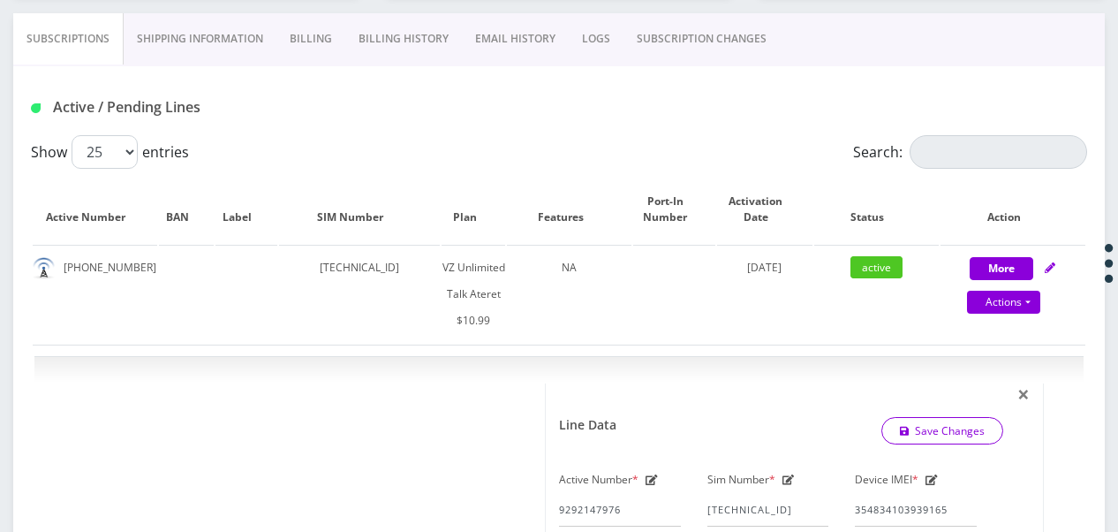
click at [721, 45] on link "SUBSCRIPTION CHANGES" at bounding box center [702, 38] width 156 height 51
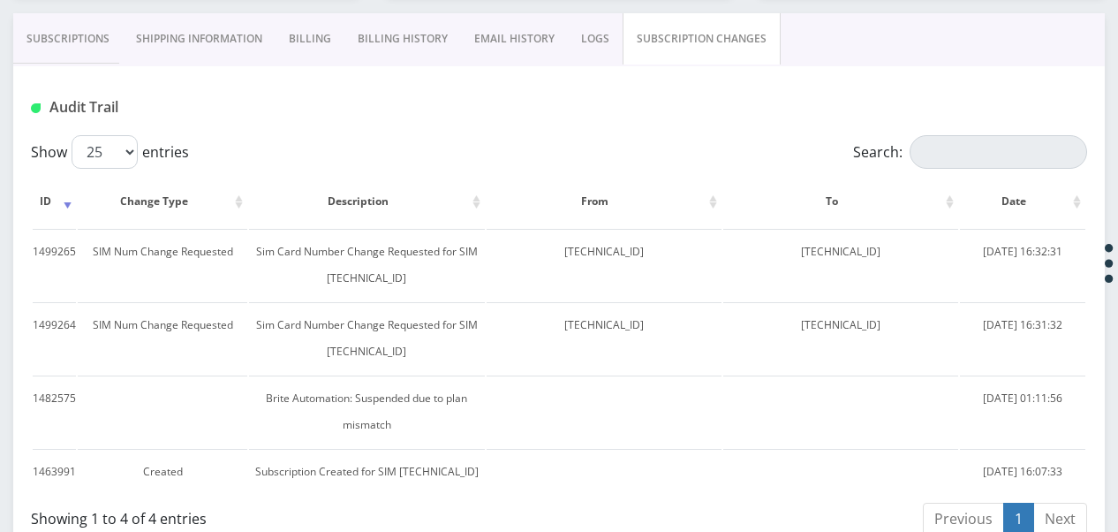
click at [92, 49] on link "Subscriptions" at bounding box center [68, 38] width 110 height 51
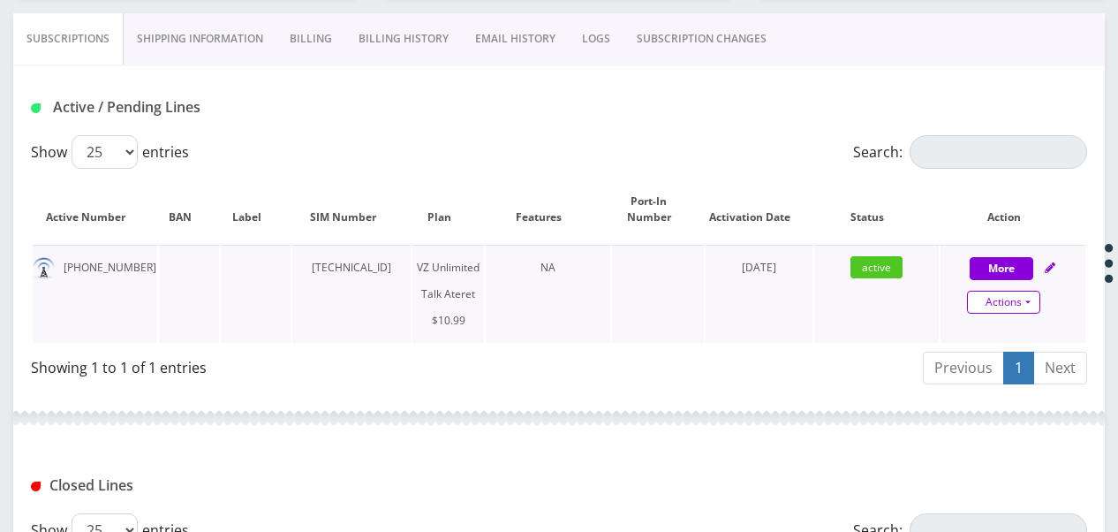
click at [1035, 300] on link "Actions" at bounding box center [1003, 302] width 73 height 23
select select "483"
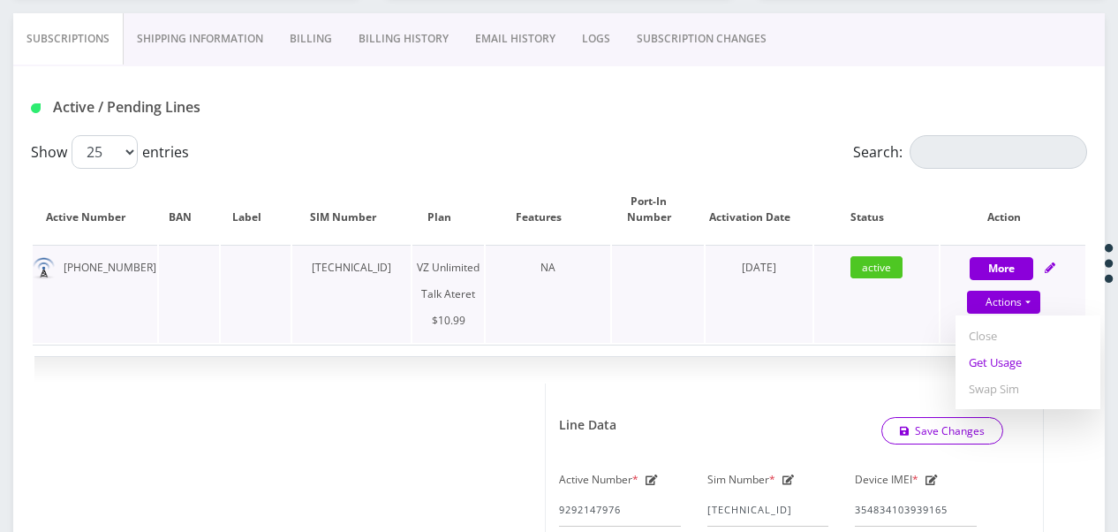
click at [1010, 360] on link "Get Usage" at bounding box center [1028, 362] width 145 height 27
select select "483"
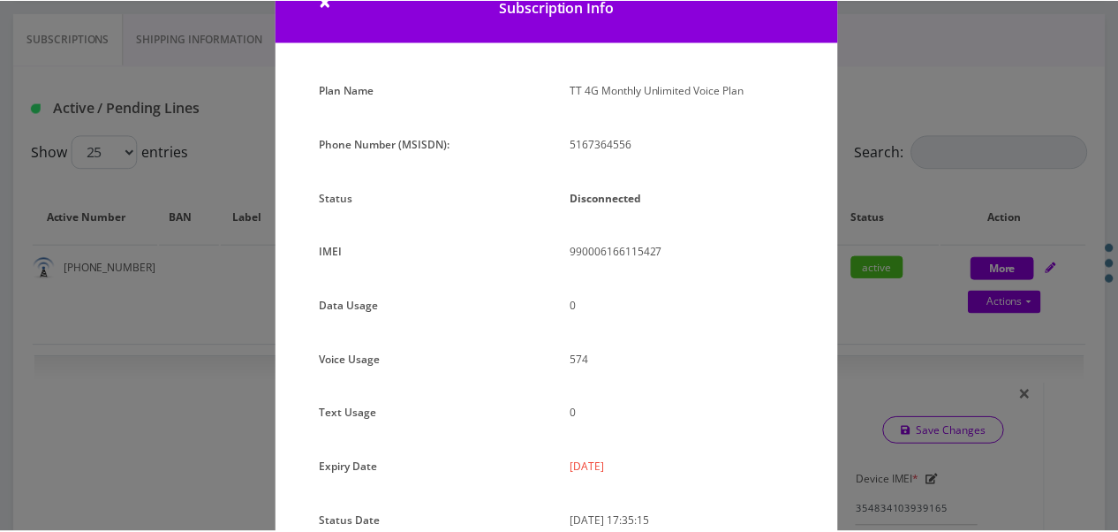
scroll to position [216, 0]
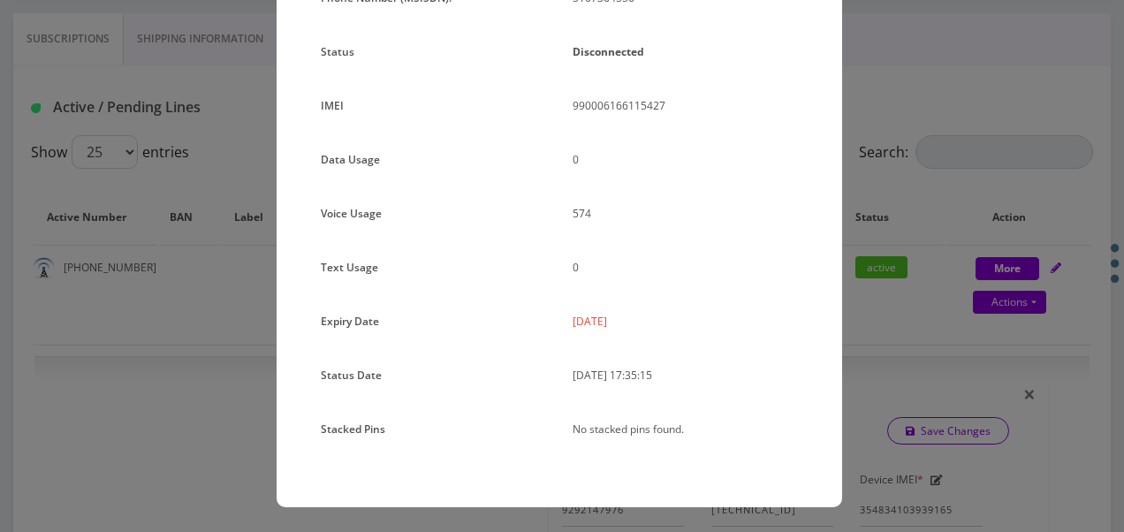
click at [876, 320] on div "× Subscription Info Plan Name TT 4G Monthly Unlimited Voice Plan Phone Number (…" at bounding box center [562, 266] width 1124 height 532
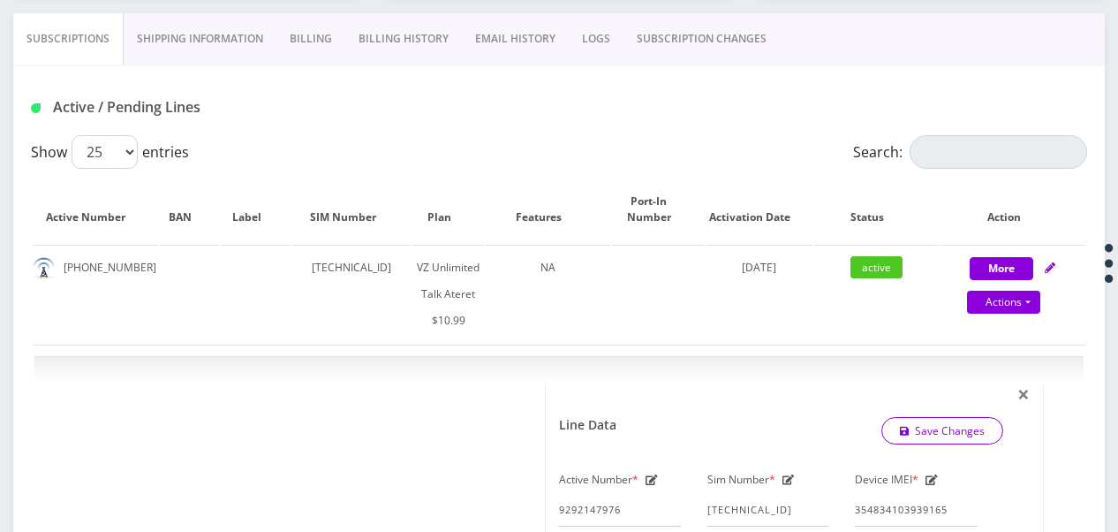
click at [711, 55] on link "SUBSCRIPTION CHANGES" at bounding box center [702, 38] width 156 height 51
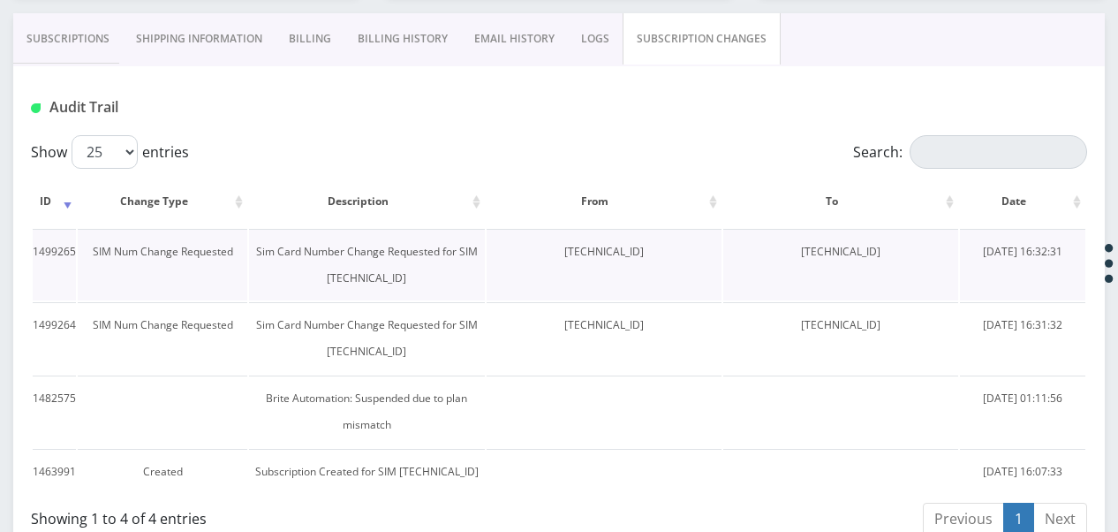
drag, startPoint x: 777, startPoint y: 255, endPoint x: 904, endPoint y: 249, distance: 126.5
click at [904, 249] on td "[TECHNICAL_ID]" at bounding box center [841, 265] width 235 height 72
drag, startPoint x: 904, startPoint y: 249, endPoint x: 887, endPoint y: 254, distance: 17.4
copy td "[TECHNICAL_ID]"
click at [77, 47] on link "Subscriptions" at bounding box center [68, 38] width 110 height 51
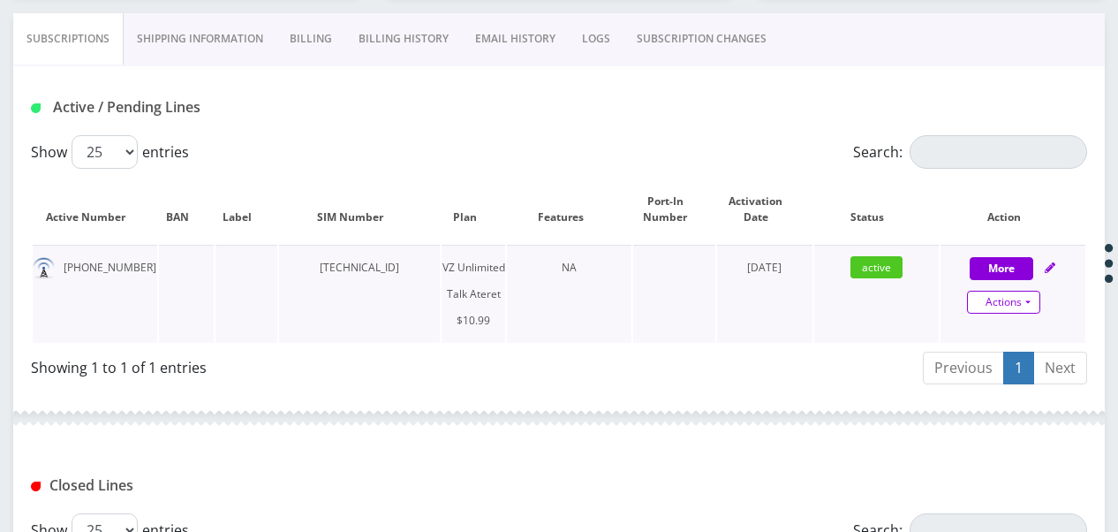
click at [1022, 302] on link "Actions" at bounding box center [1003, 302] width 73 height 23
select select "483"
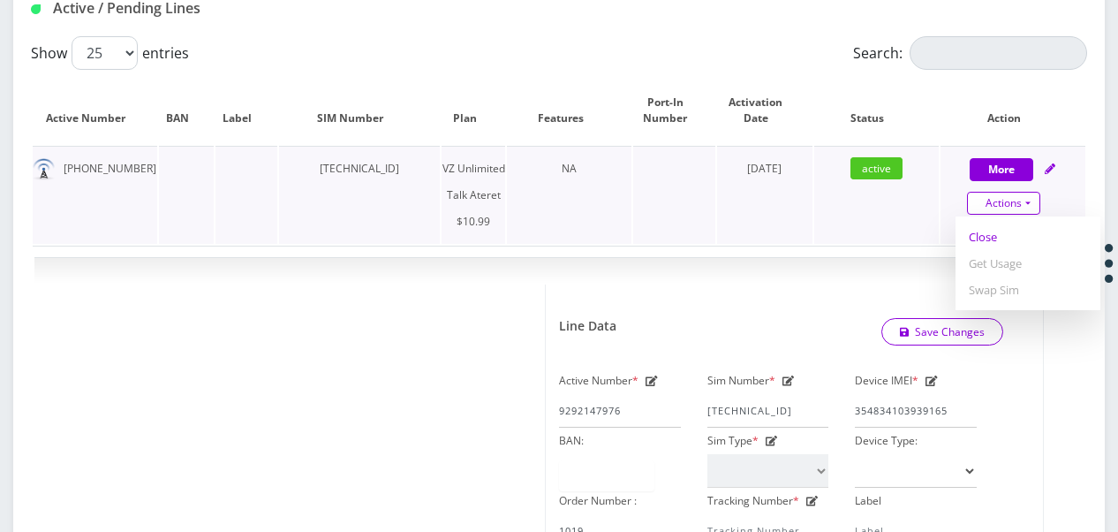
scroll to position [530, 0]
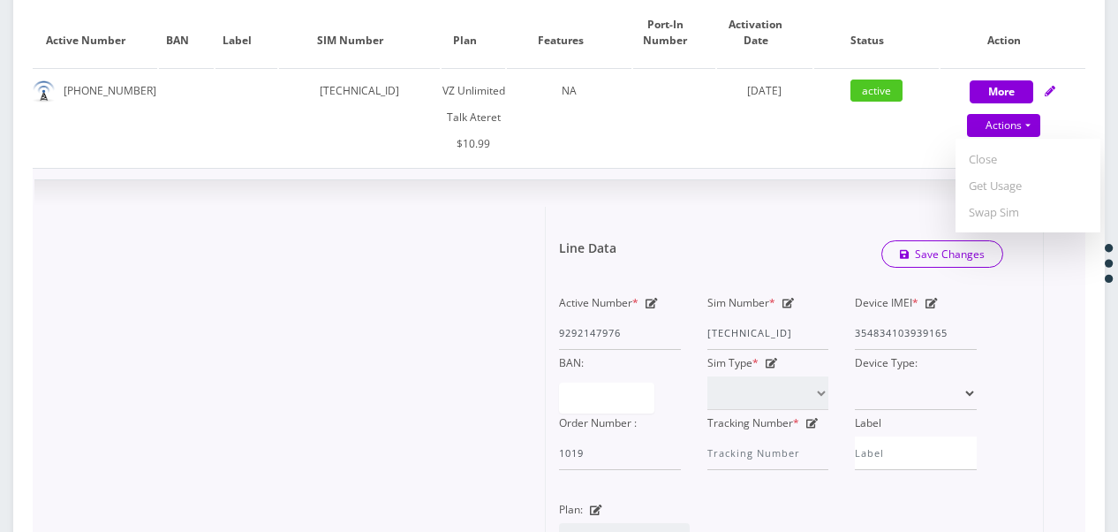
click at [783, 303] on icon at bounding box center [789, 303] width 12 height 11
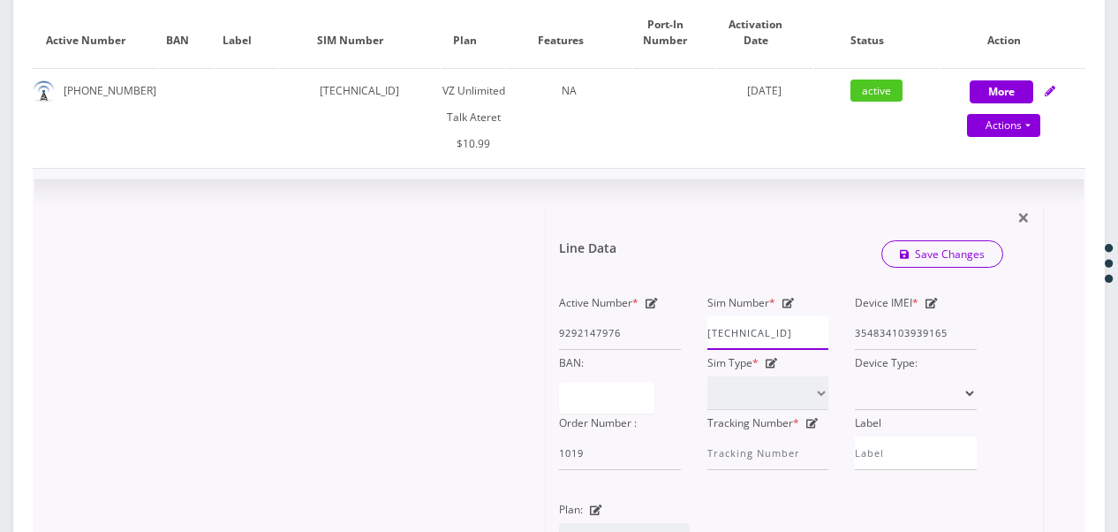
scroll to position [0, 7]
drag, startPoint x: 709, startPoint y: 336, endPoint x: 830, endPoint y: 345, distance: 121.4
click at [867, 350] on div "Active Number * 9292147976 Sim Number * [TECHNICAL_ID] Device IMEI * [TECHNICAL…" at bounding box center [768, 380] width 444 height 180
paste input "1835956127"
type input "[TECHNICAL_ID]"
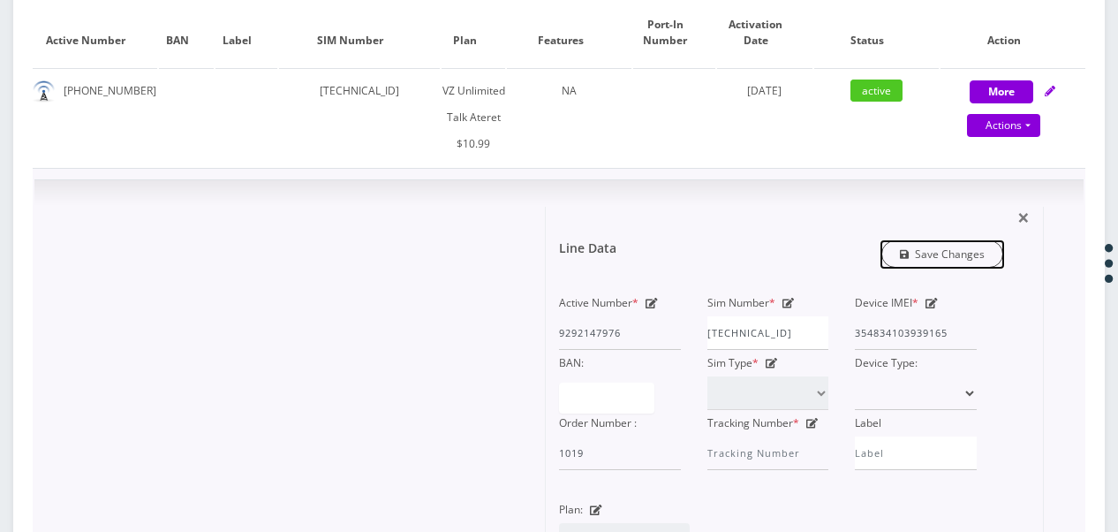
click at [921, 256] on link "Save Changes" at bounding box center [943, 253] width 123 height 27
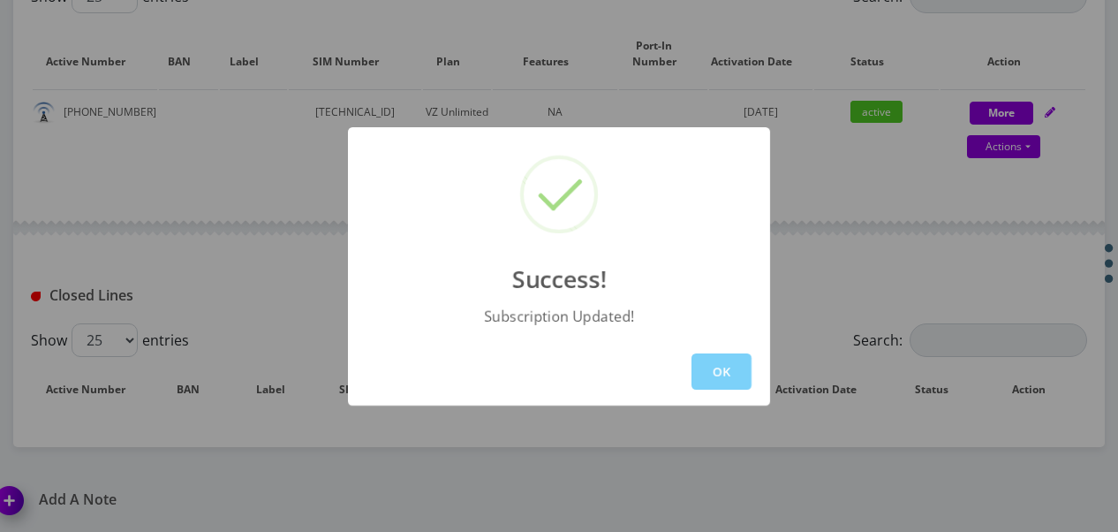
scroll to position [530, 0]
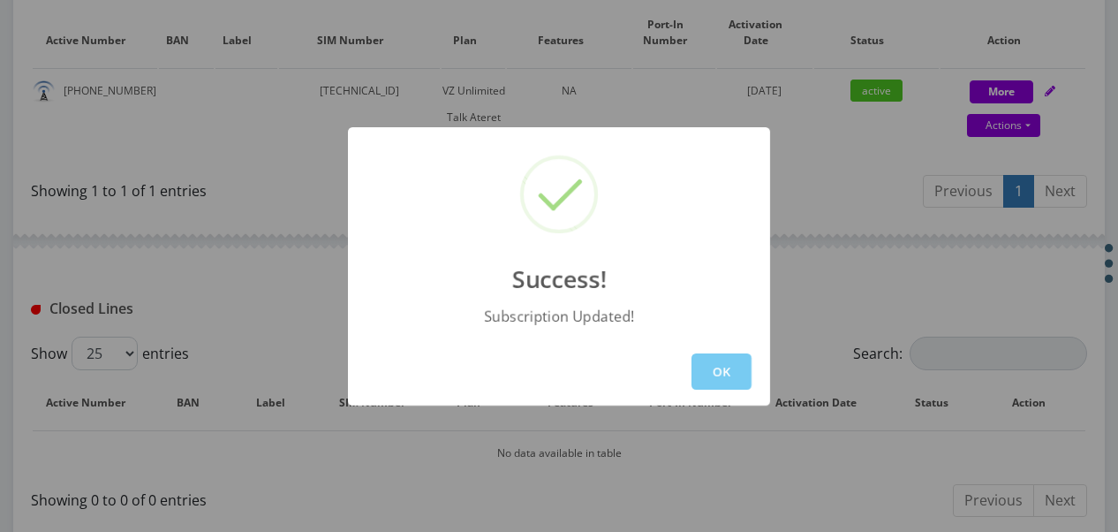
click at [712, 376] on button "OK" at bounding box center [722, 371] width 60 height 36
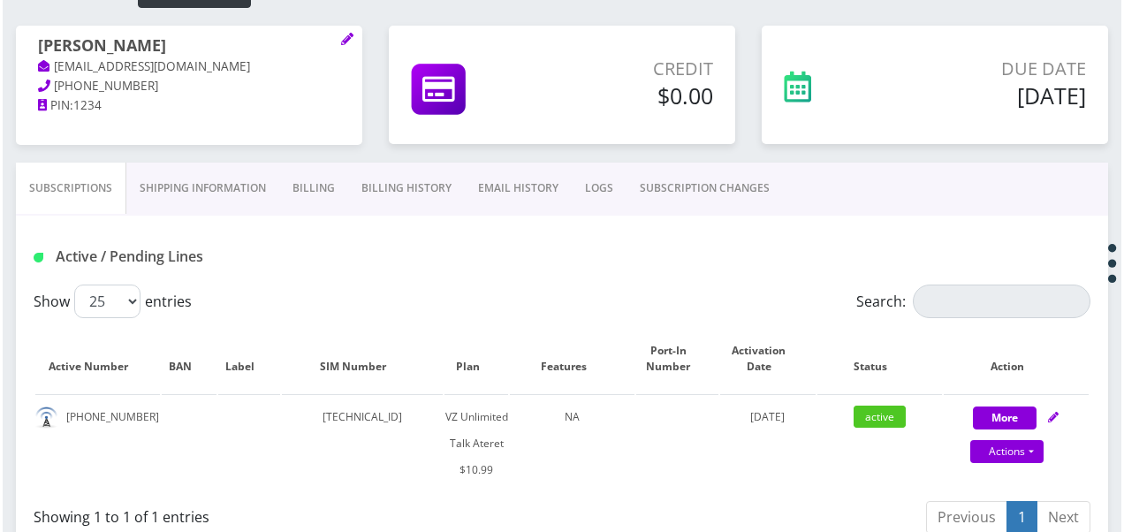
scroll to position [177, 0]
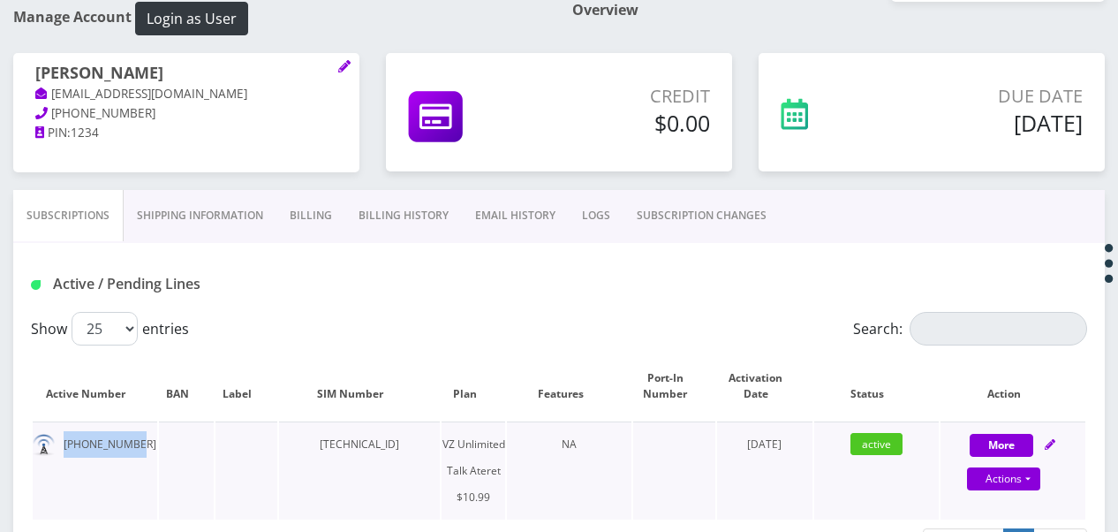
drag, startPoint x: 57, startPoint y: 440, endPoint x: 156, endPoint y: 434, distance: 100.0
click at [156, 434] on td "[PHONE_NUMBER]" at bounding box center [95, 470] width 125 height 98
drag, startPoint x: 156, startPoint y: 434, endPoint x: 97, endPoint y: 434, distance: 59.2
copy td "[PHONE_NUMBER]"
click at [1039, 479] on div "Actions Suspend Close Get Usage Swap Sim" at bounding box center [1004, 479] width 145 height 27
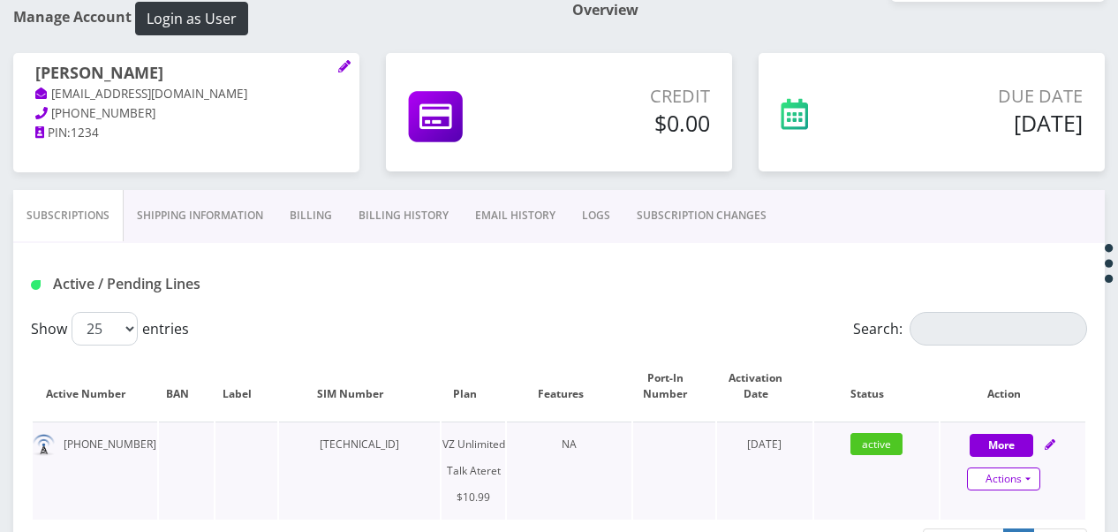
select select "483"
click at [1039, 479] on link "Actions" at bounding box center [1003, 478] width 73 height 23
select select "483"
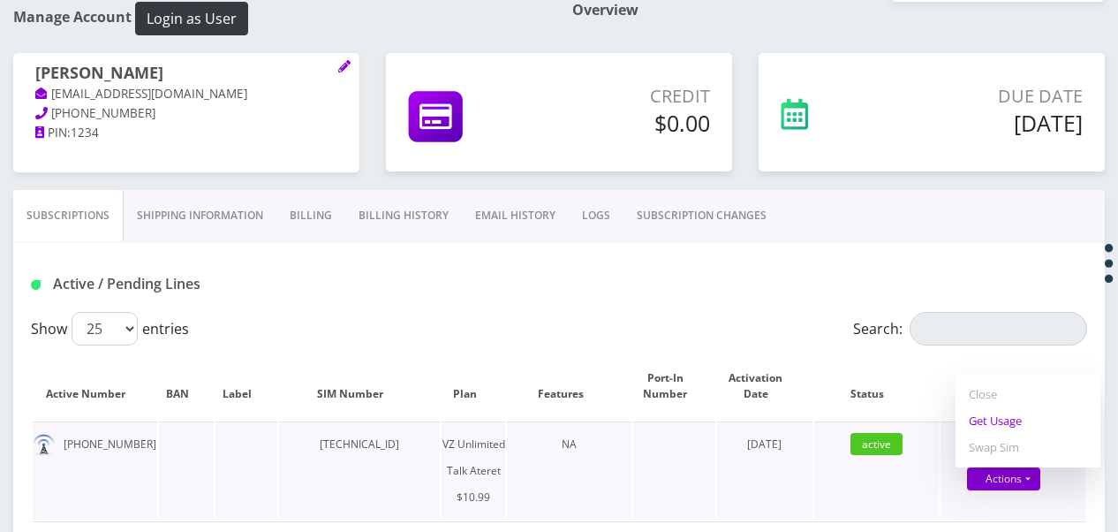
click at [1000, 421] on link "Get Usage" at bounding box center [1028, 420] width 145 height 27
select select "483"
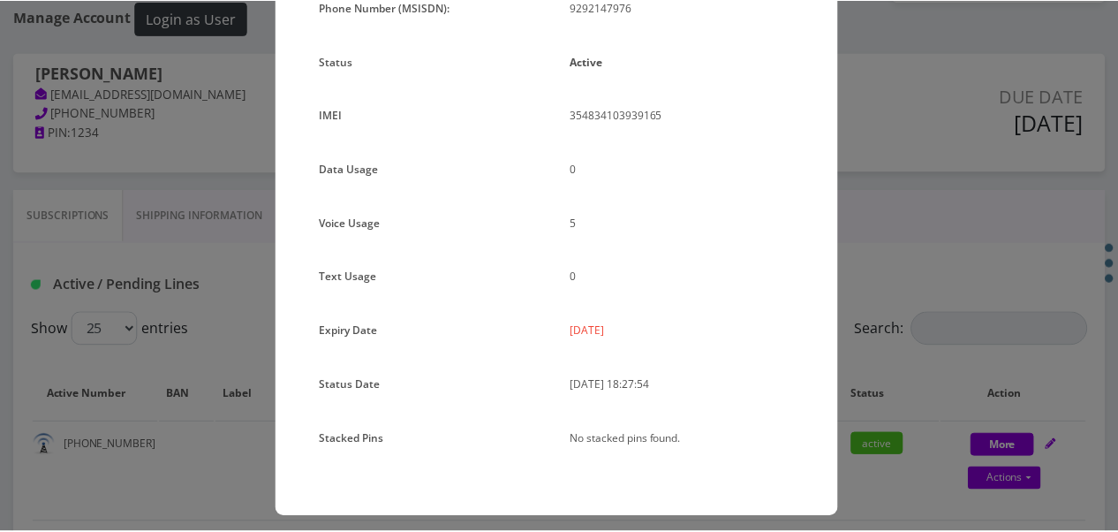
scroll to position [216, 0]
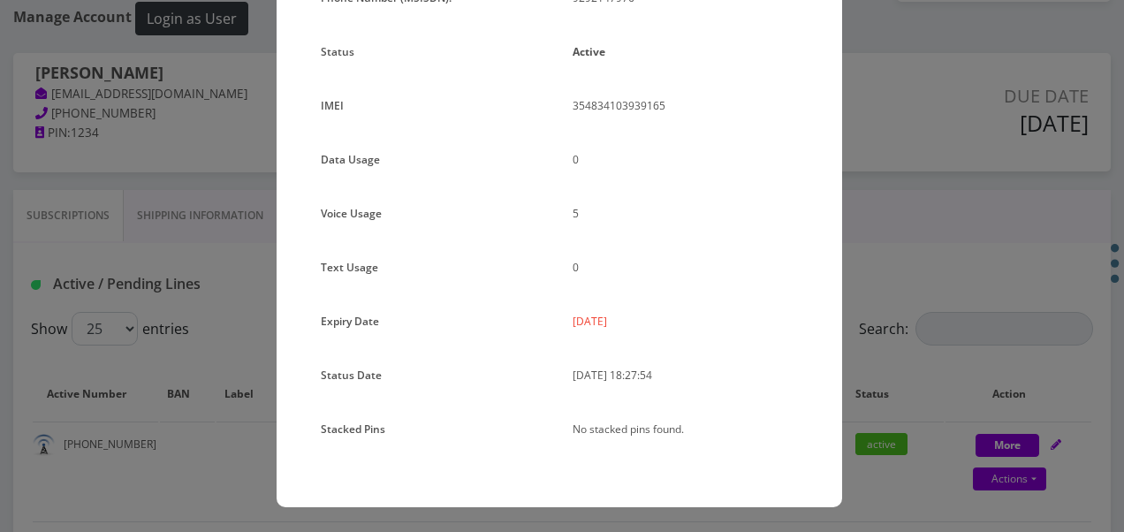
click at [880, 231] on div "× Subscription Info Plan Name TT 4G Monthly Unlimited Voice Plan Phone Number (…" at bounding box center [562, 266] width 1124 height 532
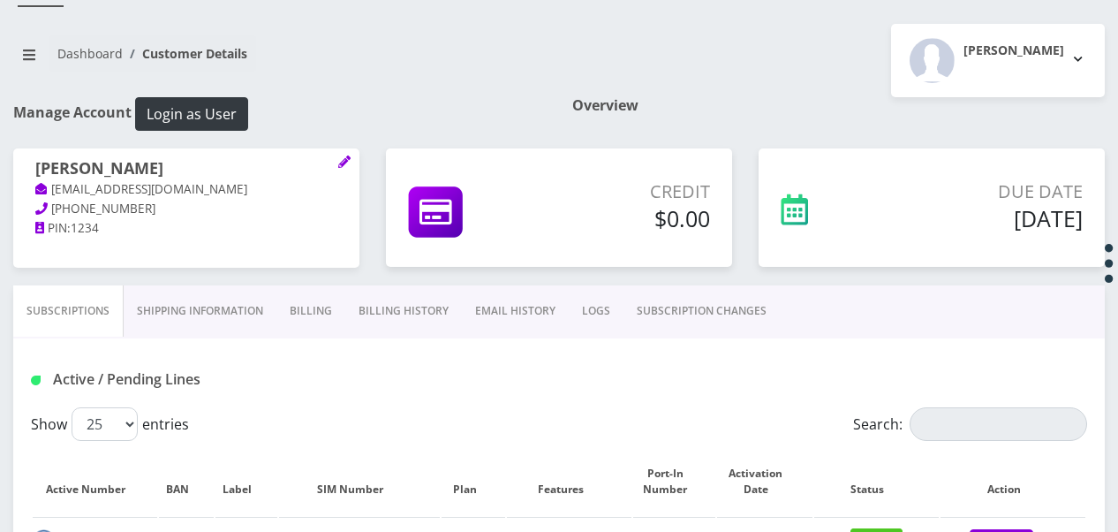
scroll to position [0, 0]
